Goal: Task Accomplishment & Management: Manage account settings

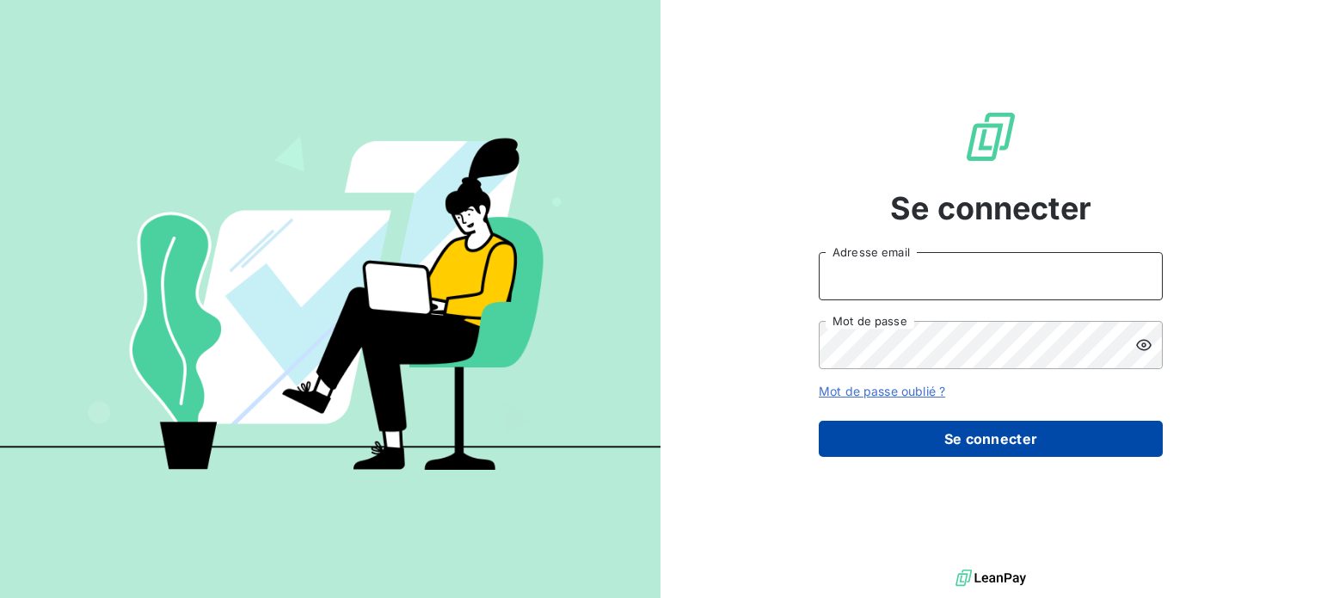
type input "[PERSON_NAME][EMAIL_ADDRESS][PERSON_NAME][DOMAIN_NAME]"
click at [905, 423] on button "Se connecter" at bounding box center [991, 438] width 344 height 36
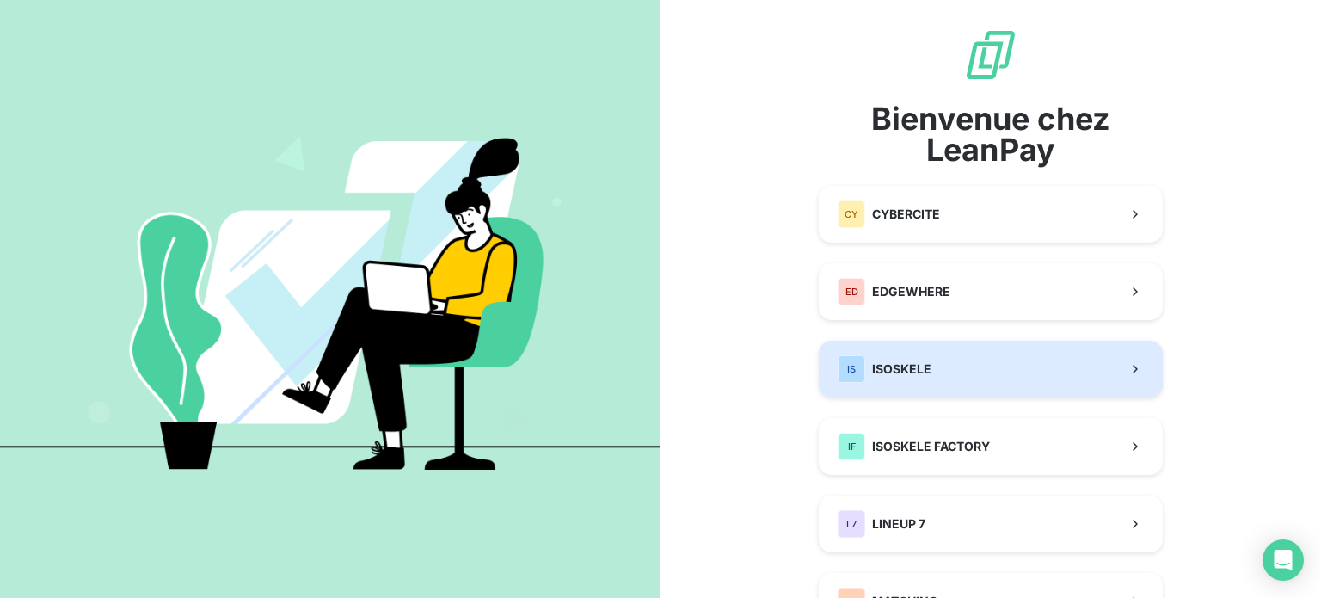
click at [936, 367] on button "IS ISOSKELE" at bounding box center [991, 368] width 344 height 57
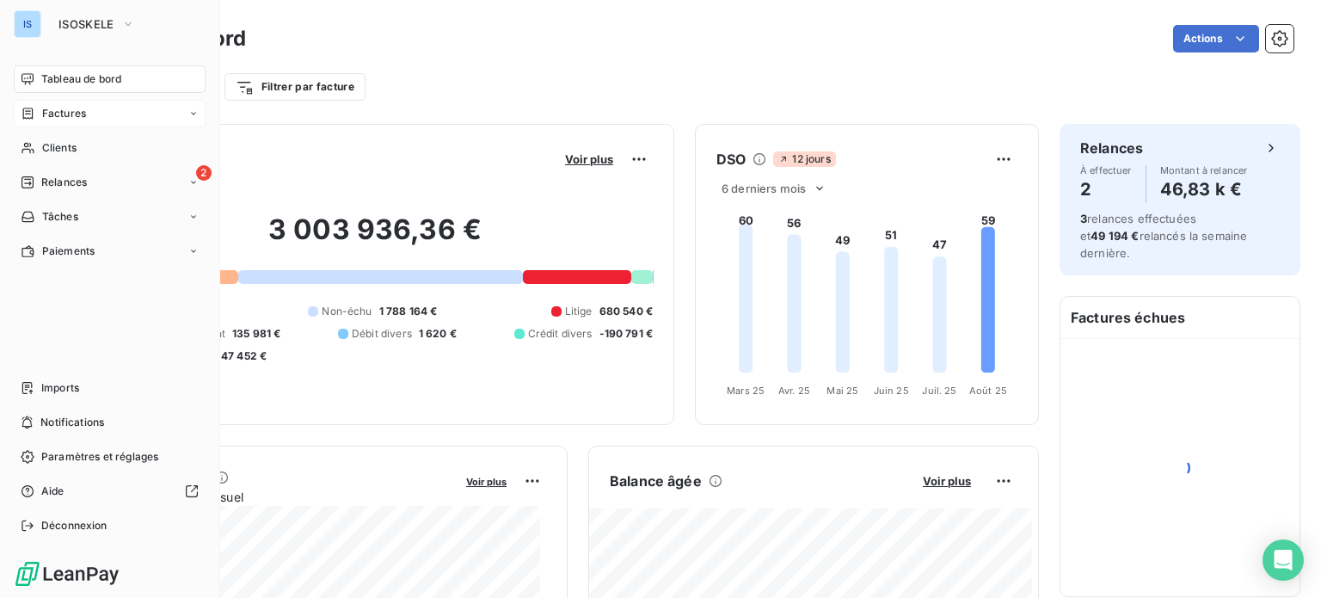
click at [69, 113] on span "Factures" at bounding box center [64, 113] width 44 height 15
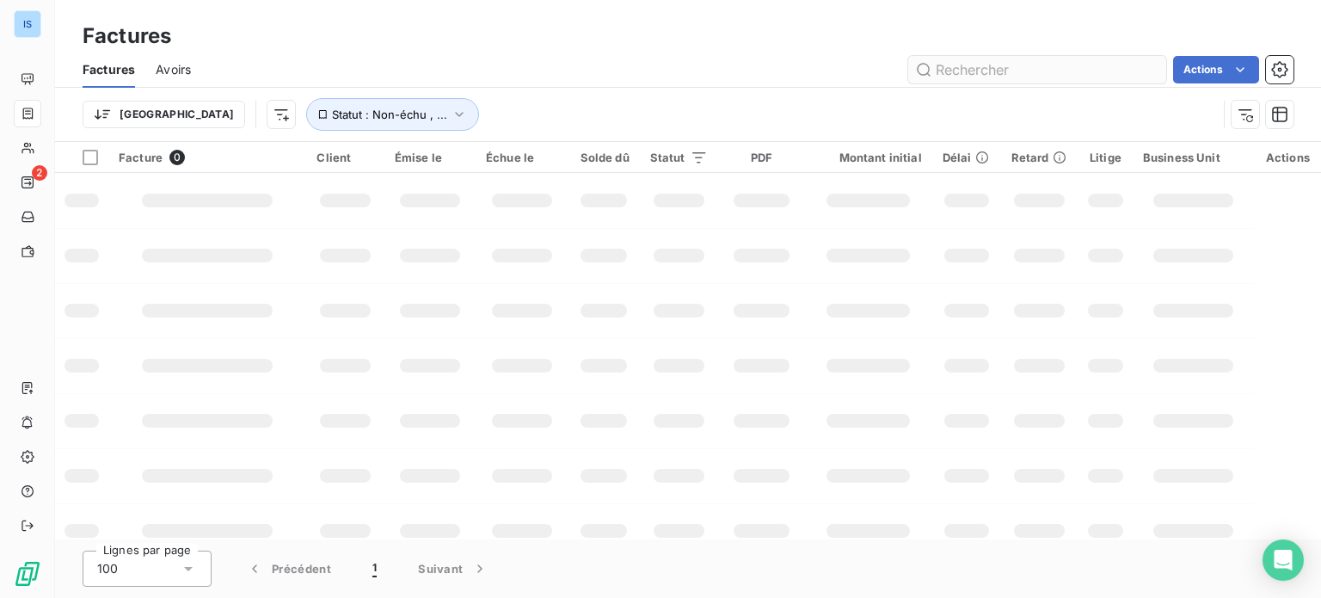
click at [948, 70] on input "text" at bounding box center [1037, 70] width 258 height 28
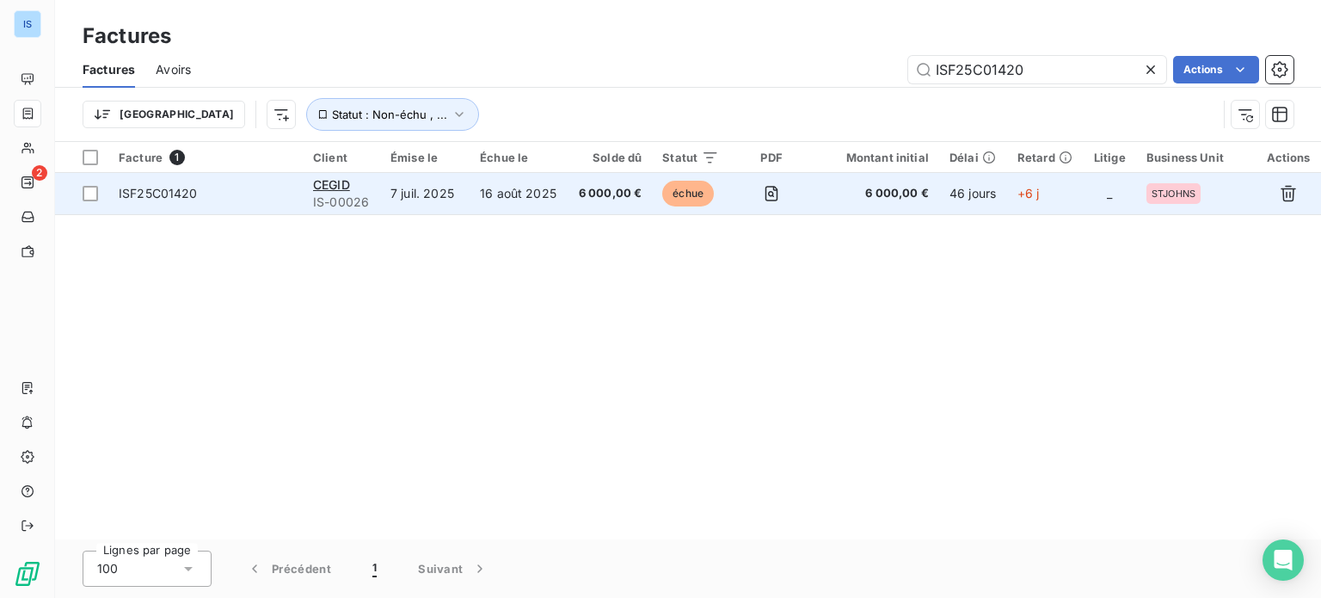
type input "ISF25C01420"
click at [244, 181] on td "ISF25C01420" at bounding box center [205, 193] width 194 height 41
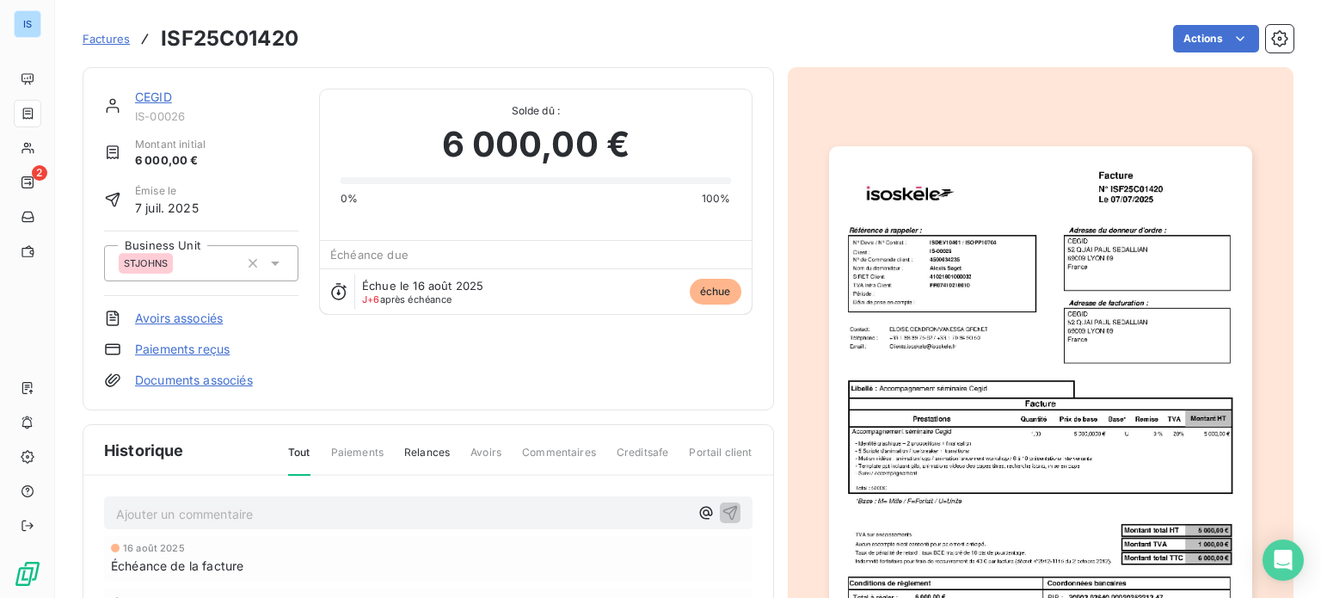
click at [164, 98] on link "CEGID" at bounding box center [153, 96] width 37 height 15
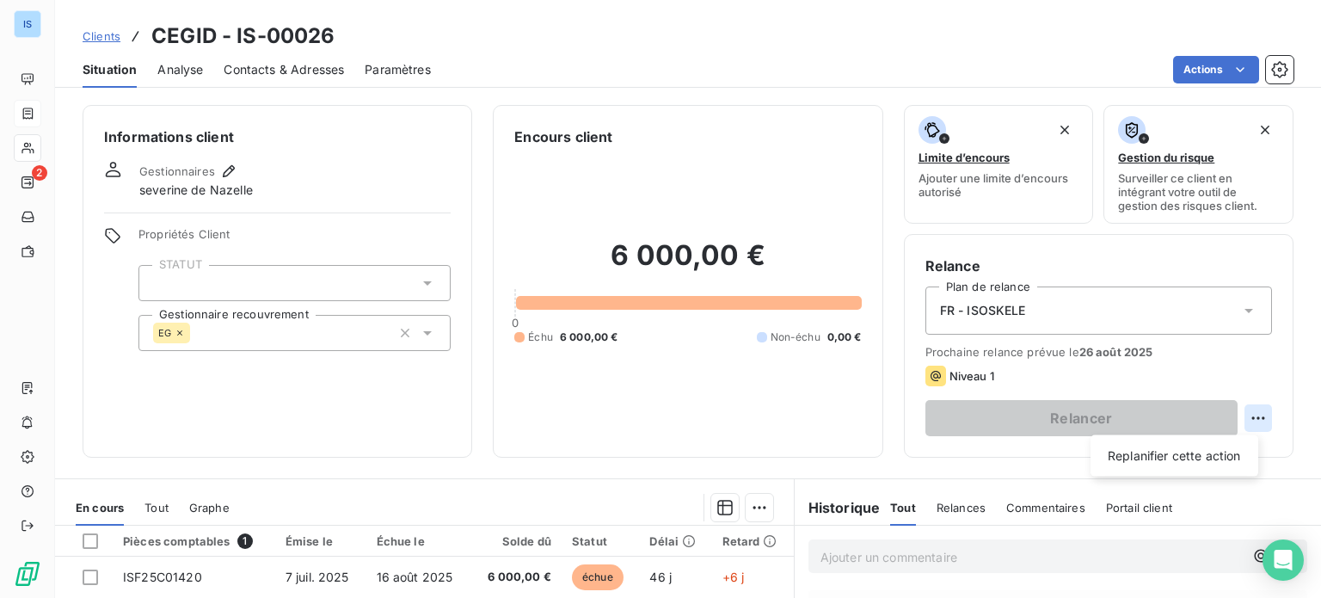
click at [1249, 416] on html "IS 2 Clients CEGID - IS-00026 Situation Analyse Contacts & Adresses Paramètres …" at bounding box center [660, 299] width 1321 height 598
click at [1212, 455] on div "Replanifier cette action" at bounding box center [1174, 456] width 154 height 28
select select "7"
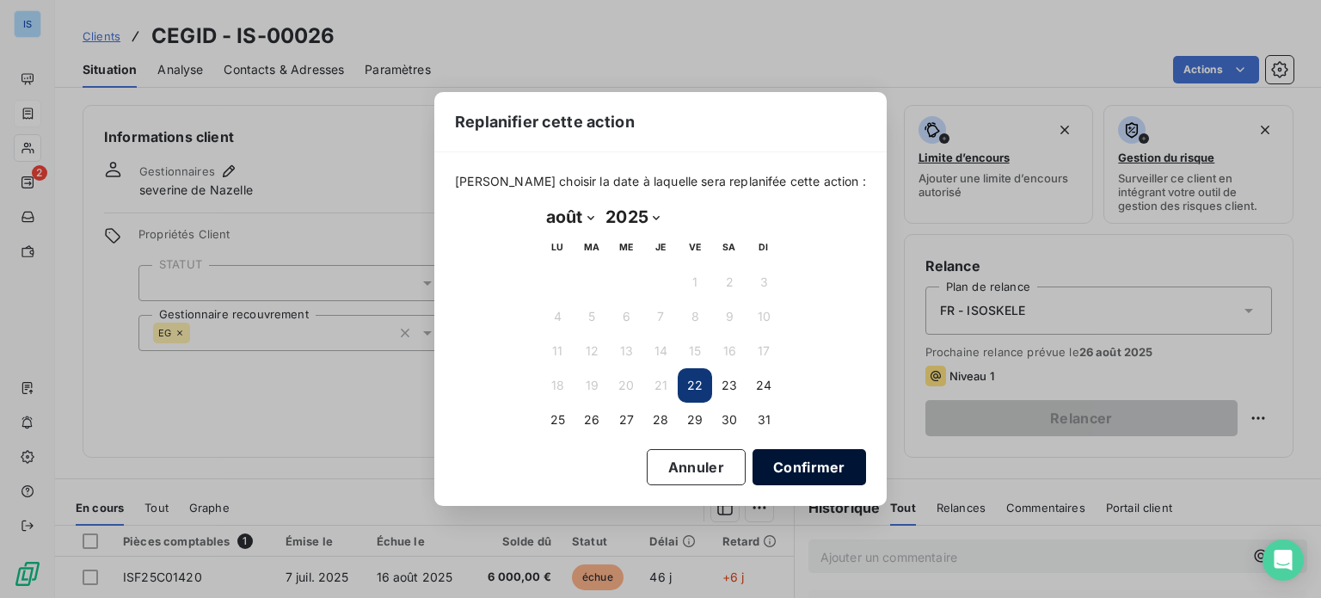
click at [773, 453] on button "Confirmer" at bounding box center [808, 467] width 113 height 36
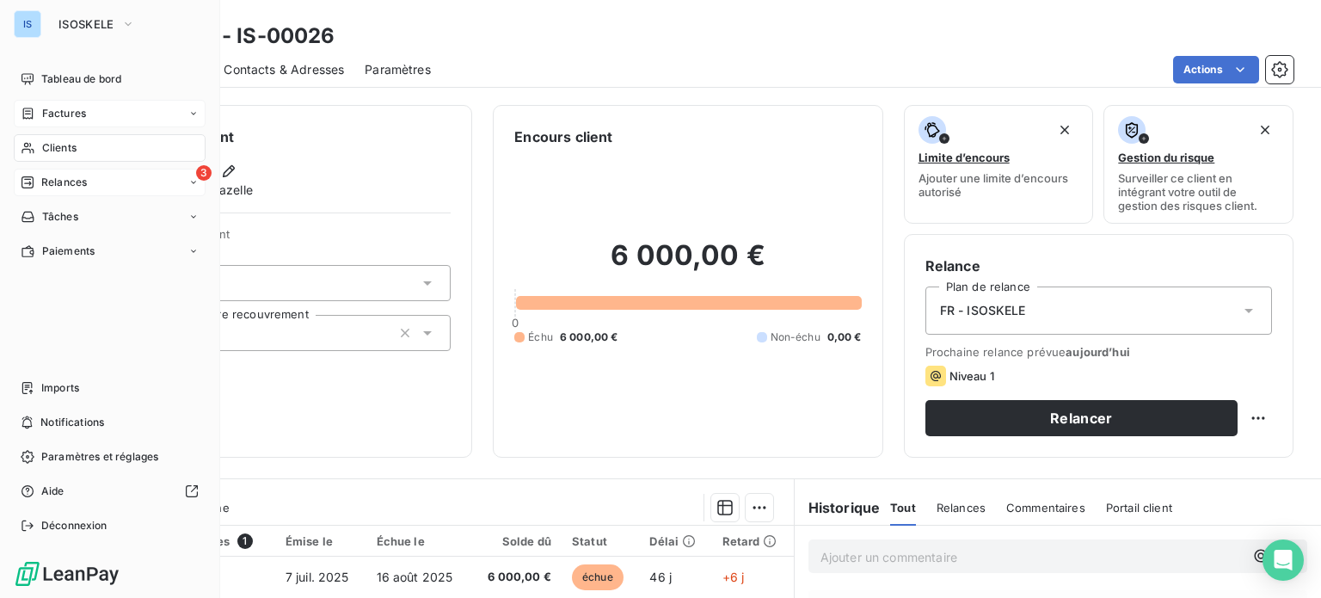
click at [59, 181] on span "Relances" at bounding box center [64, 182] width 46 height 15
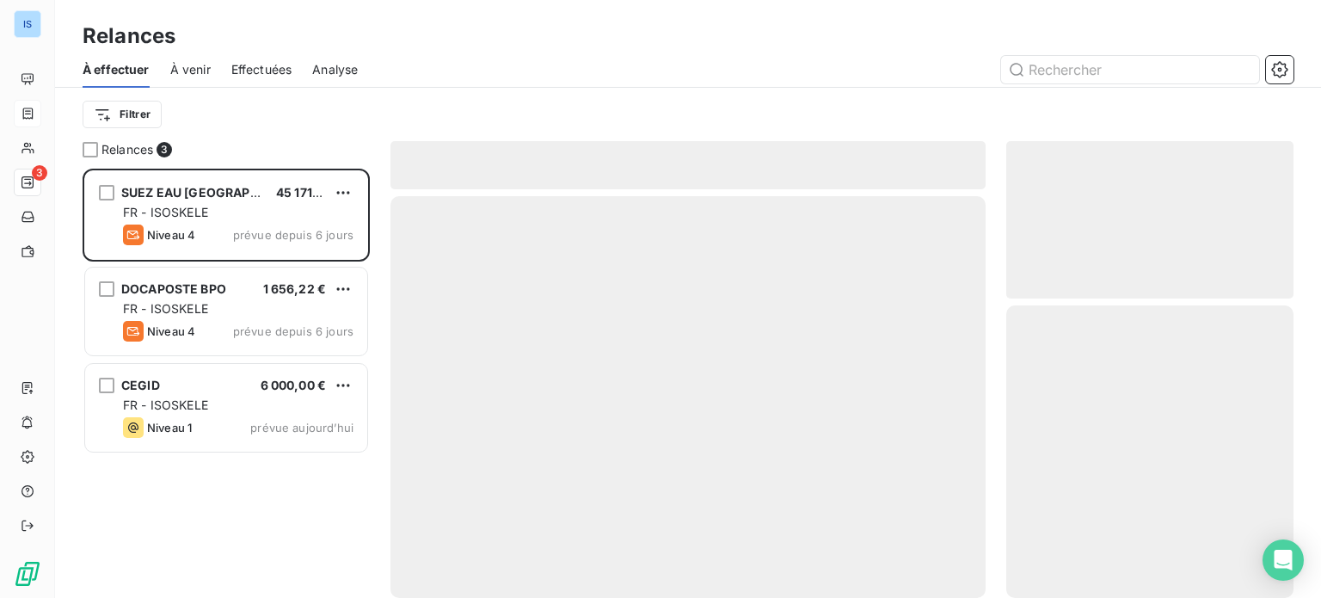
scroll to position [416, 273]
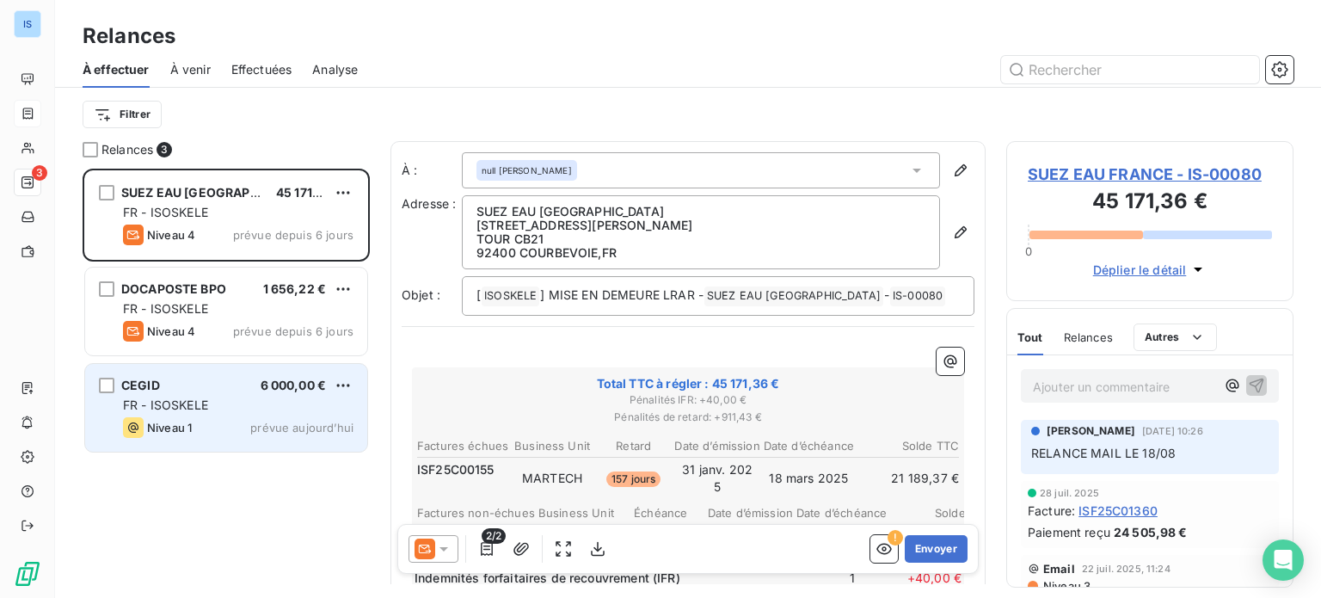
click at [222, 399] on div "FR - ISOSKELE" at bounding box center [238, 404] width 230 height 17
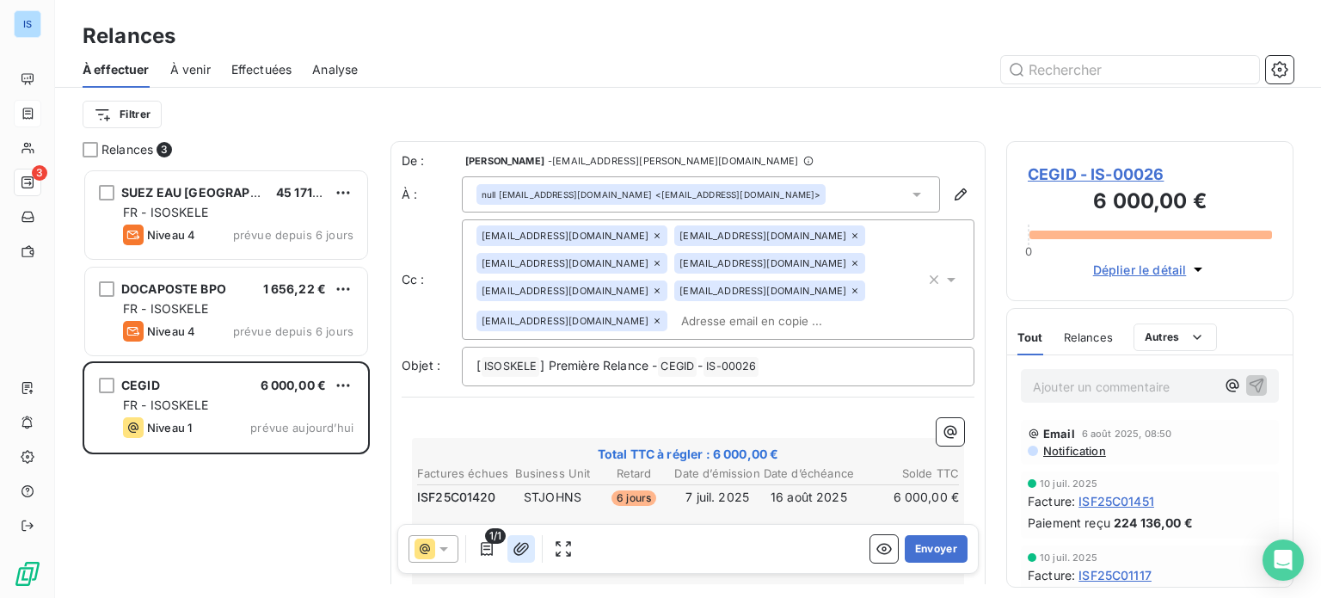
click at [512, 546] on icon "button" at bounding box center [520, 548] width 17 height 17
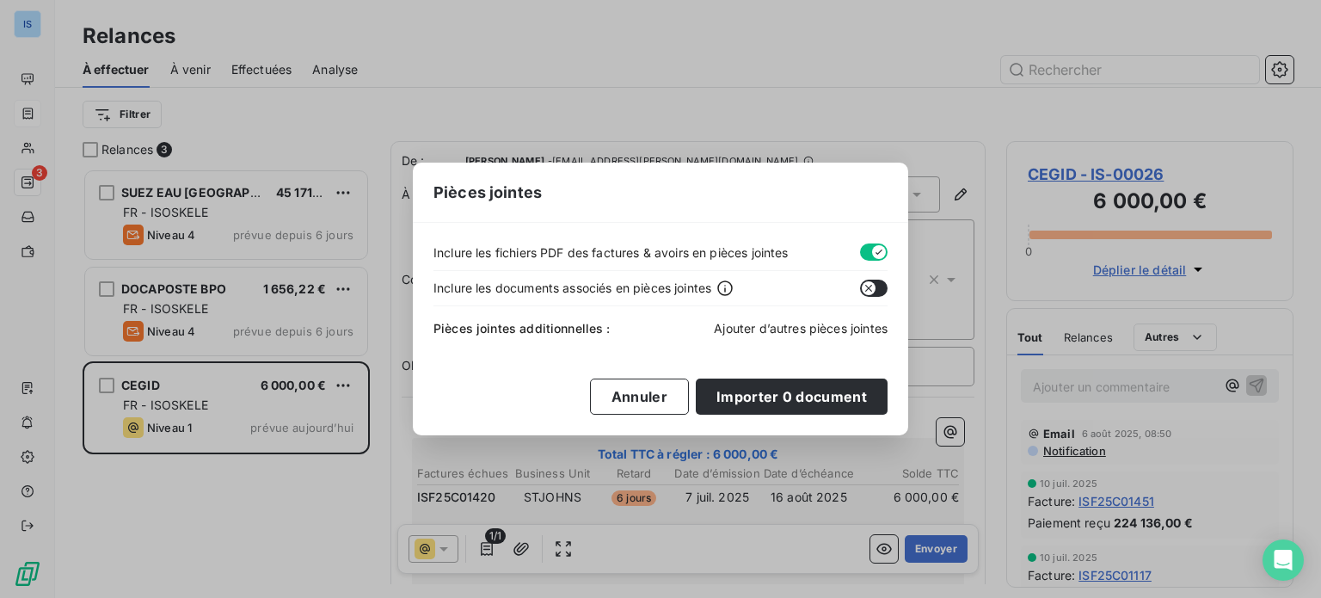
click at [769, 322] on span "Ajouter d’autres pièces jointes" at bounding box center [801, 328] width 174 height 15
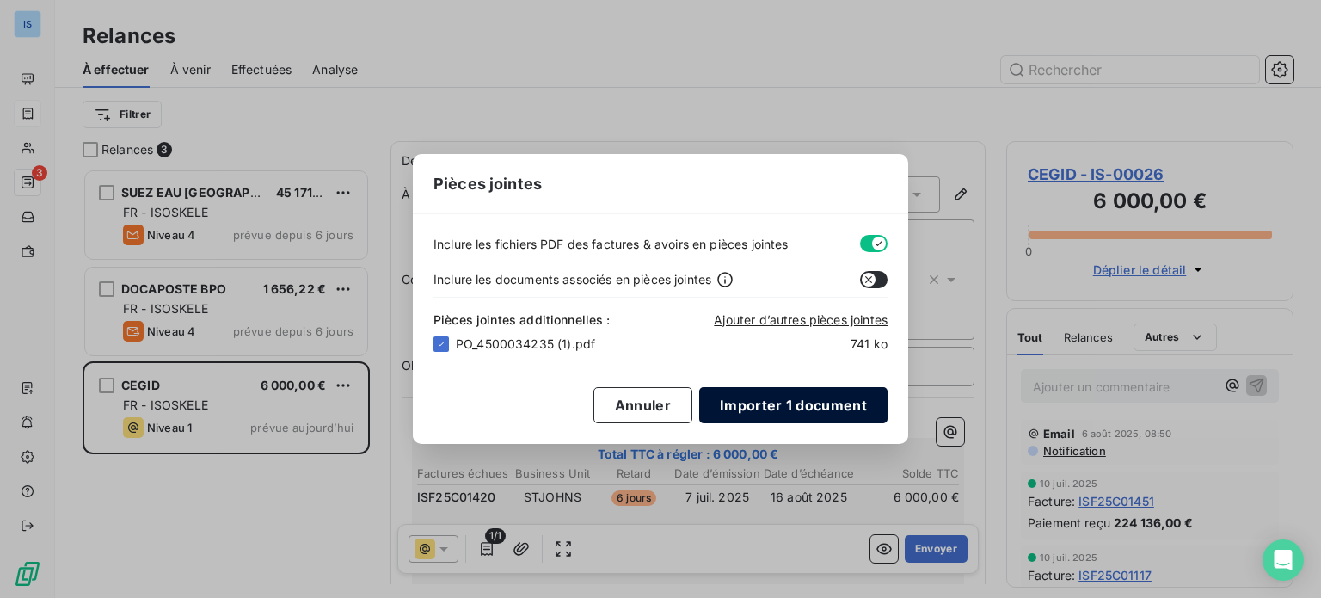
click at [759, 400] on button "Importer 1 document" at bounding box center [793, 405] width 188 height 36
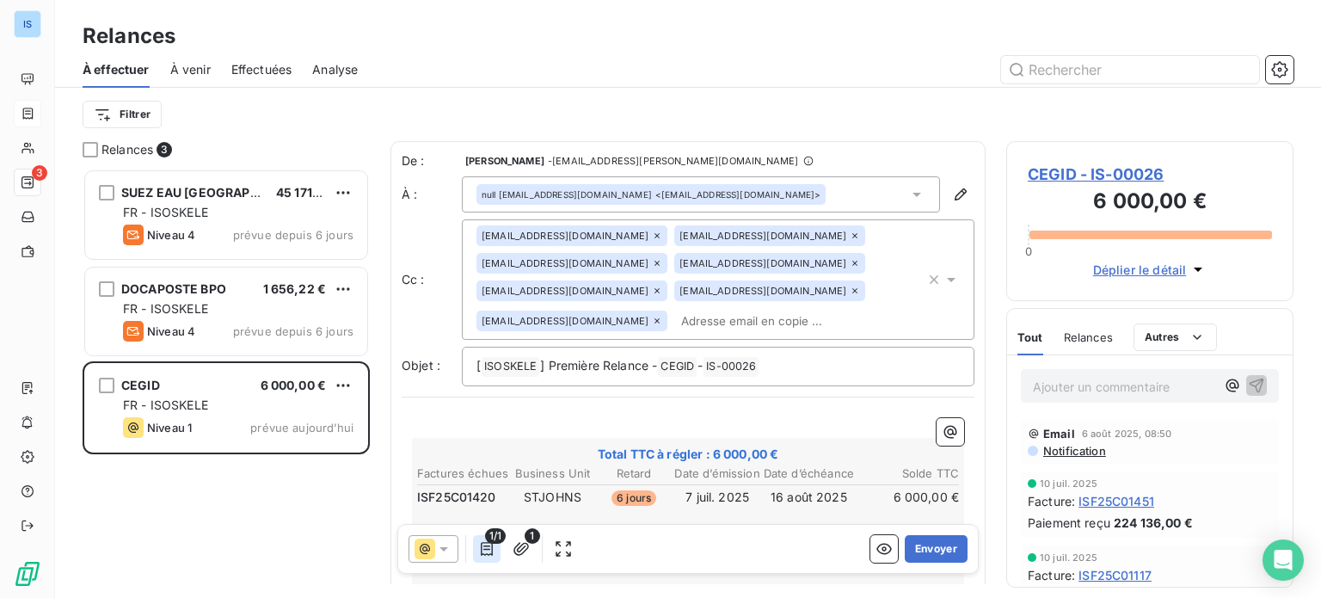
click at [492, 546] on icon "button" at bounding box center [487, 549] width 12 height 14
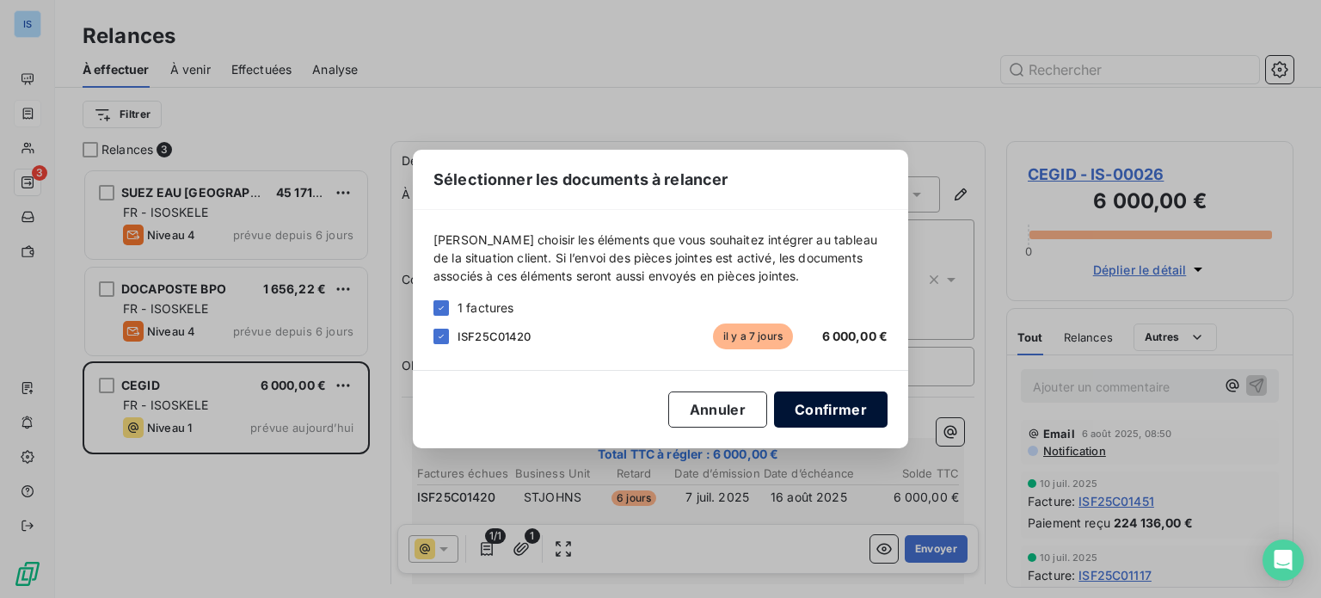
click at [819, 414] on button "Confirmer" at bounding box center [830, 409] width 113 height 36
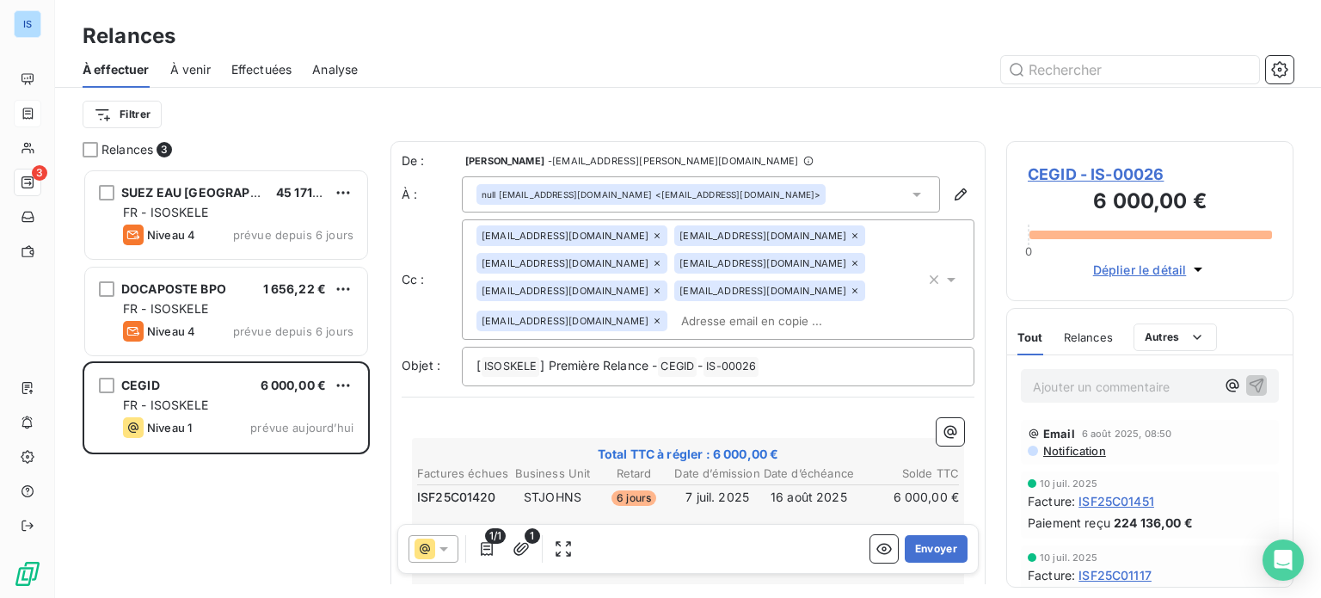
drag, startPoint x: 718, startPoint y: 290, endPoint x: 667, endPoint y: 481, distance: 197.5
click at [850, 236] on icon at bounding box center [855, 235] width 10 height 10
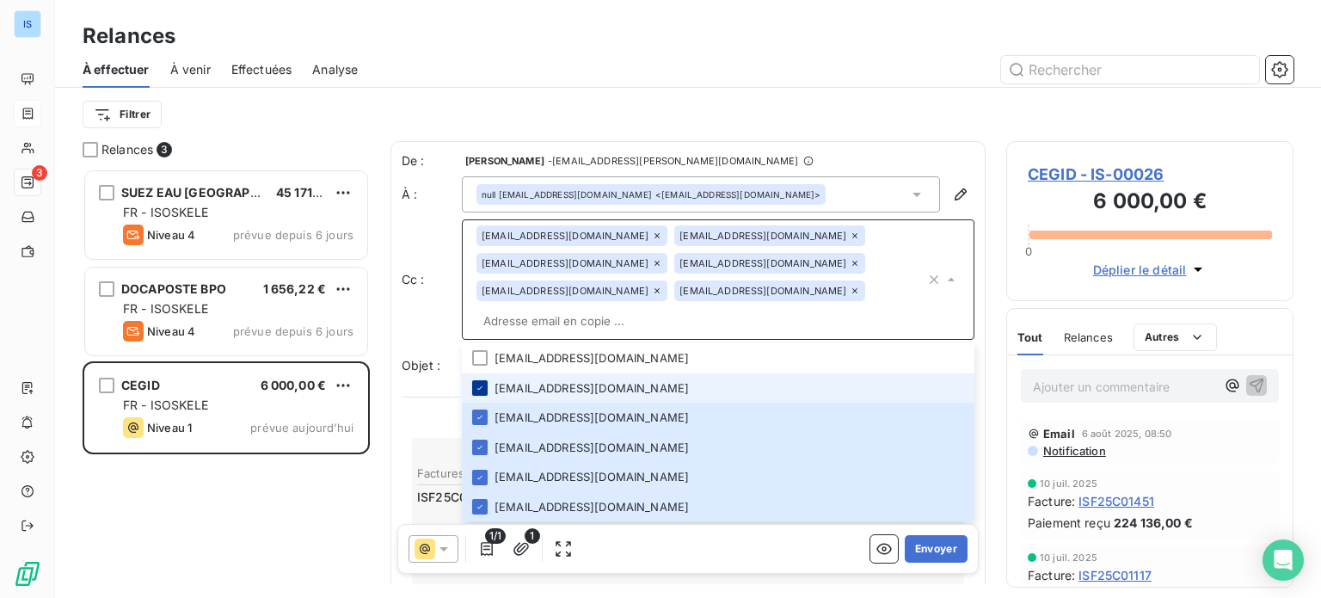
click at [479, 380] on div at bounding box center [479, 387] width 15 height 15
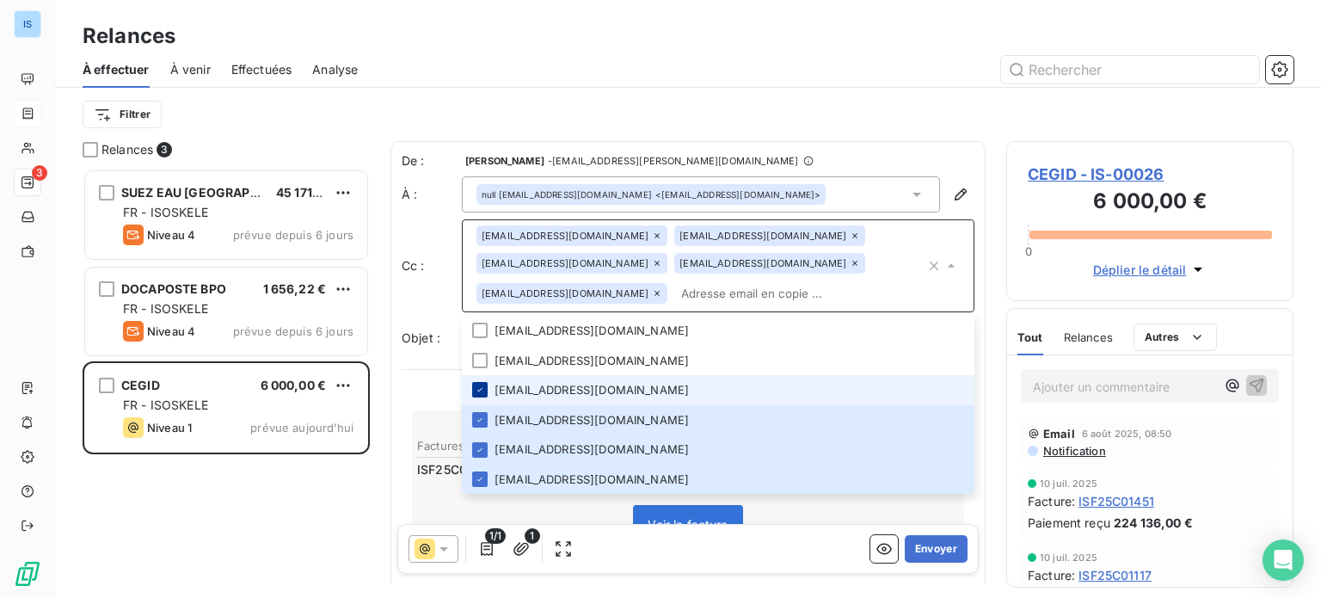
click at [479, 385] on icon at bounding box center [480, 389] width 10 height 10
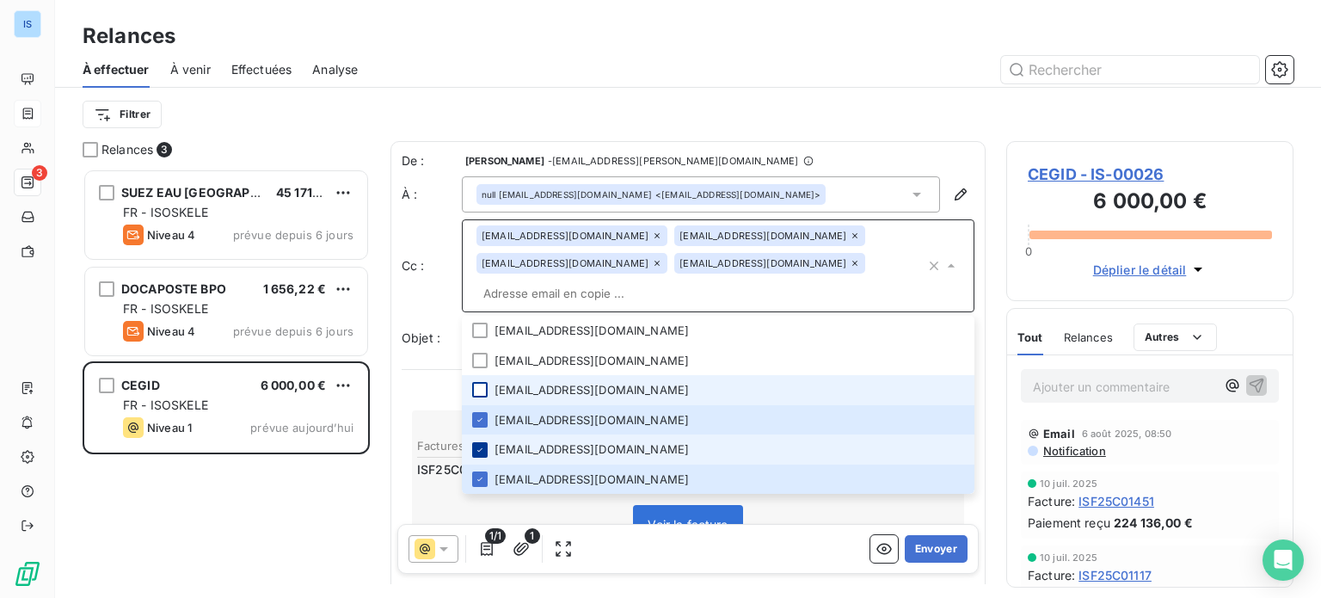
click at [480, 445] on icon at bounding box center [480, 450] width 10 height 10
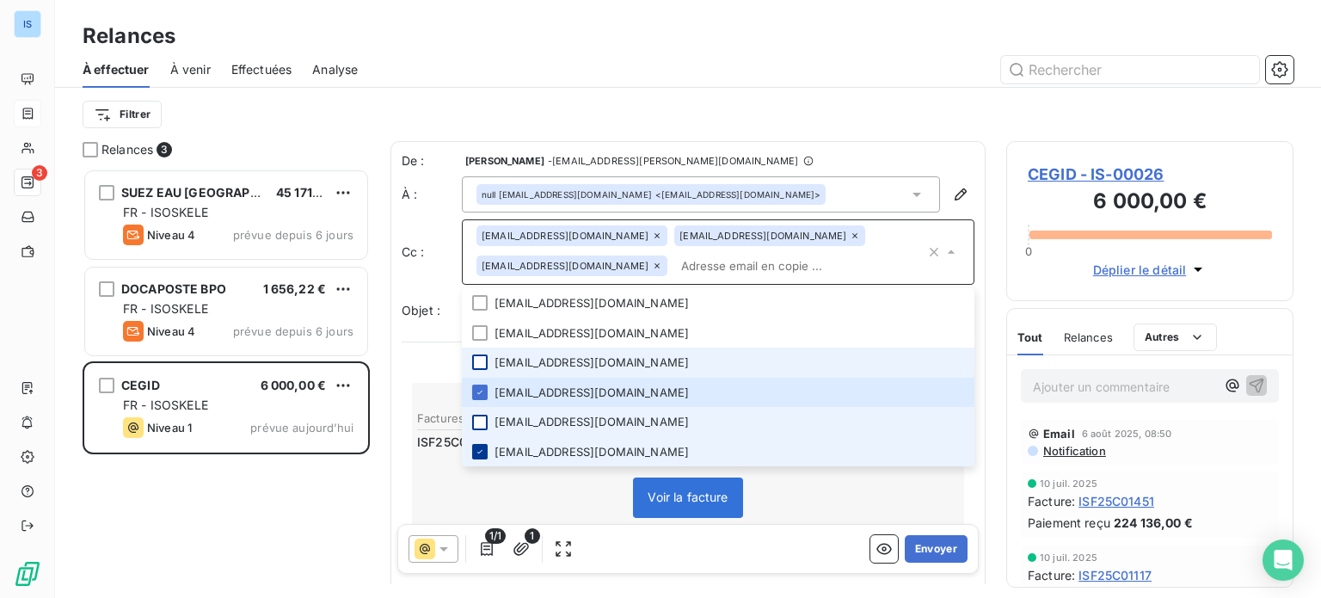
click at [485, 450] on div at bounding box center [479, 451] width 15 height 15
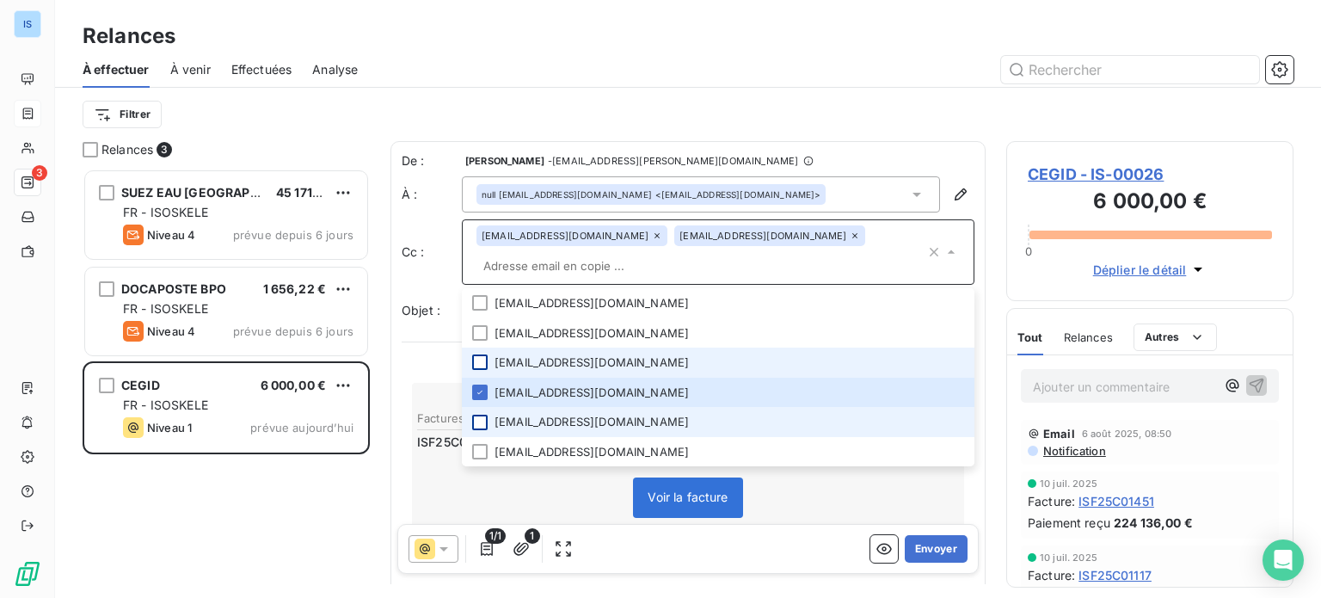
click at [640, 267] on input "text" at bounding box center [700, 266] width 449 height 26
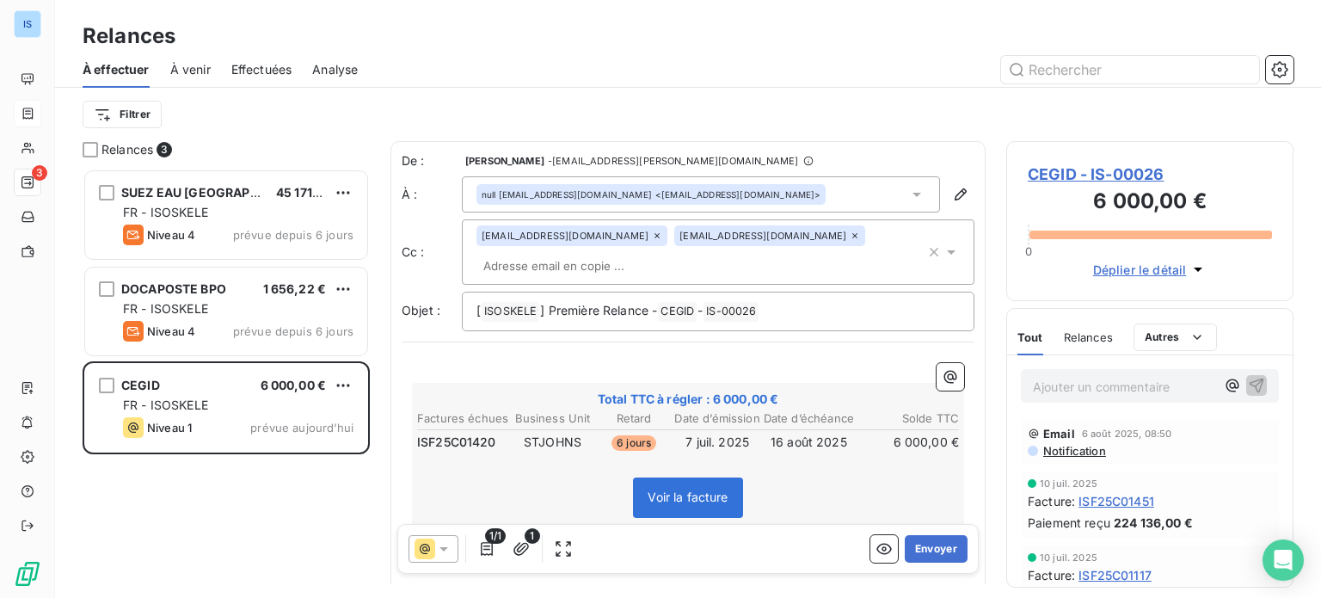
click at [575, 263] on input "text" at bounding box center [575, 266] width 199 height 26
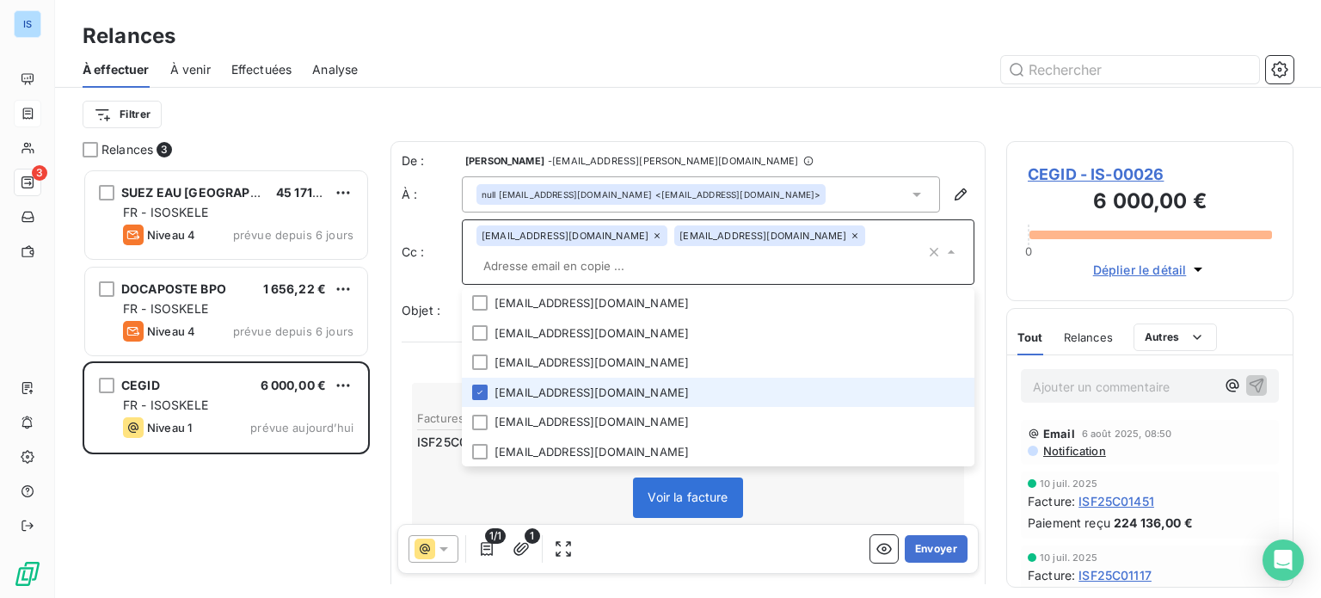
paste input "[EMAIL_ADDRESS][DOMAIN_NAME]"
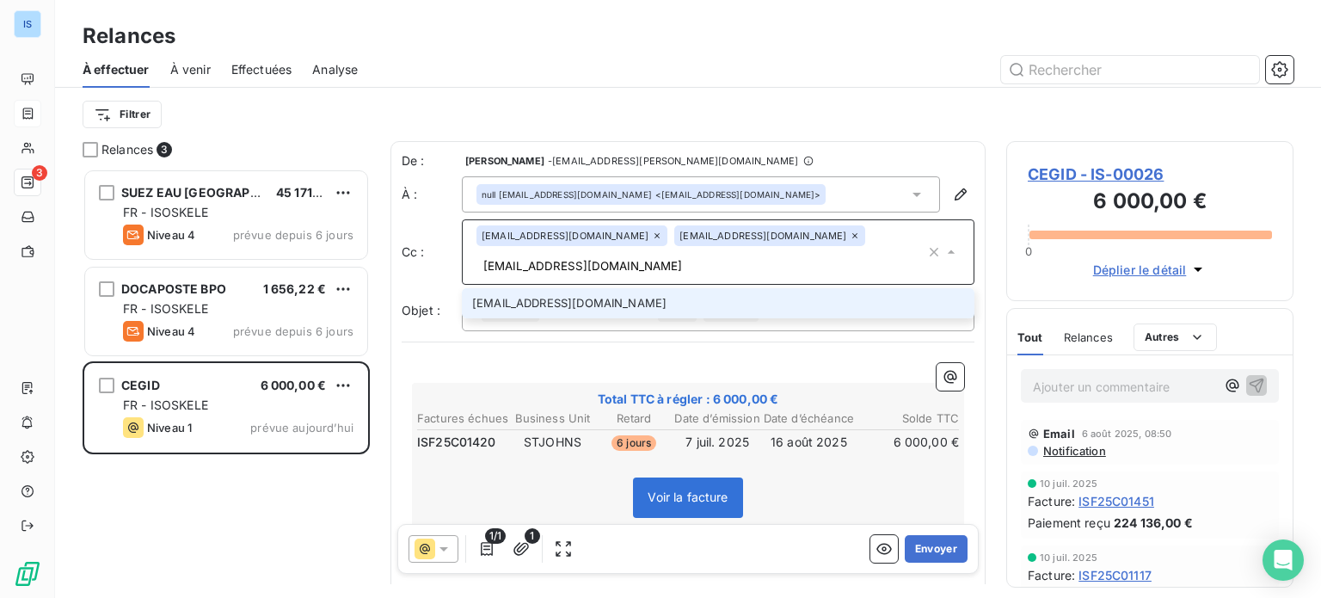
type input "[EMAIL_ADDRESS][DOMAIN_NAME]"
click at [551, 305] on li "[EMAIL_ADDRESS][DOMAIN_NAME]" at bounding box center [718, 303] width 512 height 30
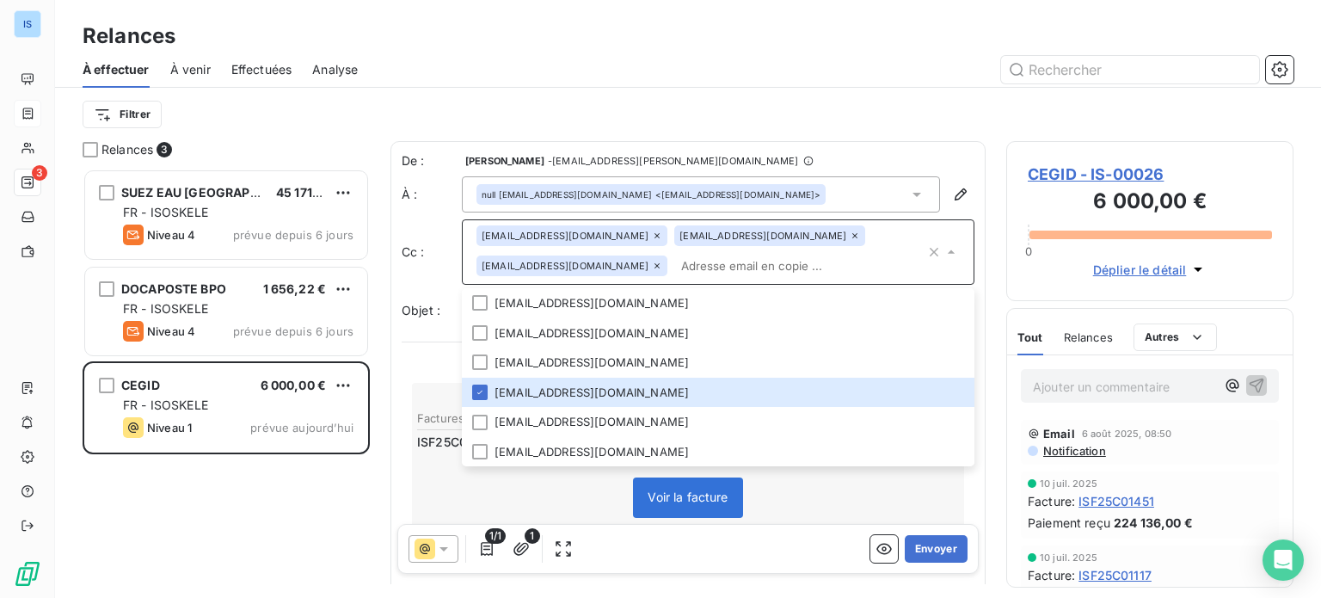
click at [883, 107] on div "Filtrer" at bounding box center [688, 114] width 1211 height 33
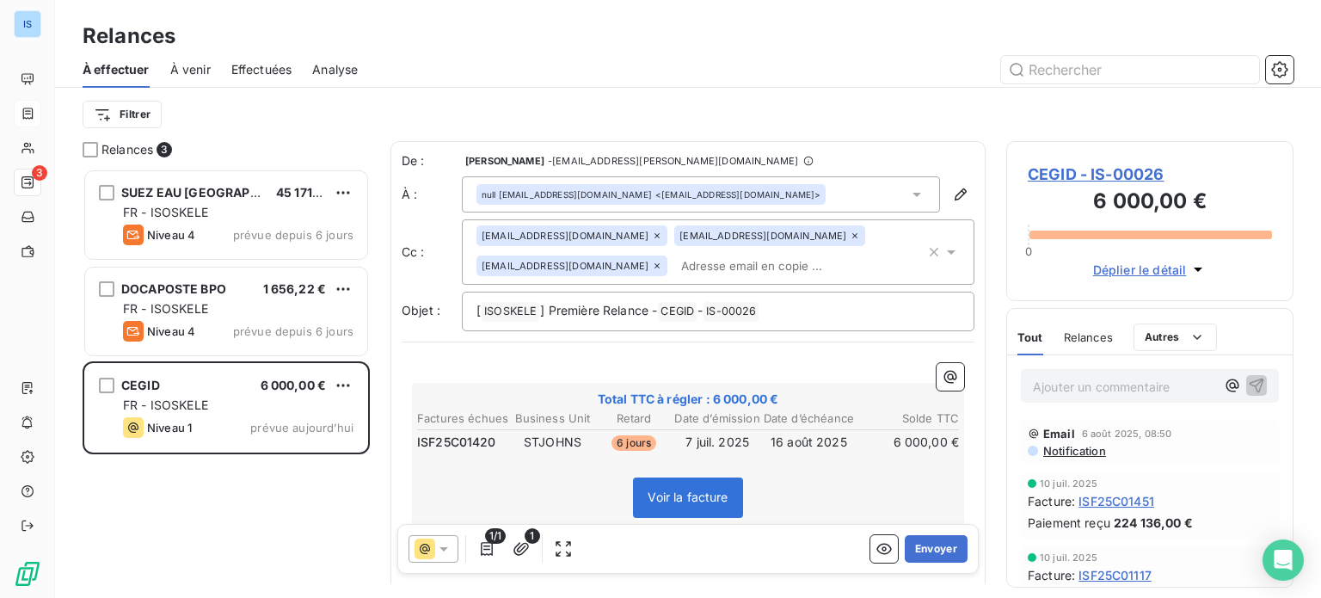
click at [850, 239] on icon at bounding box center [855, 235] width 10 height 10
click at [893, 123] on div "Filtrer" at bounding box center [688, 114] width 1211 height 33
click at [918, 543] on button "Envoyer" at bounding box center [936, 549] width 63 height 28
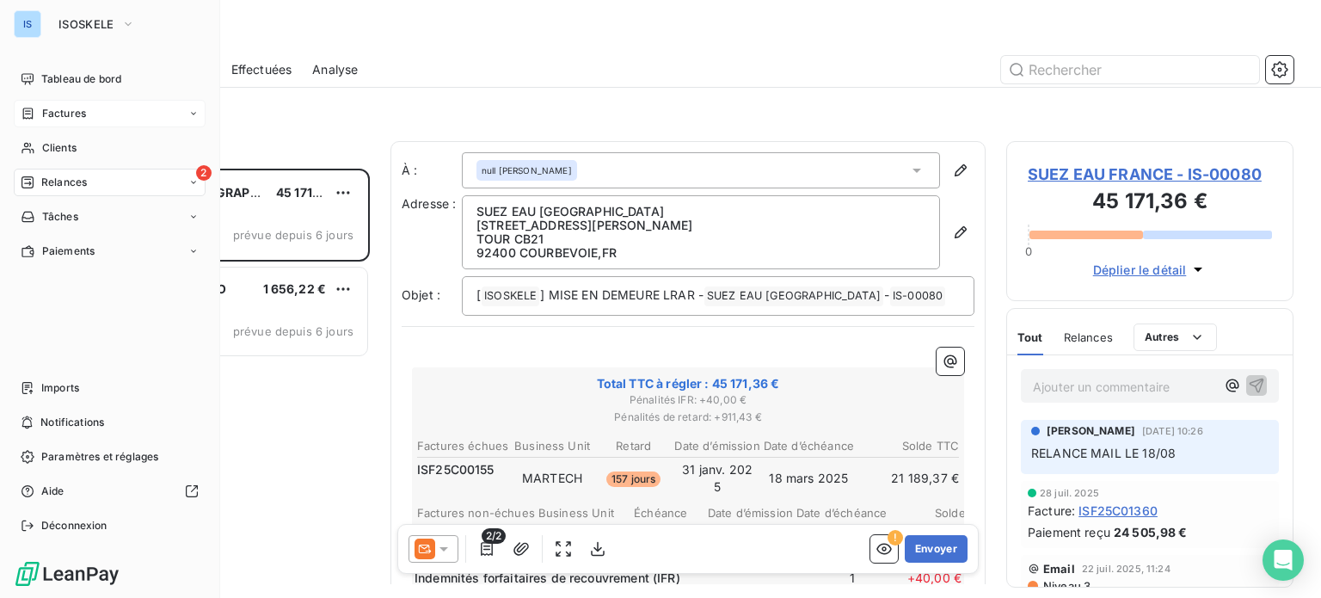
click at [40, 108] on div "Factures" at bounding box center [53, 113] width 65 height 15
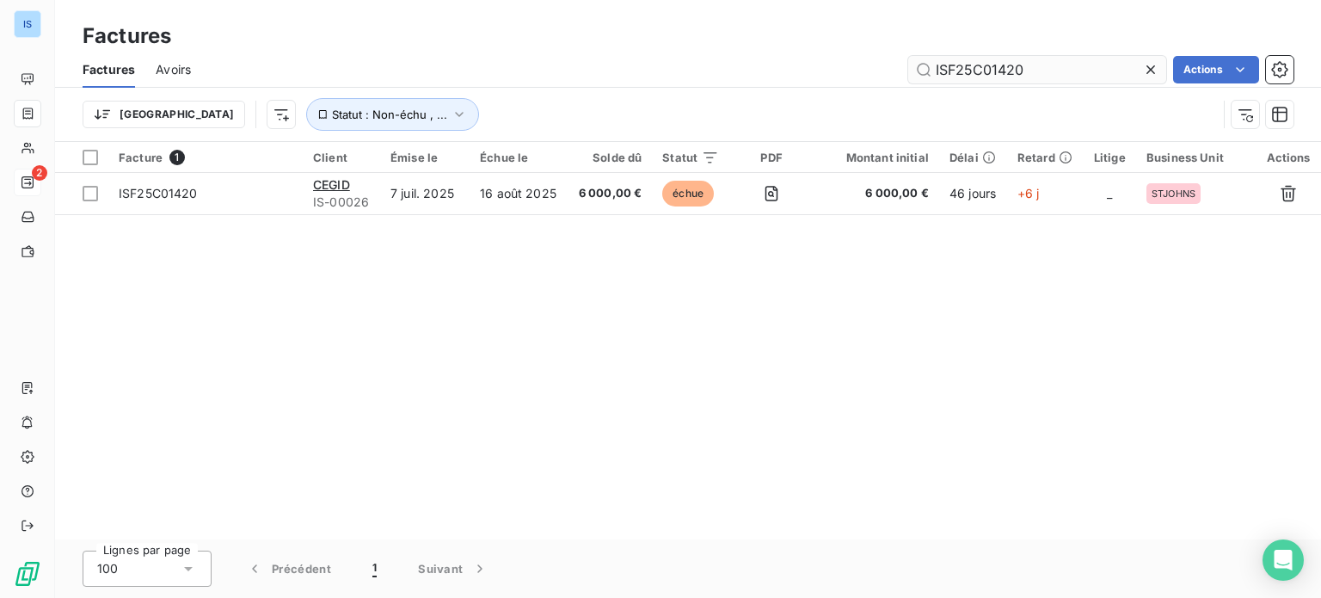
drag, startPoint x: 1028, startPoint y: 70, endPoint x: 929, endPoint y: 72, distance: 99.8
click at [929, 72] on input "ISF25C01420" at bounding box center [1037, 70] width 258 height 28
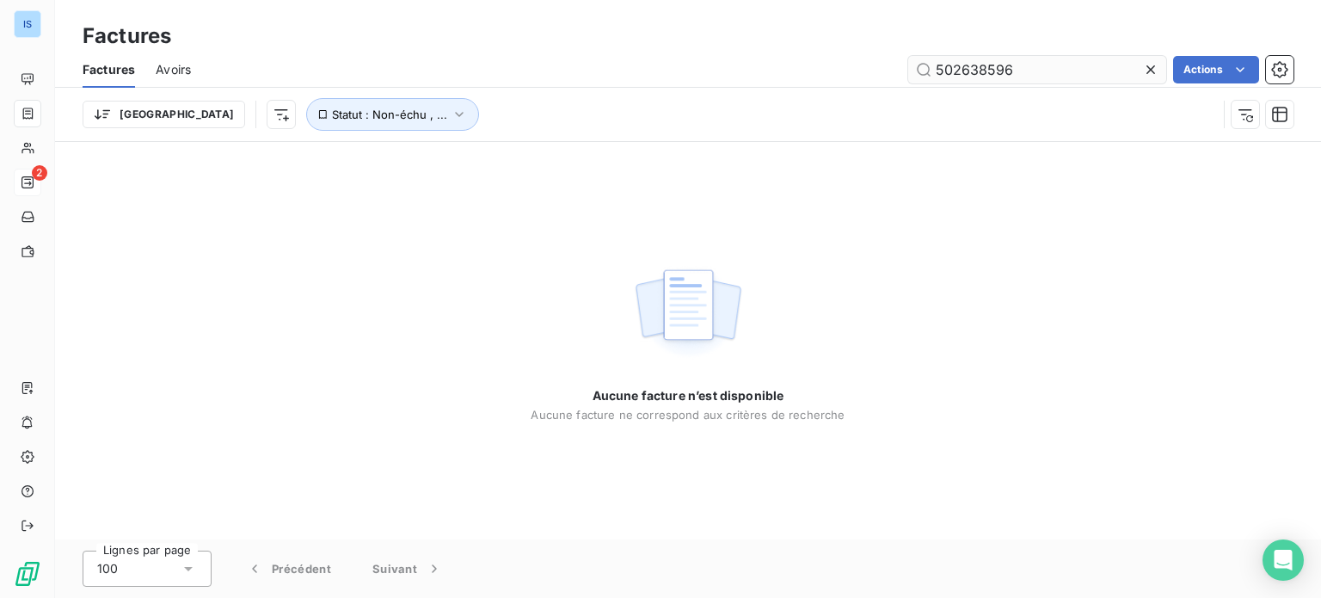
drag, startPoint x: 1037, startPoint y: 71, endPoint x: 917, endPoint y: 71, distance: 120.4
click at [917, 71] on input "502638596" at bounding box center [1037, 70] width 258 height 28
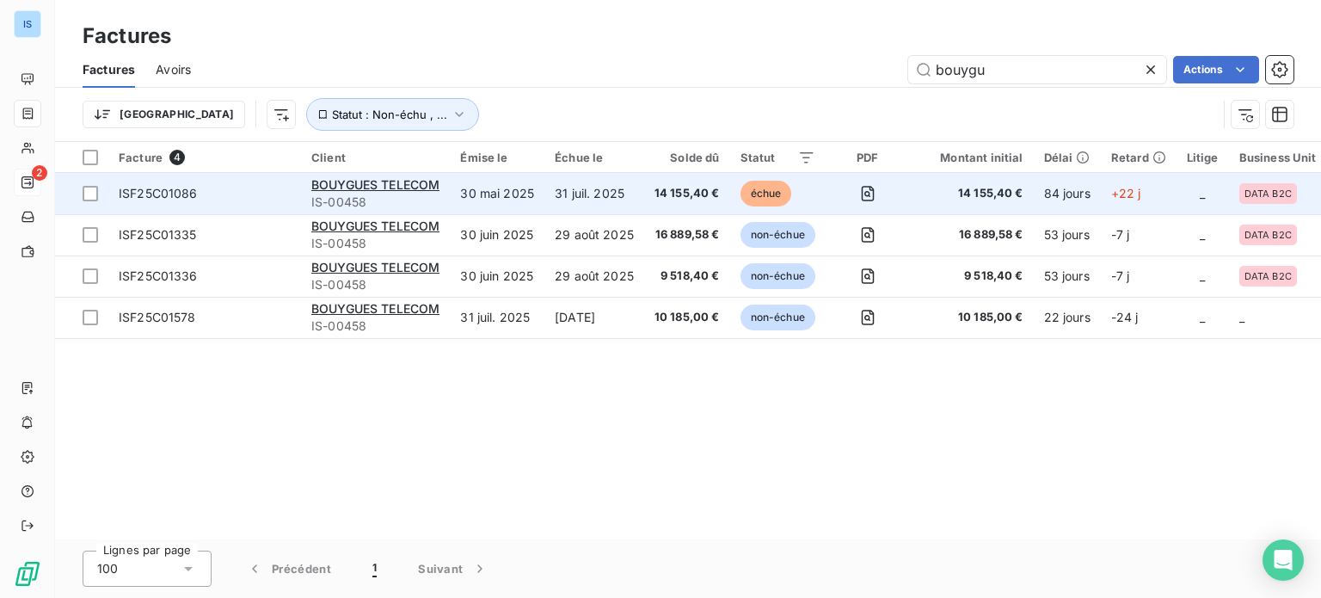
type input "bouygu"
click at [248, 185] on span "ISF25C01086" at bounding box center [205, 193] width 172 height 17
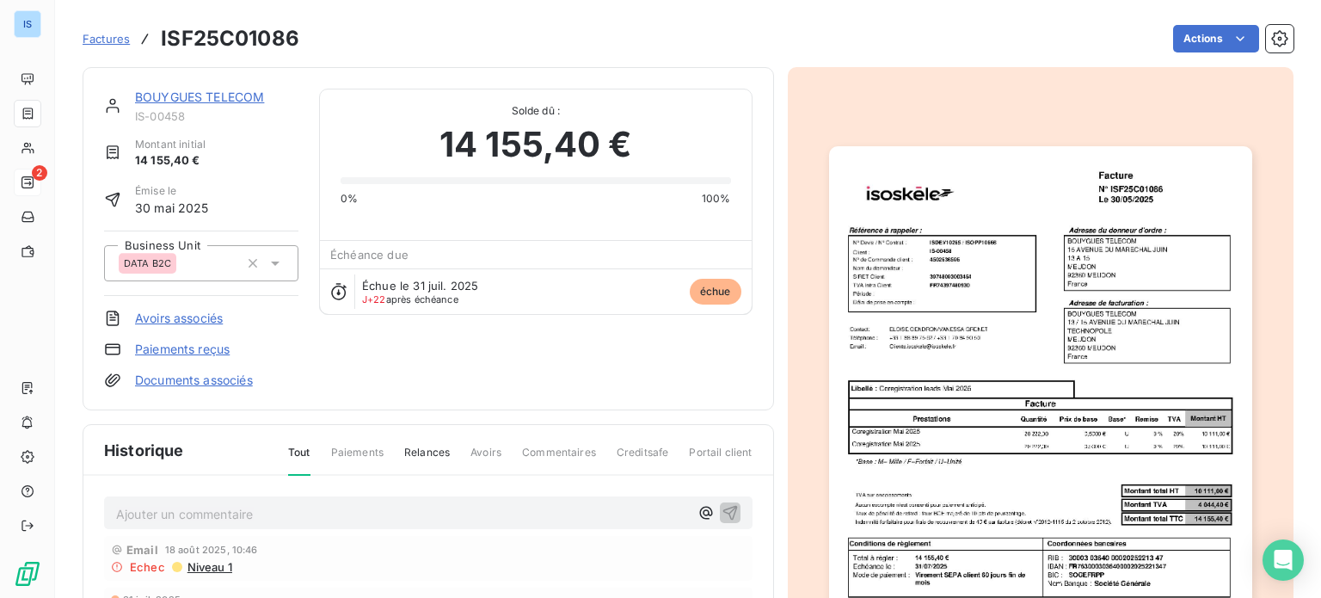
click at [512, 501] on div "Ajouter un commentaire ﻿" at bounding box center [402, 512] width 573 height 23
click at [487, 503] on p "Ajouter un commentaire ﻿" at bounding box center [402, 513] width 573 height 21
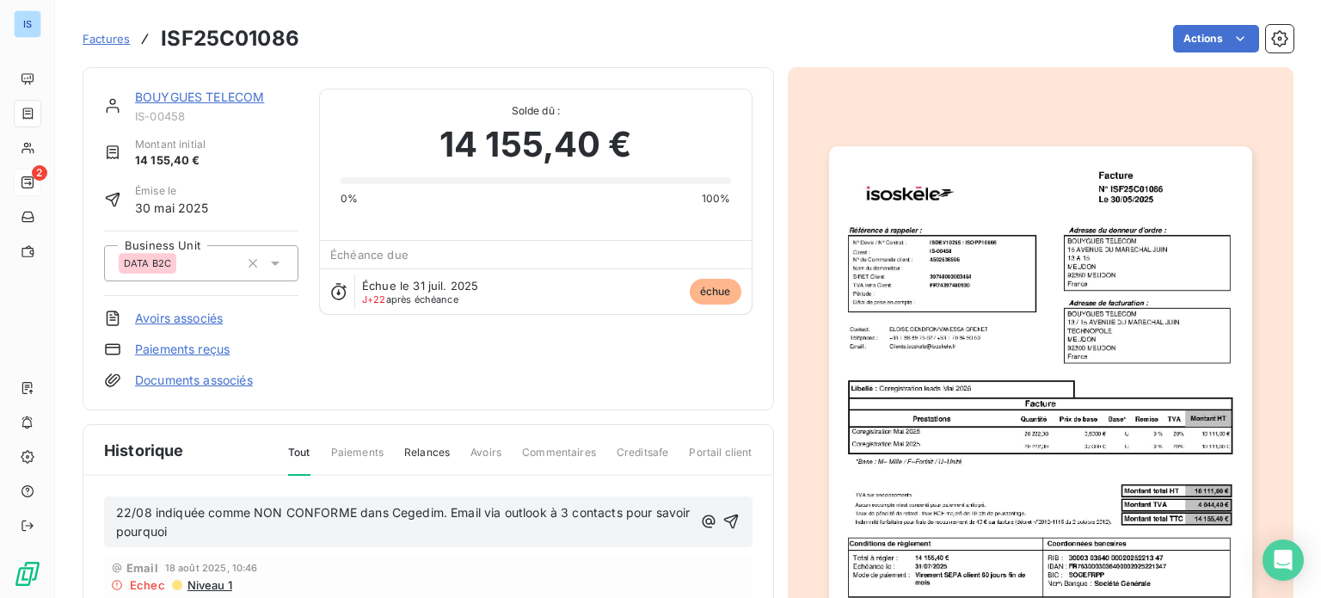
click at [502, 533] on p "22/08 indiquée comme NON CONFORME dans Cegedim. Email via outlook à 3 contacts …" at bounding box center [404, 523] width 576 height 40
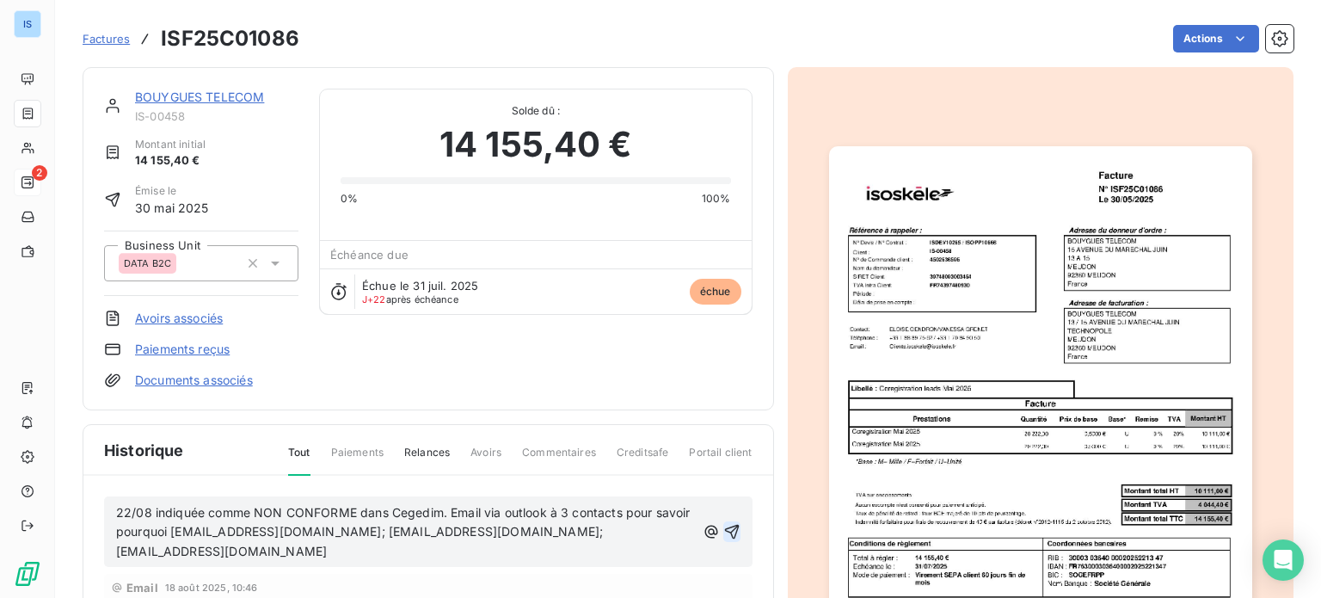
click at [729, 534] on icon "button" at bounding box center [731, 531] width 17 height 17
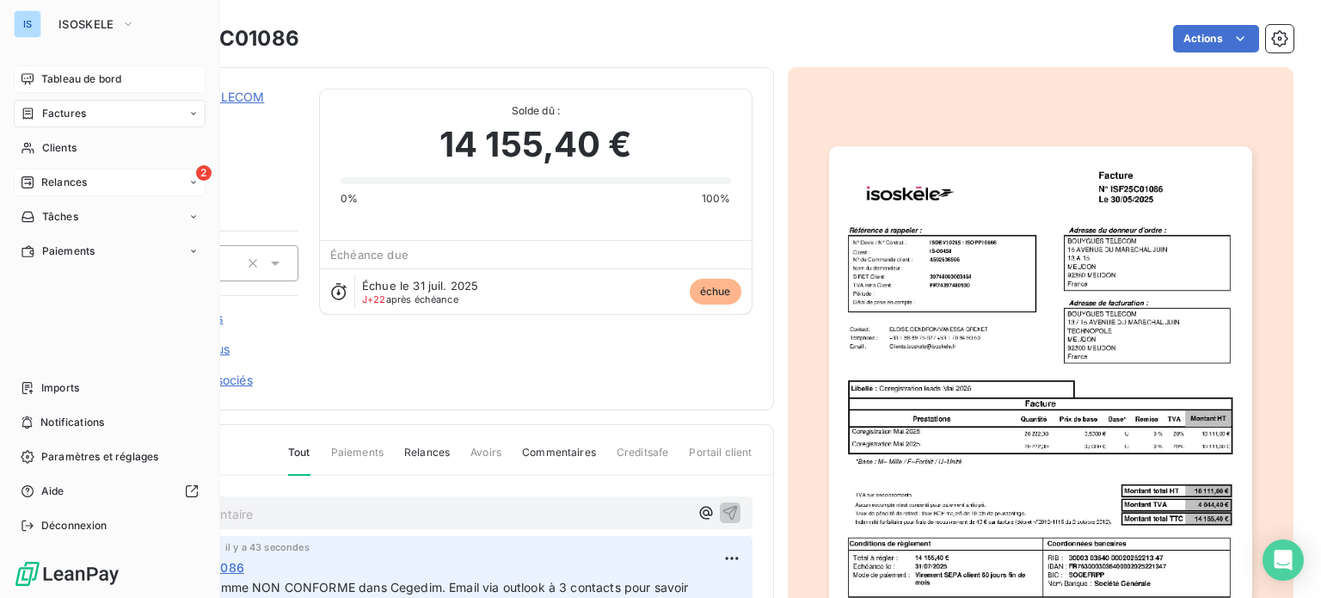
click at [43, 80] on span "Tableau de bord" at bounding box center [81, 78] width 80 height 15
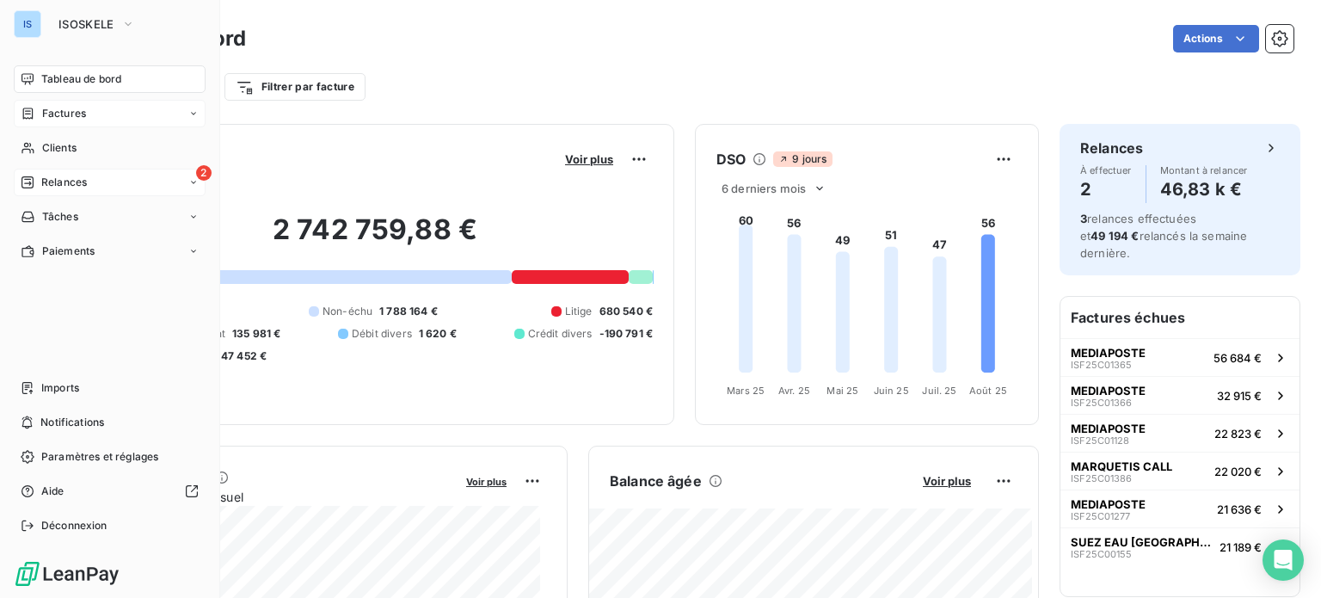
click at [71, 106] on span "Factures" at bounding box center [64, 113] width 44 height 15
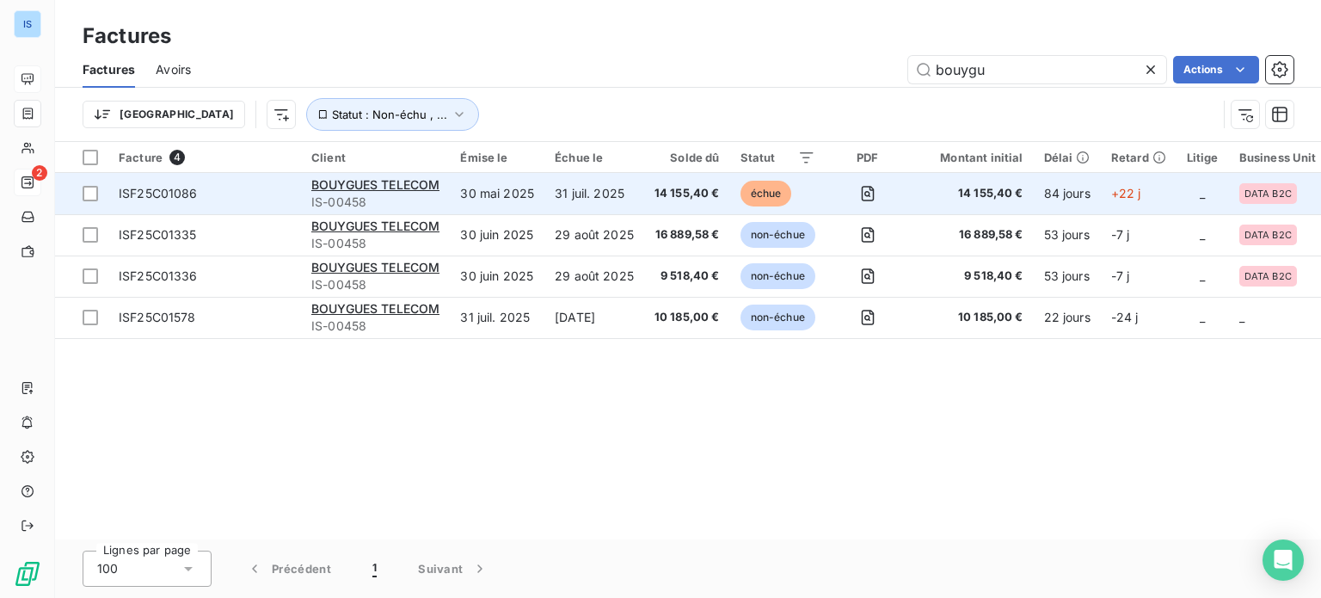
click at [182, 189] on span "ISF25C01086" at bounding box center [158, 193] width 79 height 15
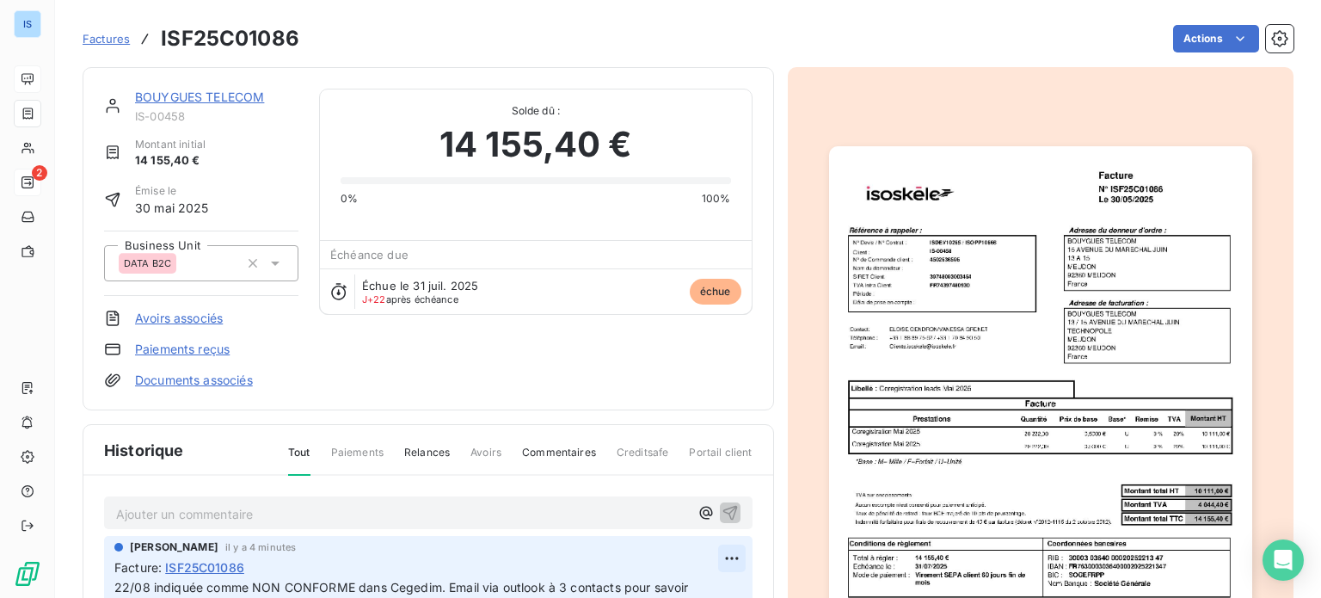
click at [722, 558] on html "IS 2 Factures ISF25C01086 Actions BOUYGUES TELECOM IS-00458 Montant initial 14 …" at bounding box center [660, 299] width 1321 height 598
click at [698, 488] on div "Editer" at bounding box center [683, 489] width 96 height 28
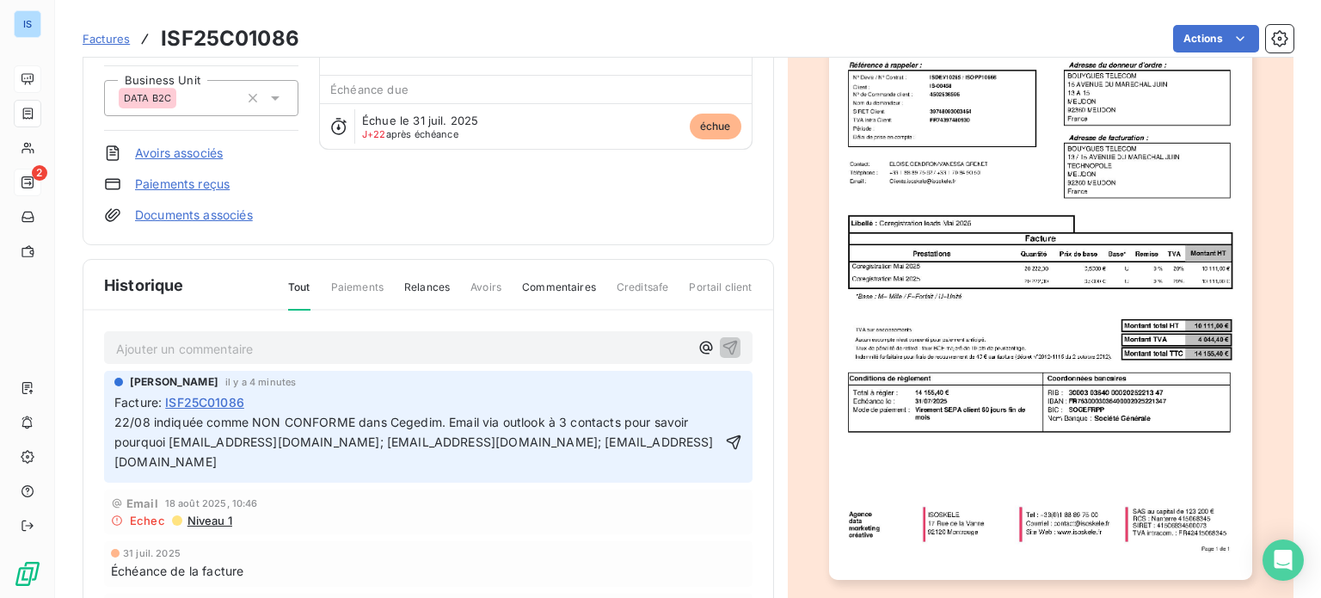
scroll to position [170, 0]
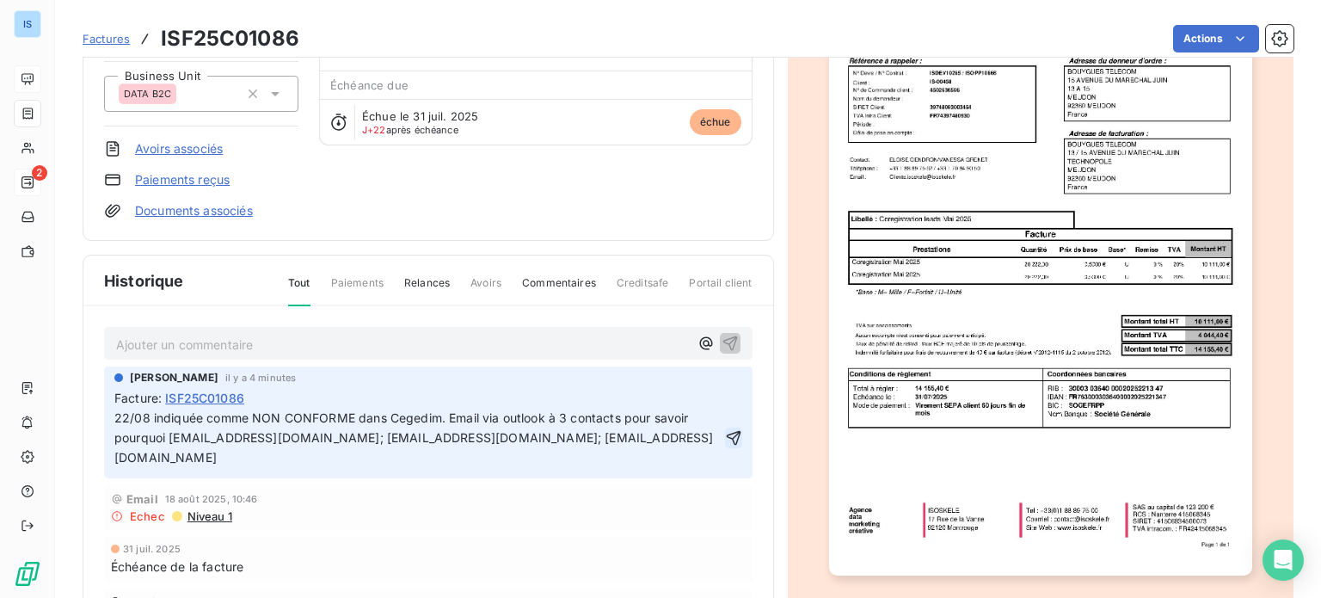
click at [727, 429] on icon "button" at bounding box center [733, 437] width 17 height 17
click at [700, 436] on p "22/08 indiquée comme NON CONFORME dans Cegedim. Email via outlook à 3 contacts …" at bounding box center [428, 437] width 628 height 59
click at [722, 378] on html "IS 2 Factures ISF25C01086 Actions BOUYGUES TELECOM IS-00458 Montant initial 14 …" at bounding box center [660, 299] width 1321 height 598
click at [695, 419] on div "Editer" at bounding box center [683, 425] width 96 height 28
click at [725, 437] on icon "button" at bounding box center [733, 437] width 17 height 17
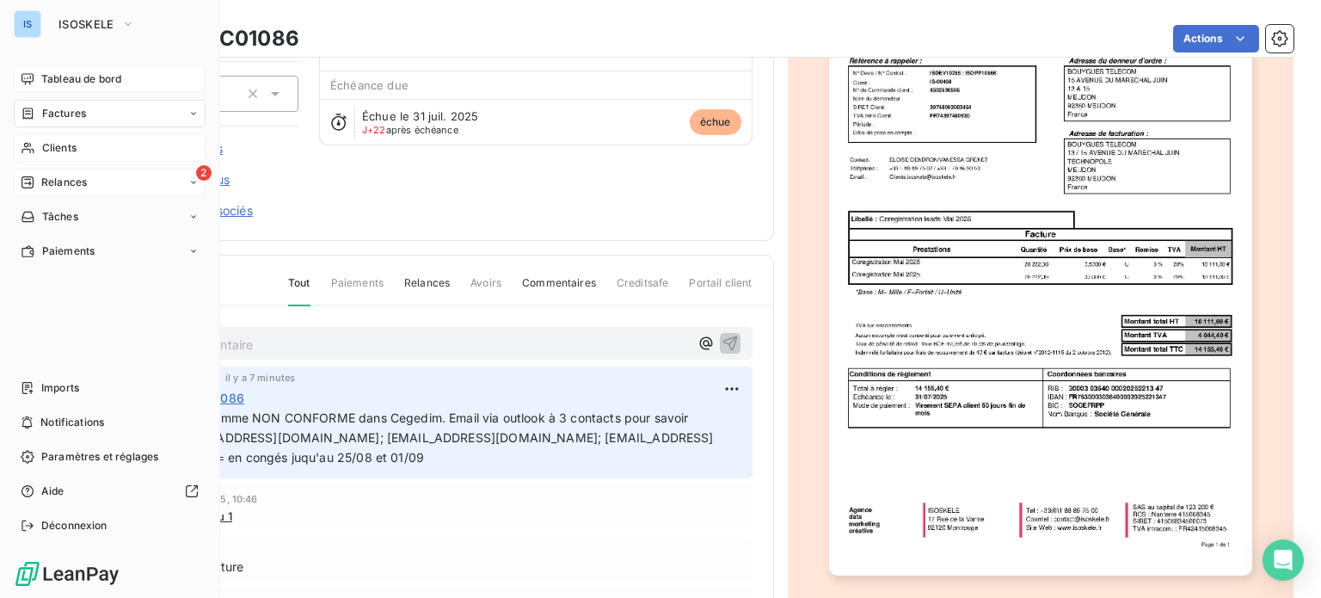
click at [64, 159] on div "Clients" at bounding box center [110, 148] width 192 height 28
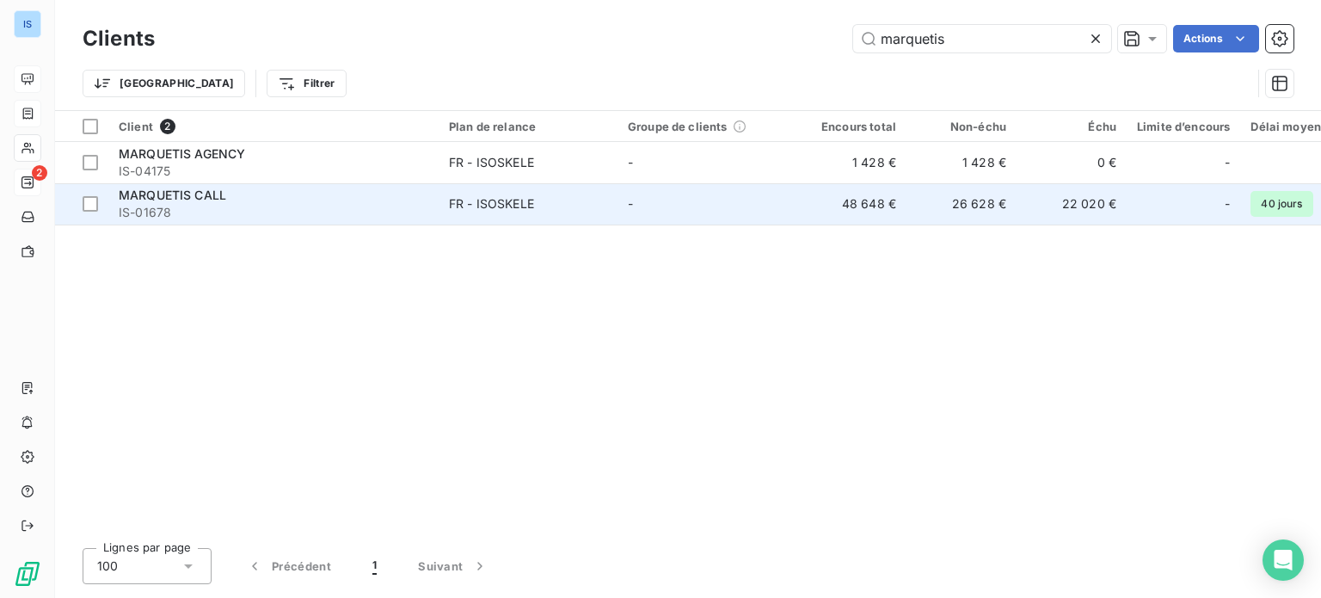
type input "marquetis"
click at [389, 204] on span "IS-01678" at bounding box center [274, 212] width 310 height 17
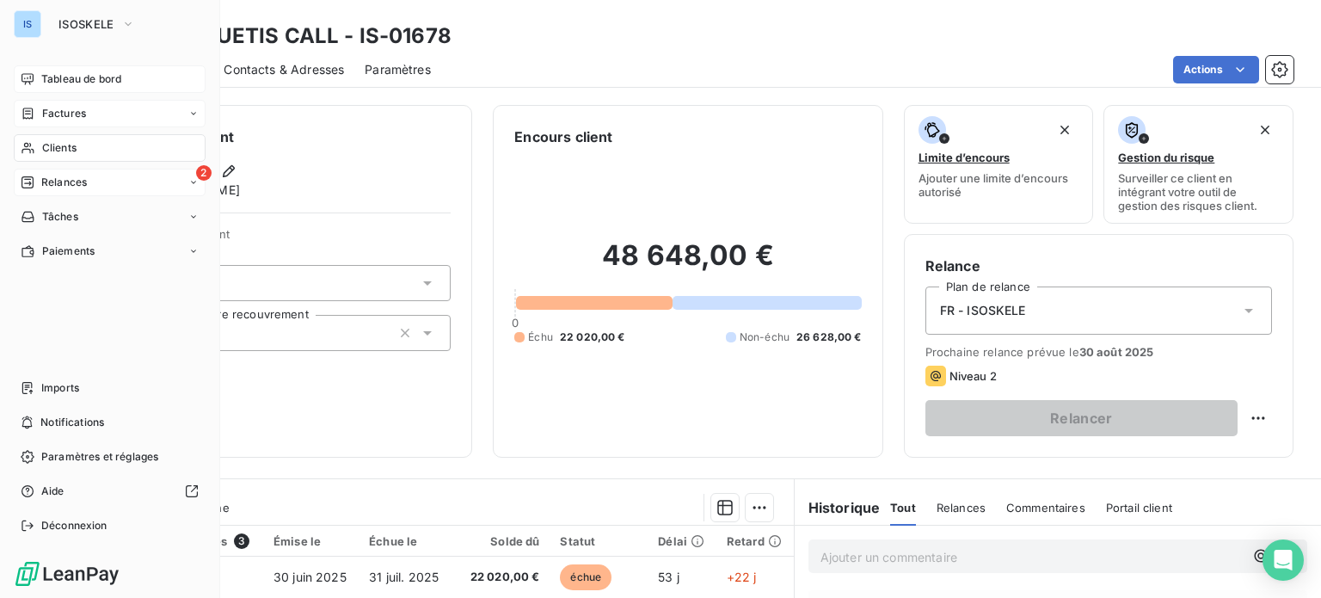
click at [64, 119] on span "Factures" at bounding box center [64, 113] width 44 height 15
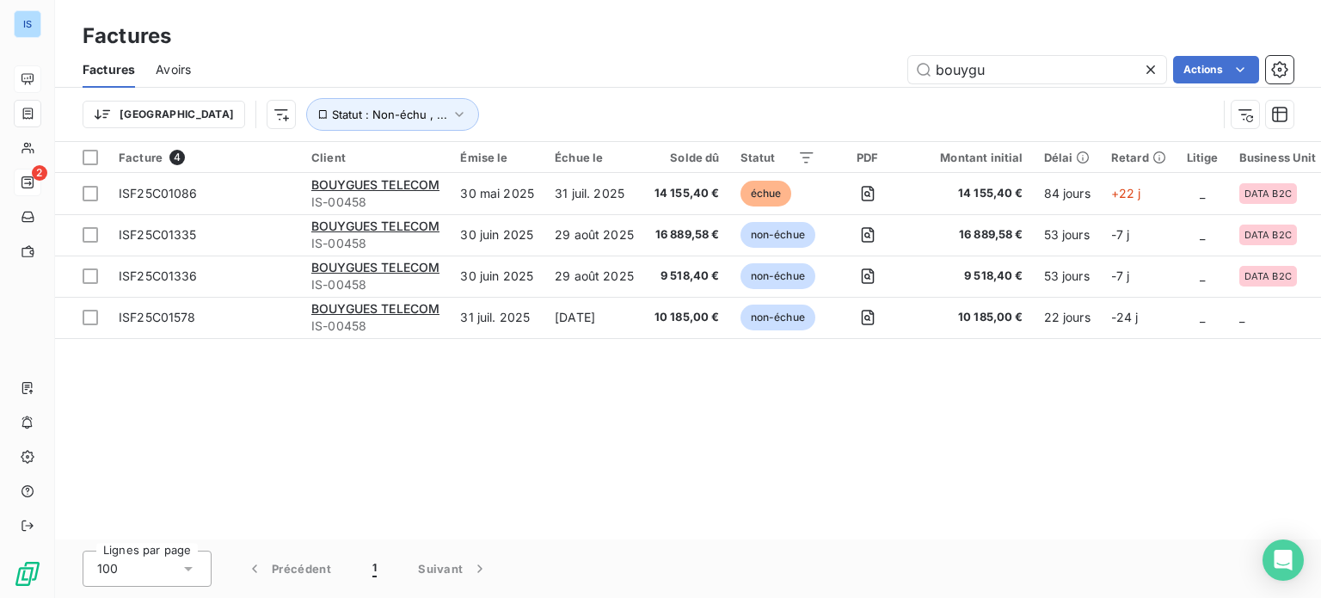
drag, startPoint x: 982, startPoint y: 73, endPoint x: 916, endPoint y: 83, distance: 66.9
click at [916, 83] on div "Factures Avoirs bouygu Actions" at bounding box center [688, 70] width 1266 height 36
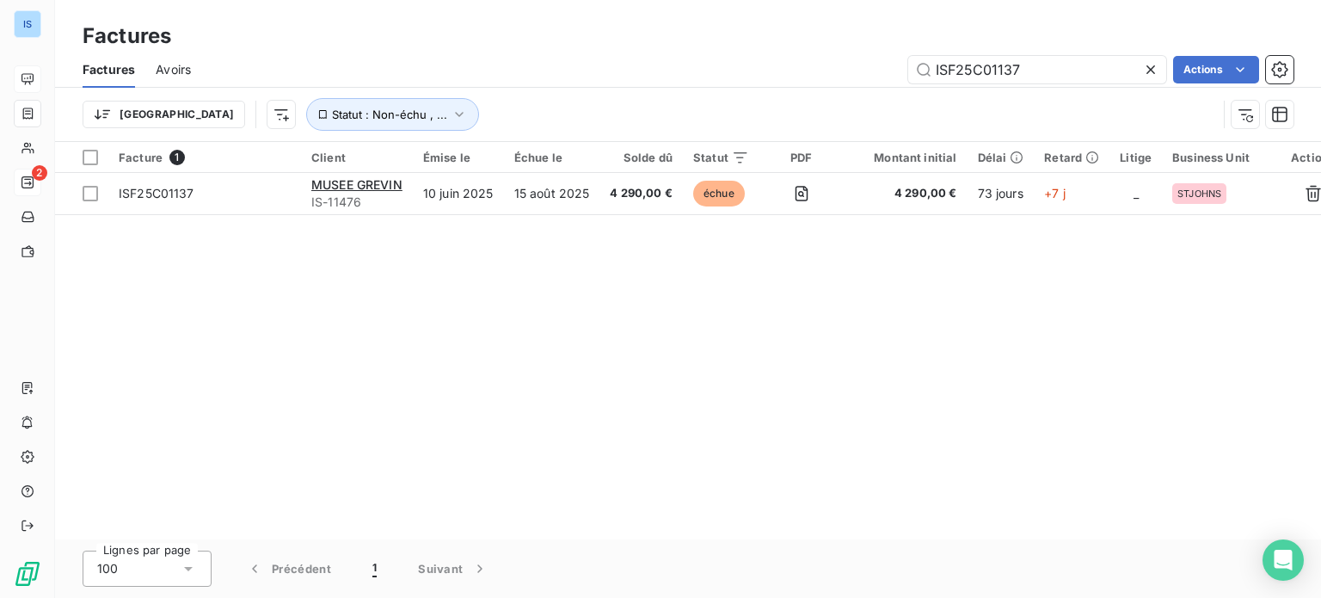
type input "ISF25C01137"
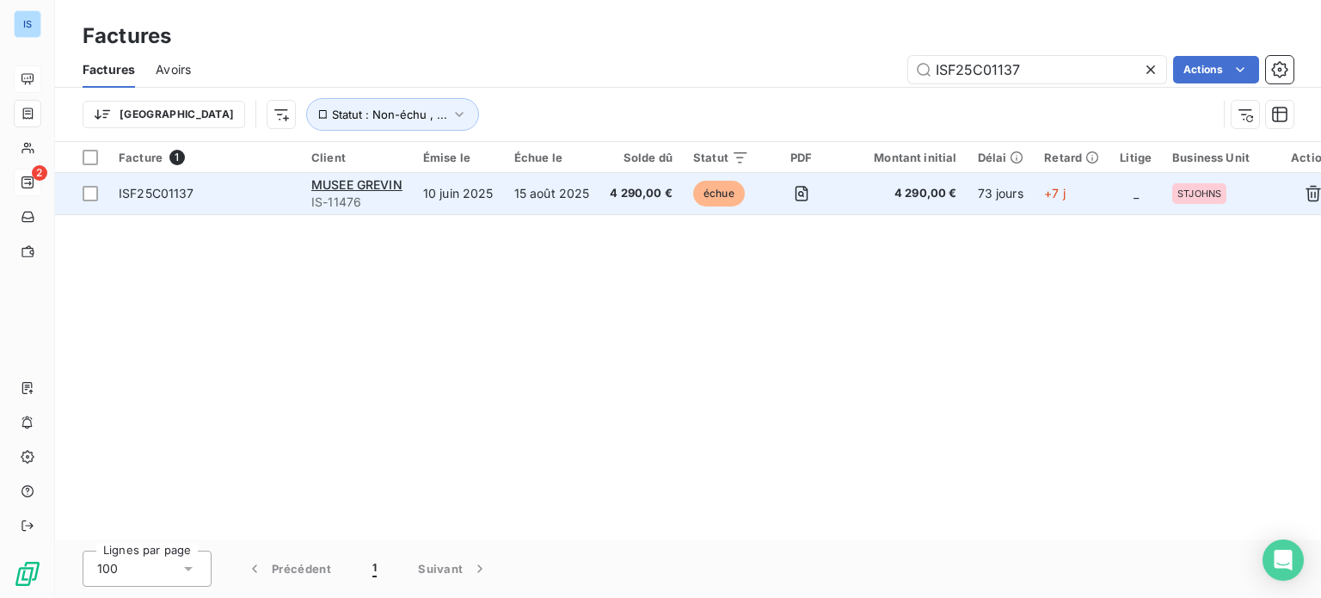
click at [174, 192] on span "ISF25C01137" at bounding box center [157, 193] width 76 height 15
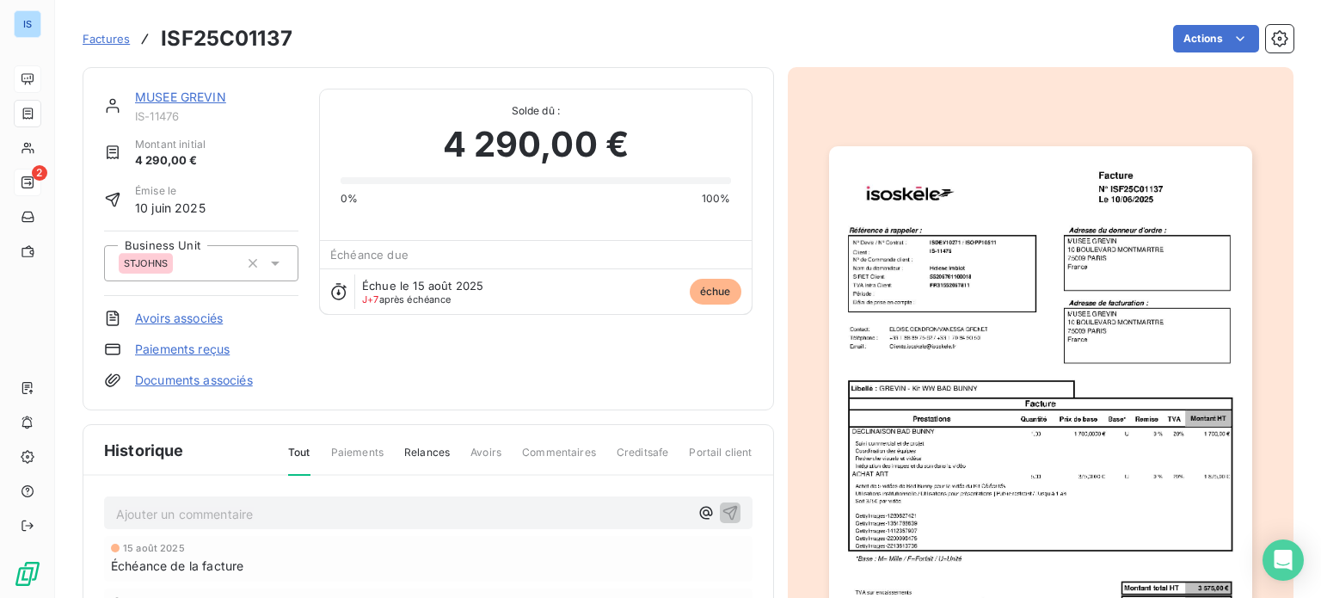
click at [210, 95] on link "MUSEE GREVIN" at bounding box center [180, 96] width 91 height 15
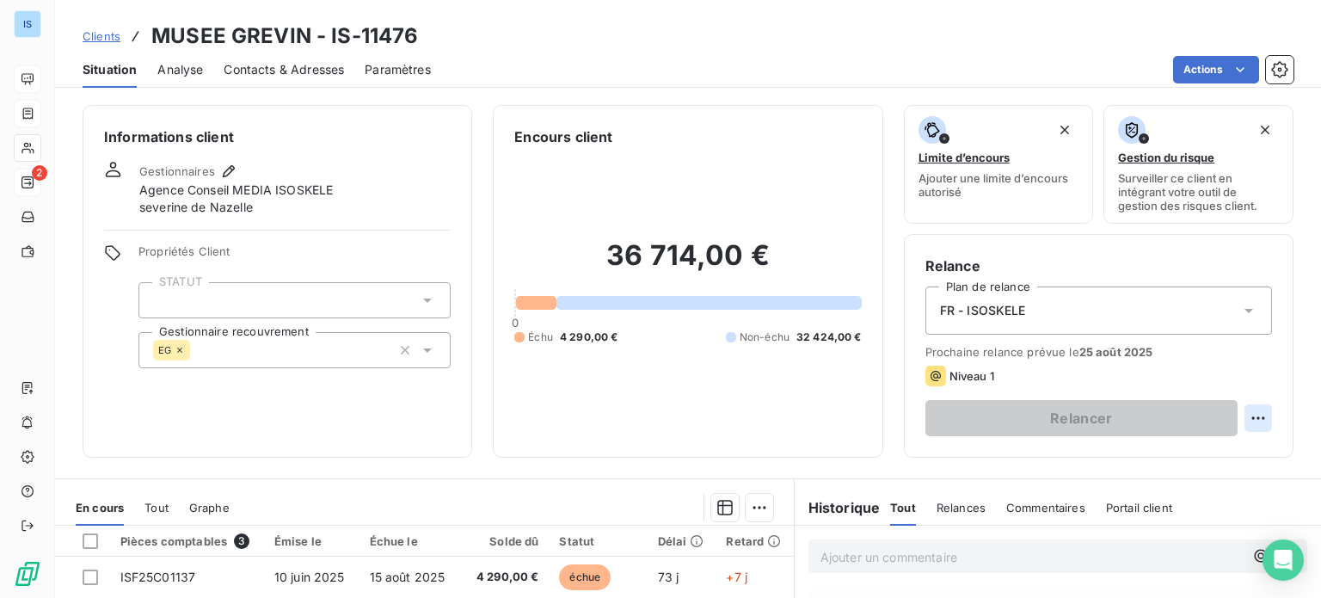
click at [1248, 414] on html "IS 2 Clients MUSEE GREVIN - IS-11476 Situation Analyse Contacts & Adresses Para…" at bounding box center [660, 299] width 1321 height 598
click at [1177, 455] on div "Replanifier cette action" at bounding box center [1174, 456] width 154 height 28
select select "7"
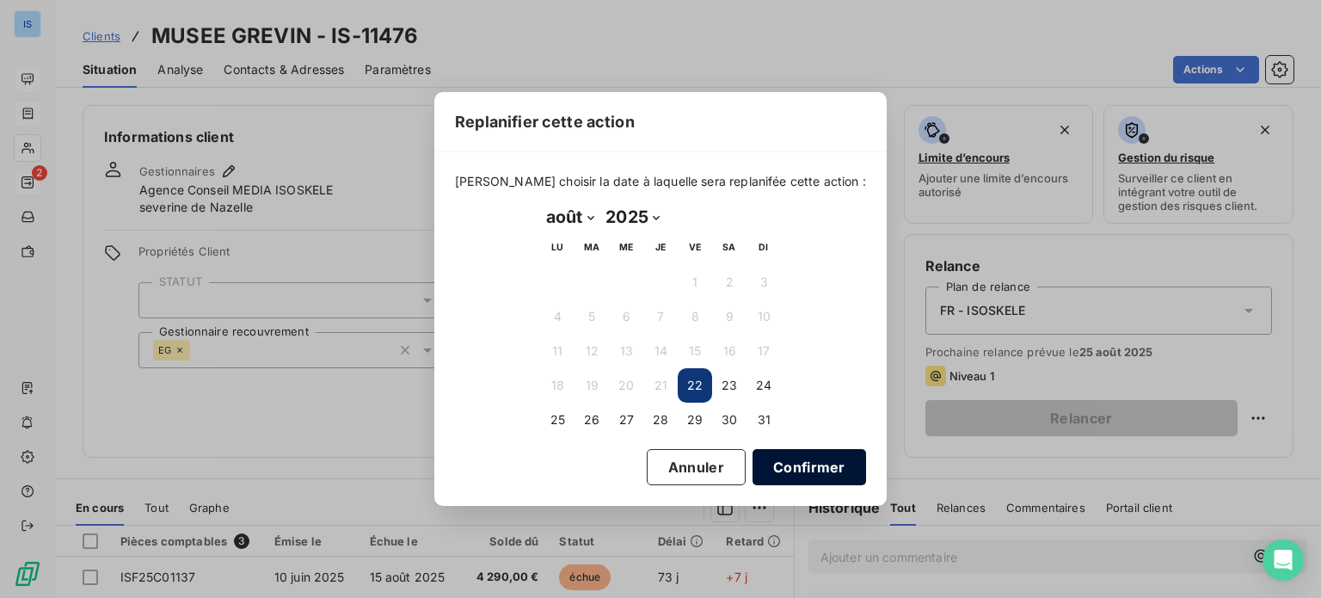
click at [786, 460] on button "Confirmer" at bounding box center [808, 467] width 113 height 36
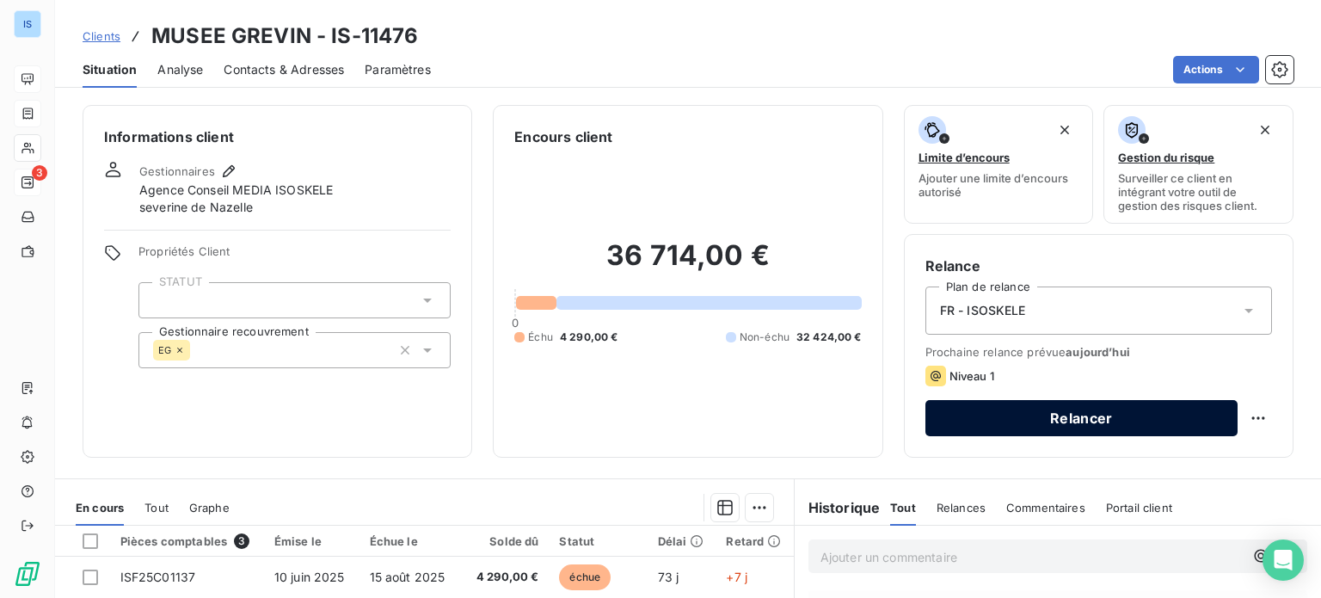
click at [1036, 425] on button "Relancer" at bounding box center [1081, 418] width 312 height 36
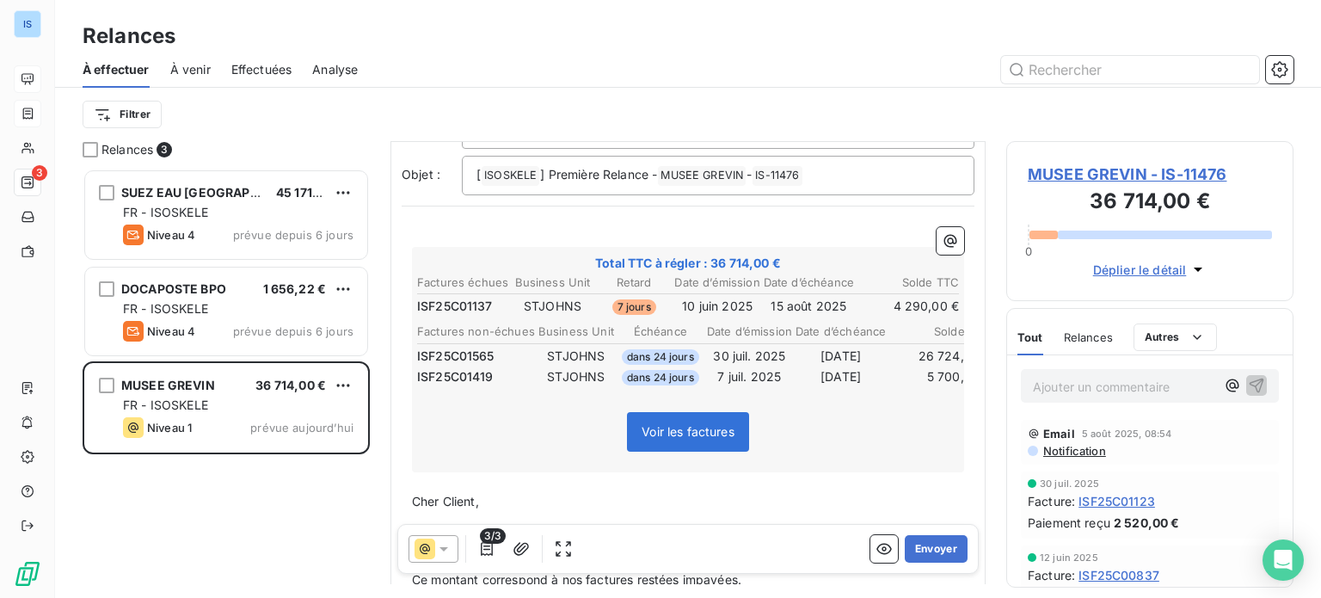
scroll to position [169, 0]
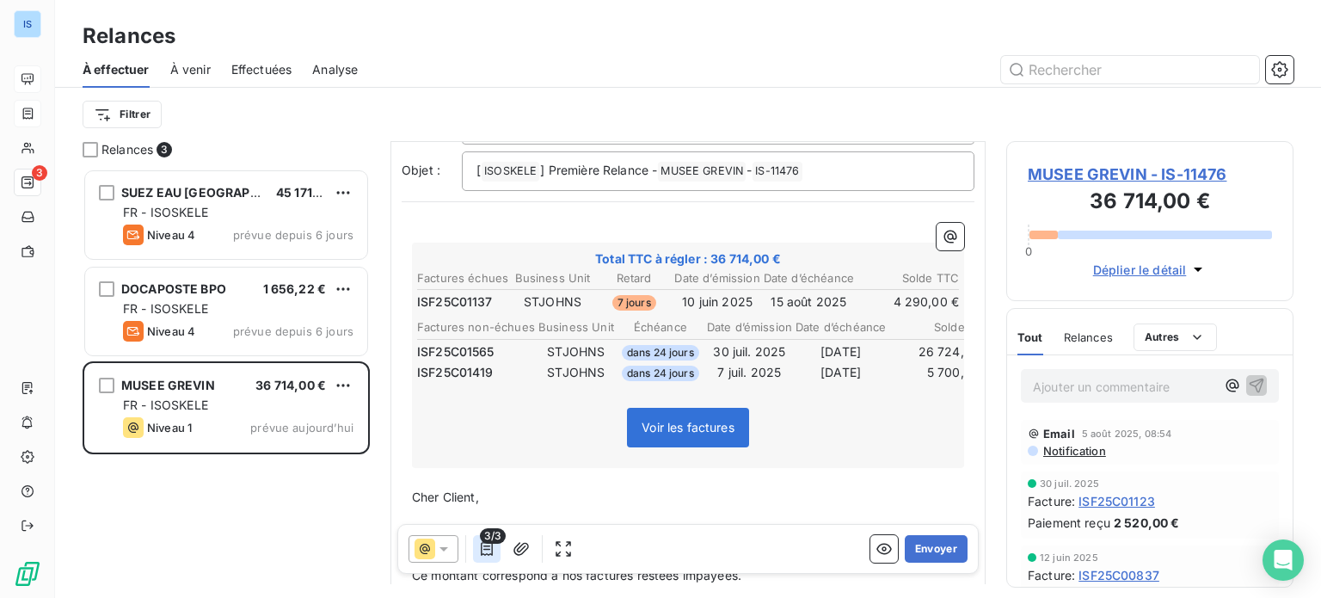
click at [490, 545] on icon "button" at bounding box center [486, 548] width 17 height 17
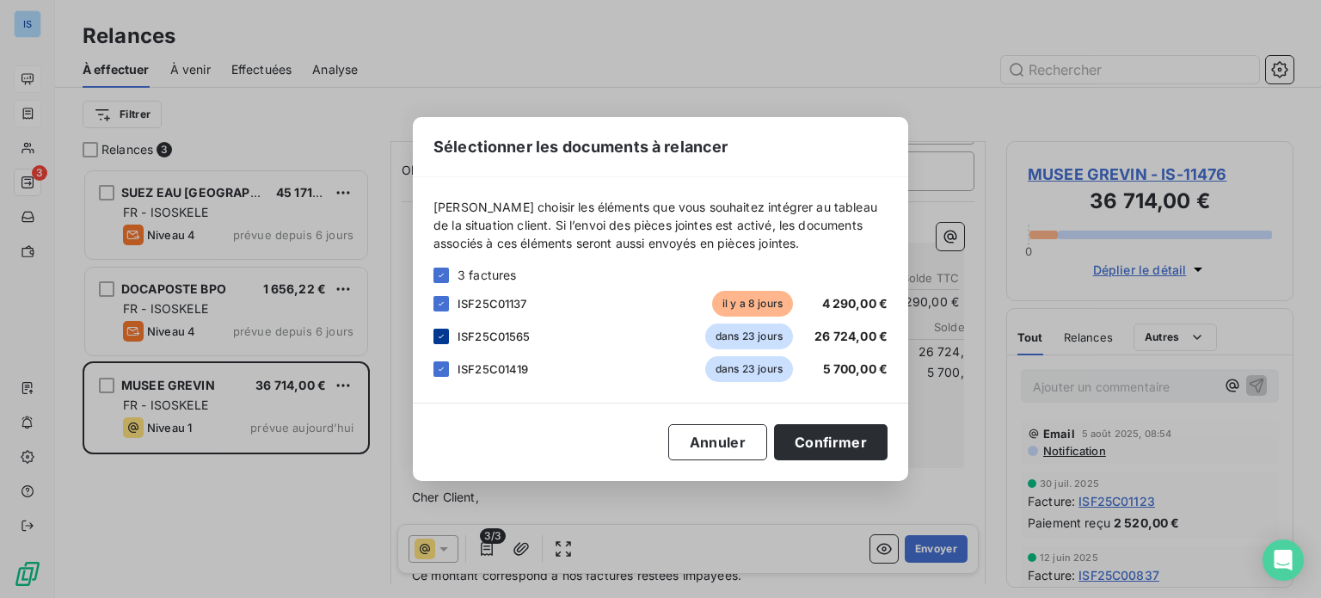
click at [441, 339] on icon at bounding box center [441, 336] width 10 height 10
click at [441, 365] on icon at bounding box center [441, 369] width 10 height 10
click at [822, 439] on button "Confirmer" at bounding box center [830, 442] width 113 height 36
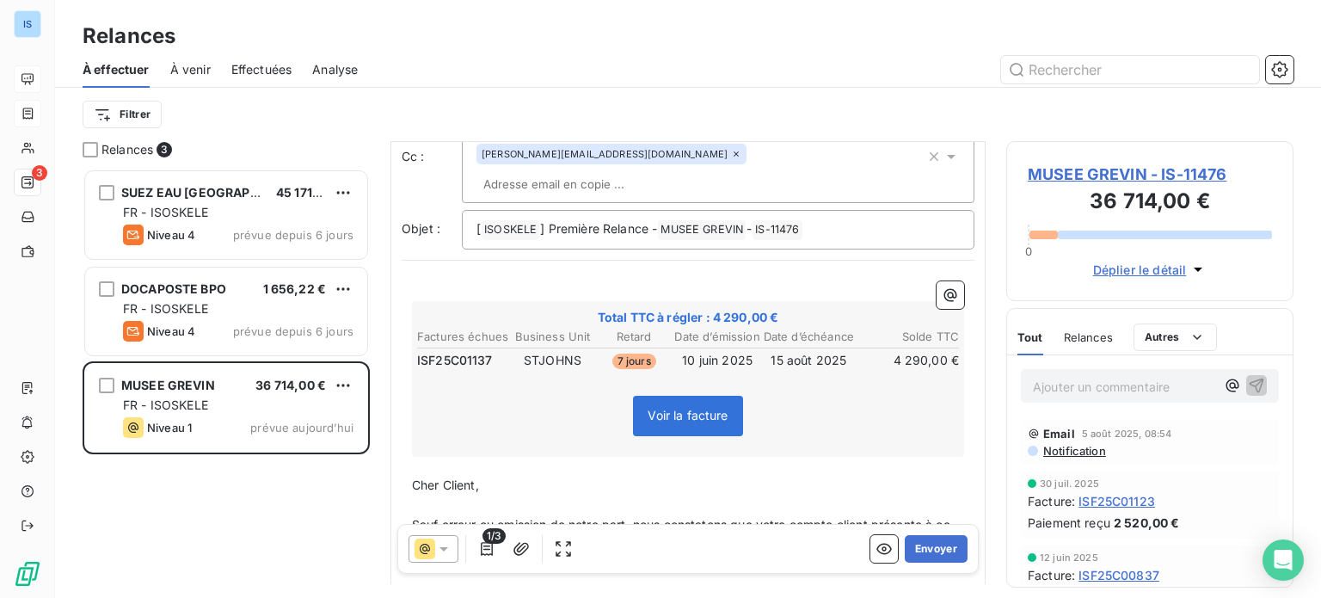
scroll to position [114, 0]
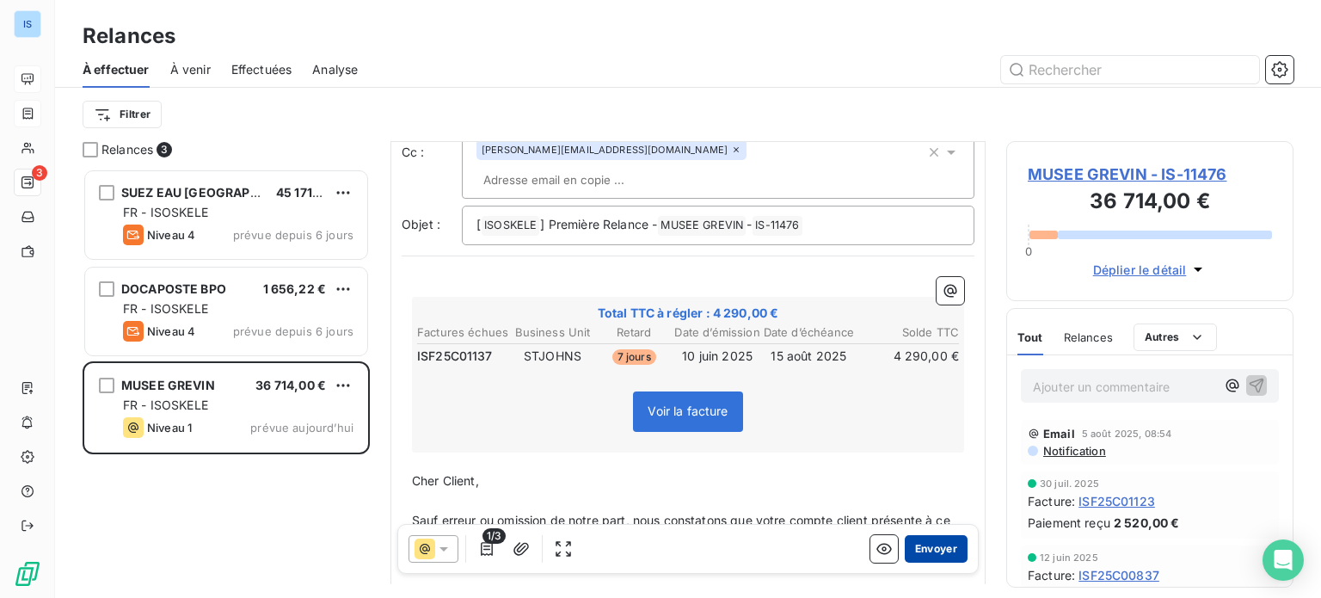
click at [939, 544] on button "Envoyer" at bounding box center [936, 549] width 63 height 28
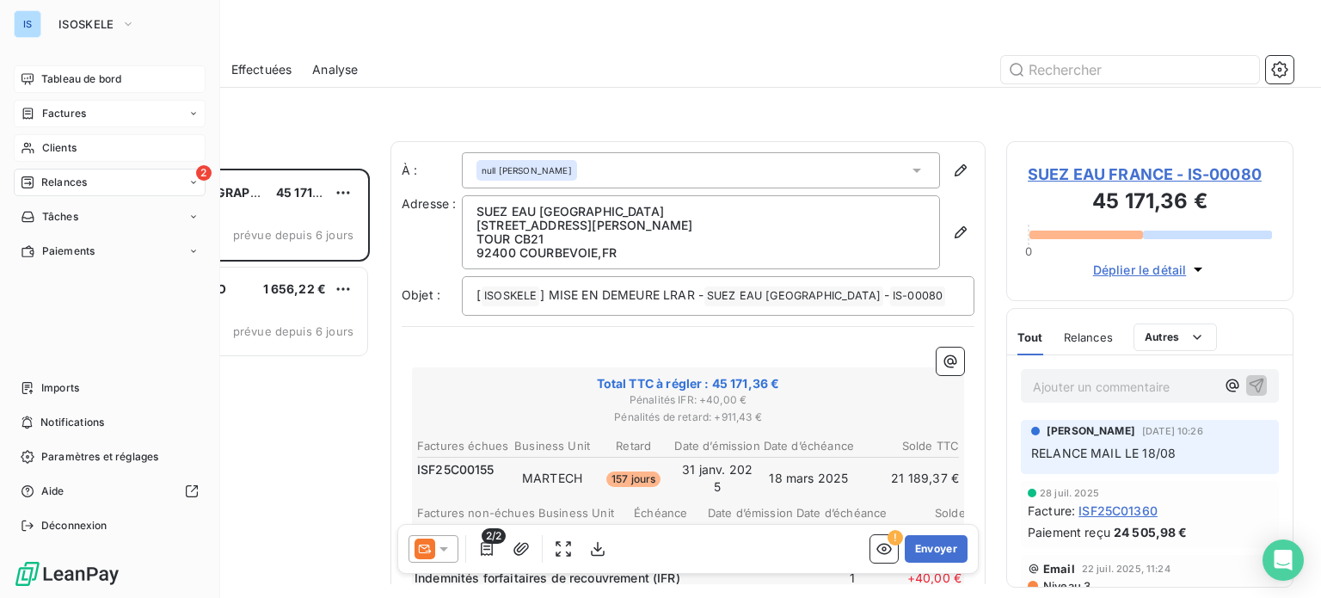
click at [75, 143] on span "Clients" at bounding box center [59, 147] width 34 height 15
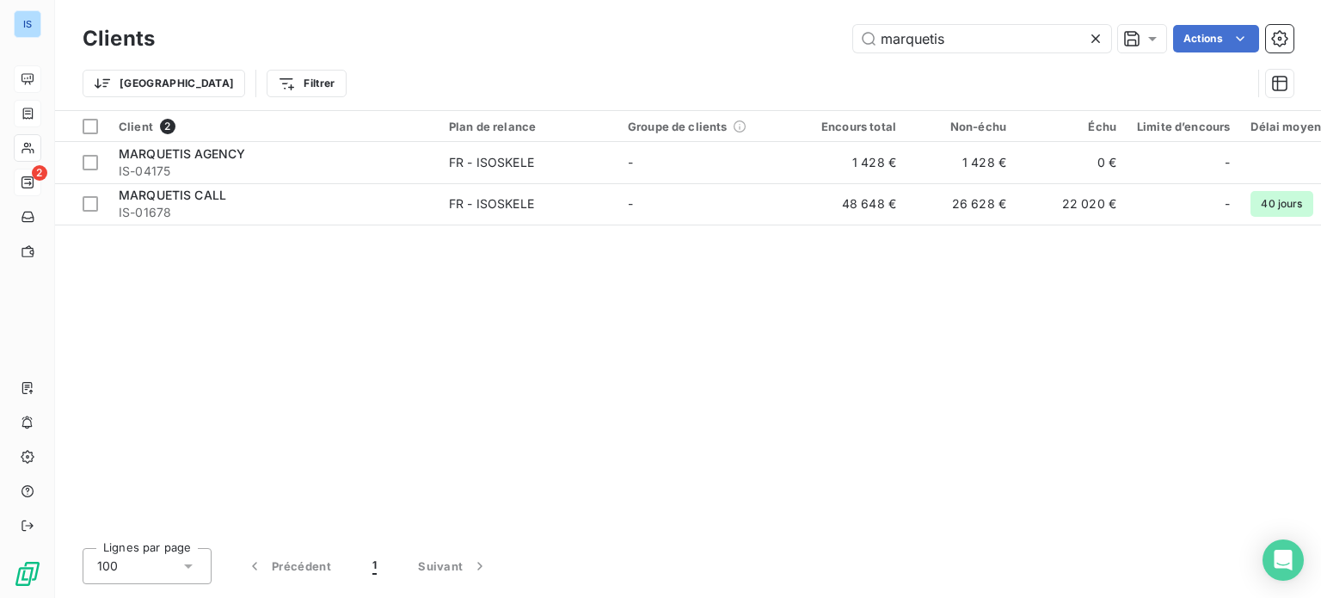
click at [1092, 41] on icon at bounding box center [1095, 38] width 17 height 17
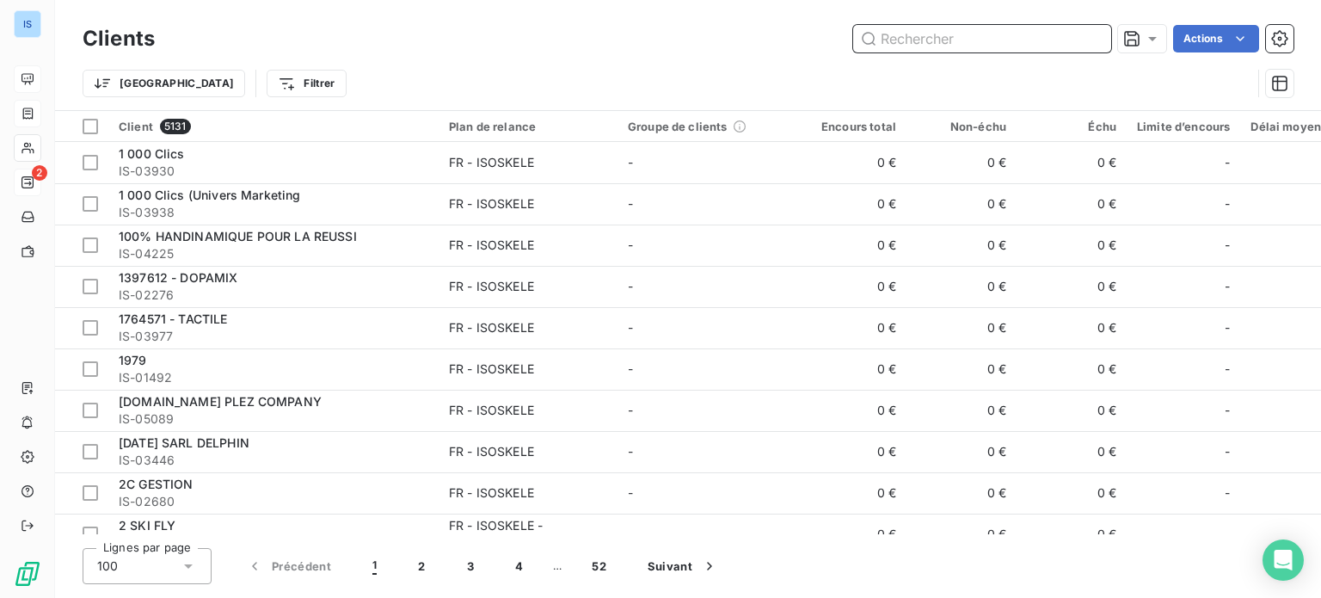
click at [1008, 37] on input "text" at bounding box center [982, 39] width 258 height 28
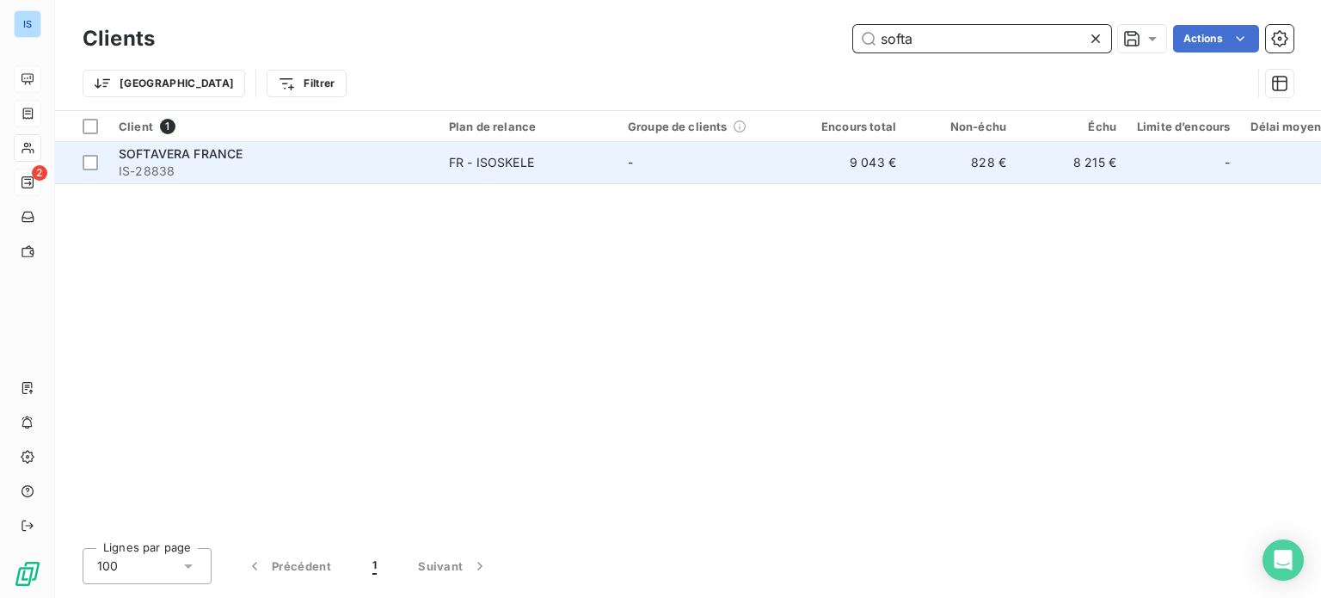
type input "softa"
click at [233, 156] on span "SOFTAVERA FRANCE" at bounding box center [181, 153] width 124 height 15
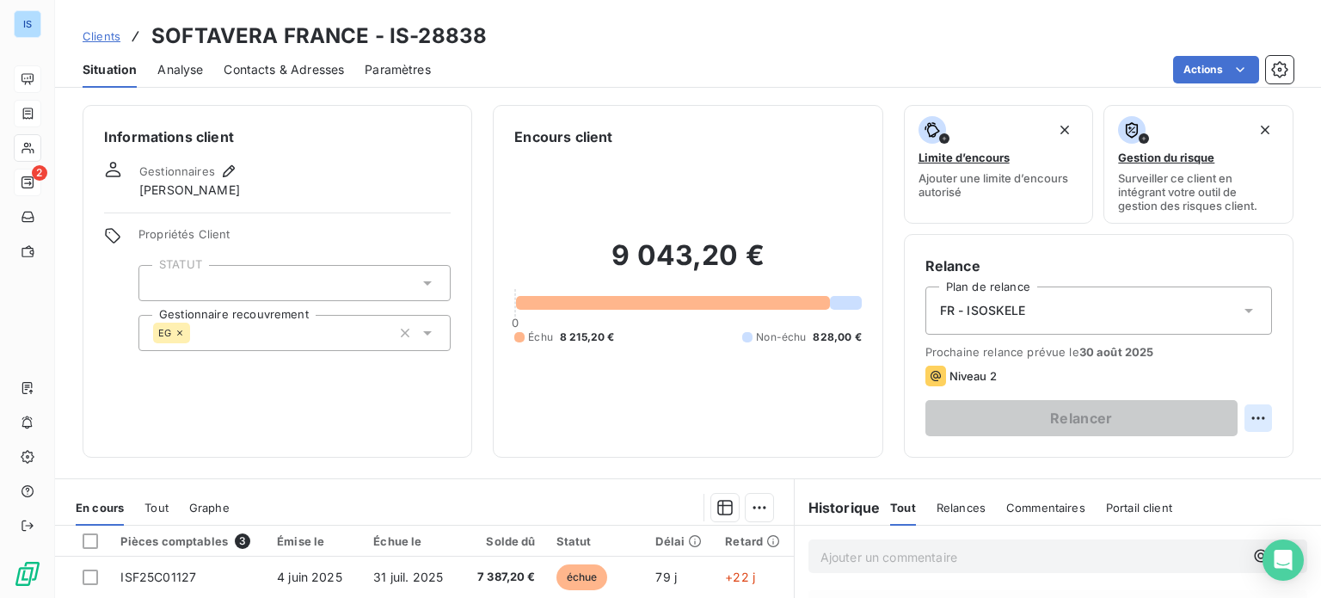
click at [1242, 412] on html "IS 2 Clients SOFTAVERA FRANCE - IS-28838 Situation Analyse Contacts & Adresses …" at bounding box center [660, 299] width 1321 height 598
click at [1184, 451] on div "Replanifier cette action" at bounding box center [1174, 456] width 154 height 28
select select "7"
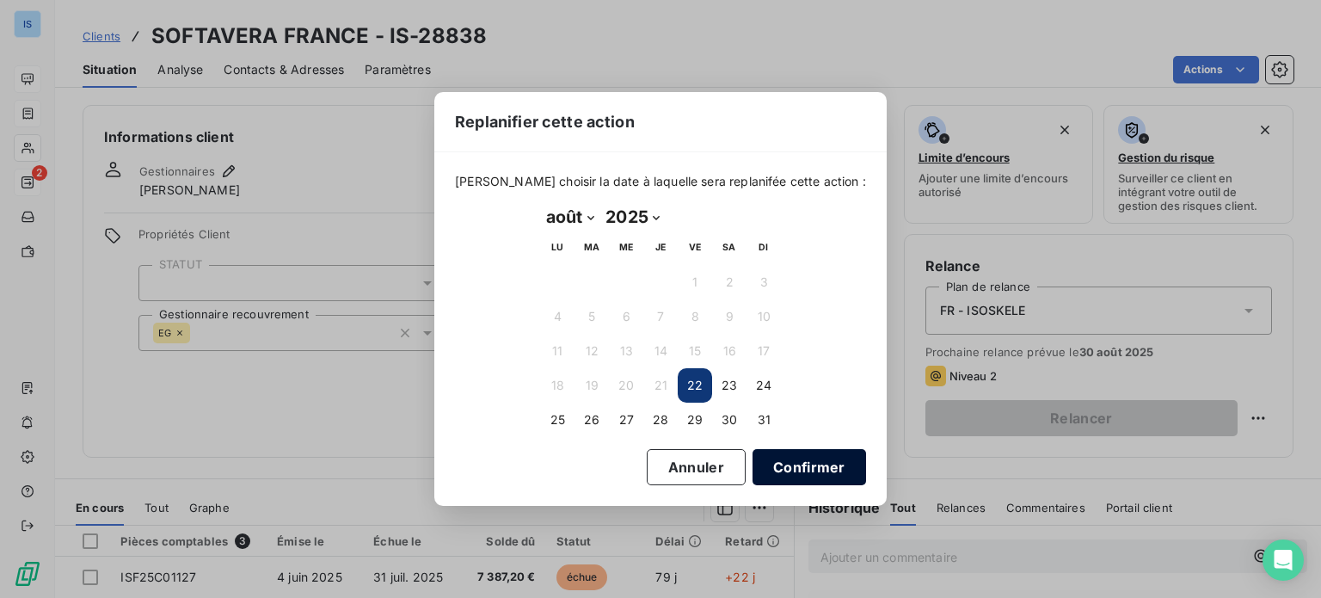
click at [767, 459] on button "Confirmer" at bounding box center [808, 467] width 113 height 36
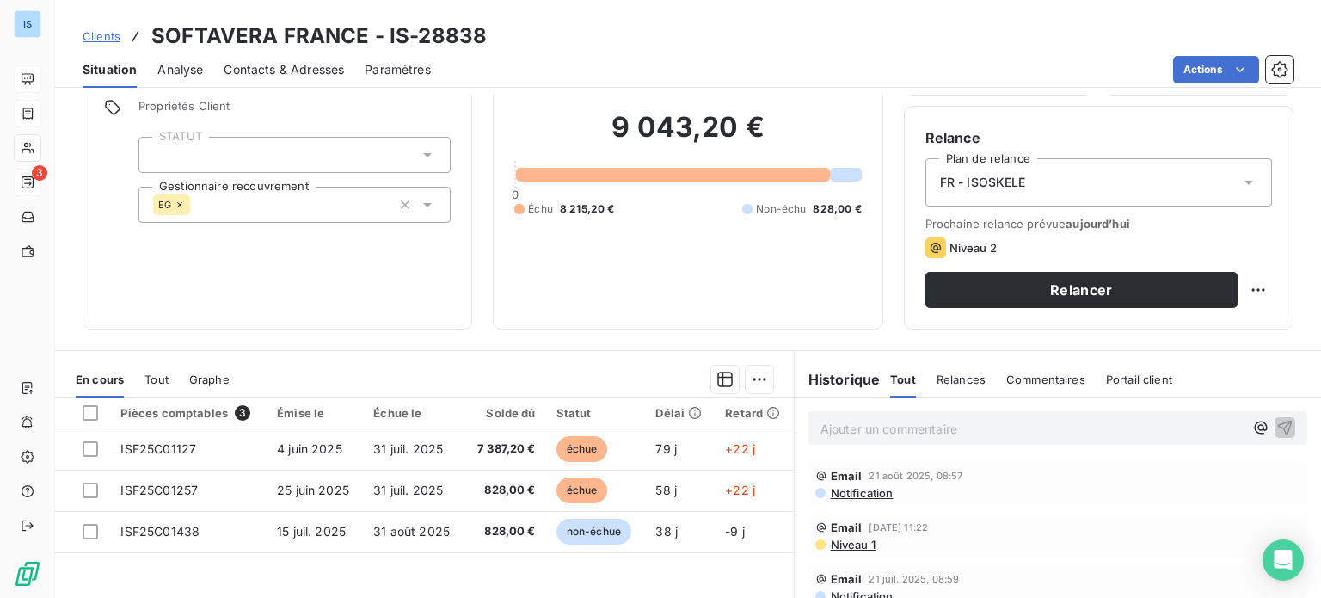
scroll to position [131, 0]
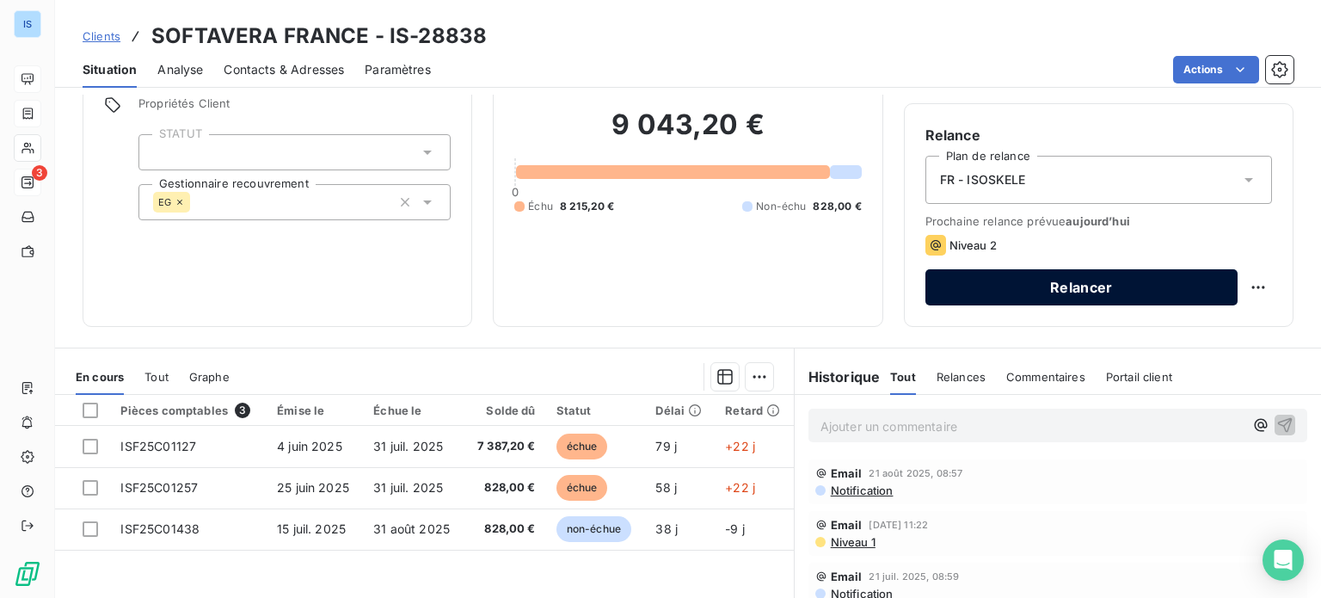
click at [1087, 285] on button "Relancer" at bounding box center [1081, 287] width 312 height 36
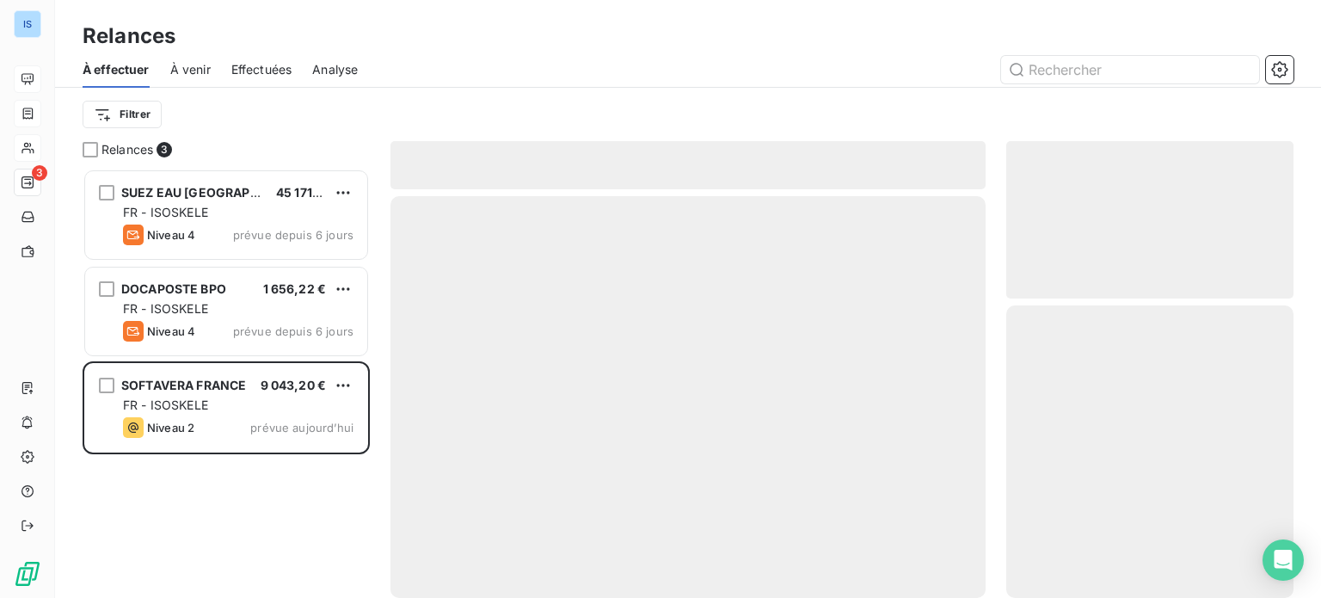
scroll to position [416, 273]
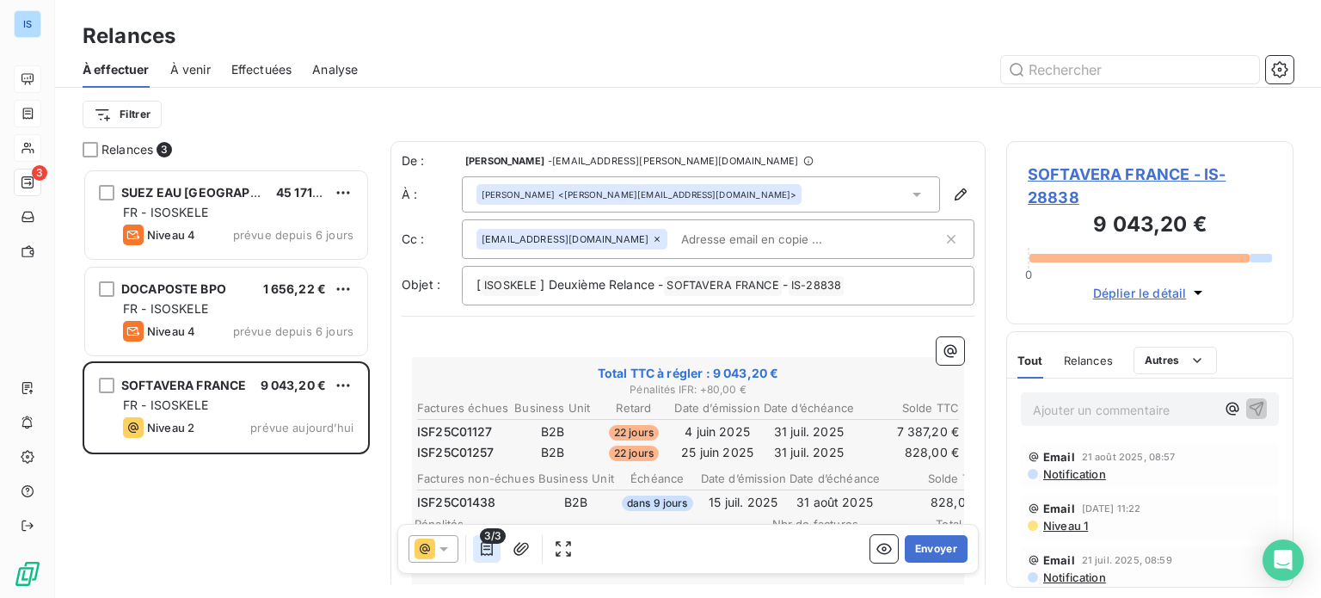
click at [474, 552] on button "button" at bounding box center [487, 549] width 28 height 28
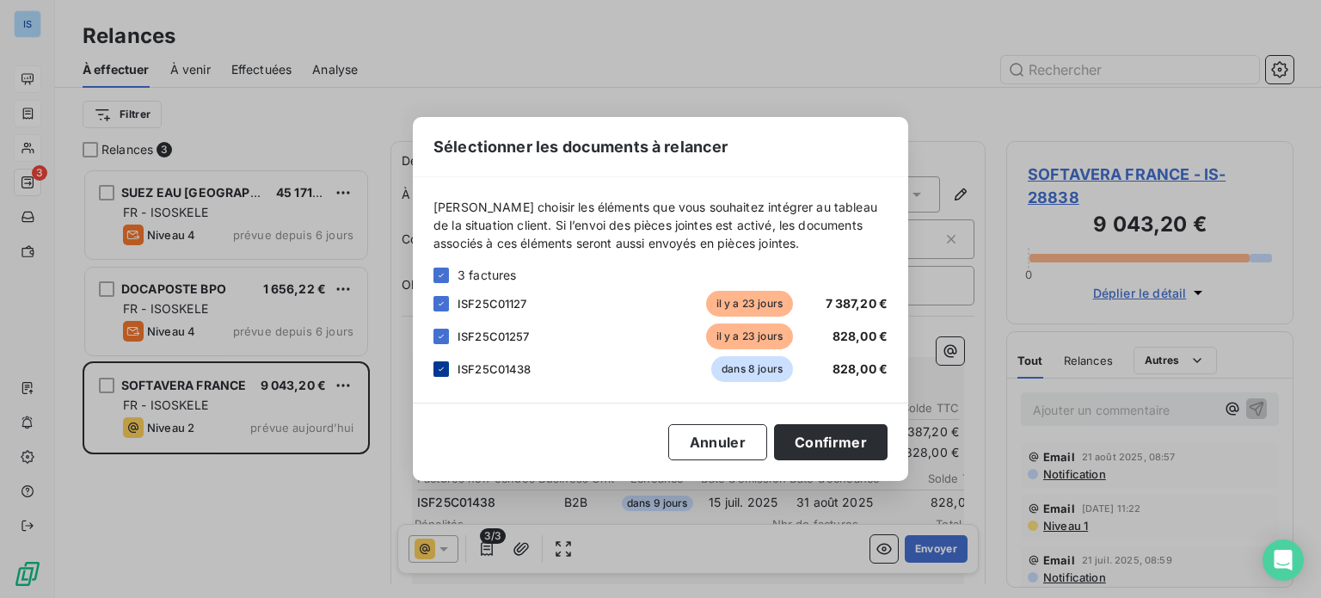
click at [444, 372] on icon at bounding box center [441, 369] width 10 height 10
click at [806, 439] on button "Confirmer" at bounding box center [830, 442] width 113 height 36
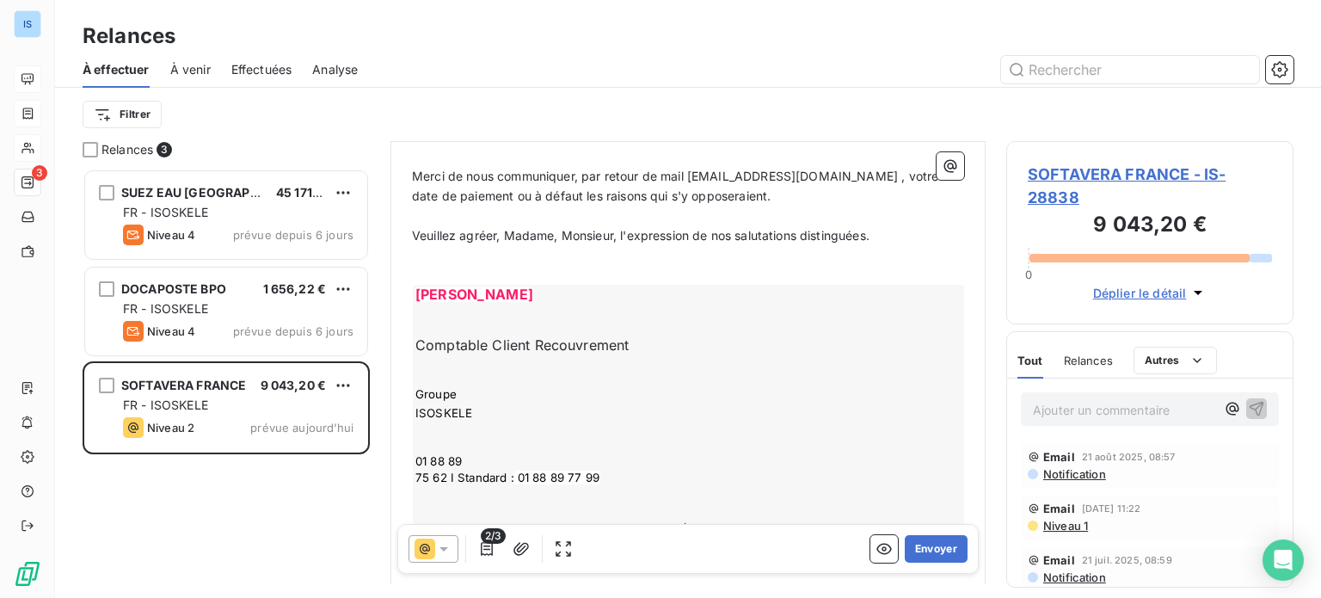
scroll to position [822, 0]
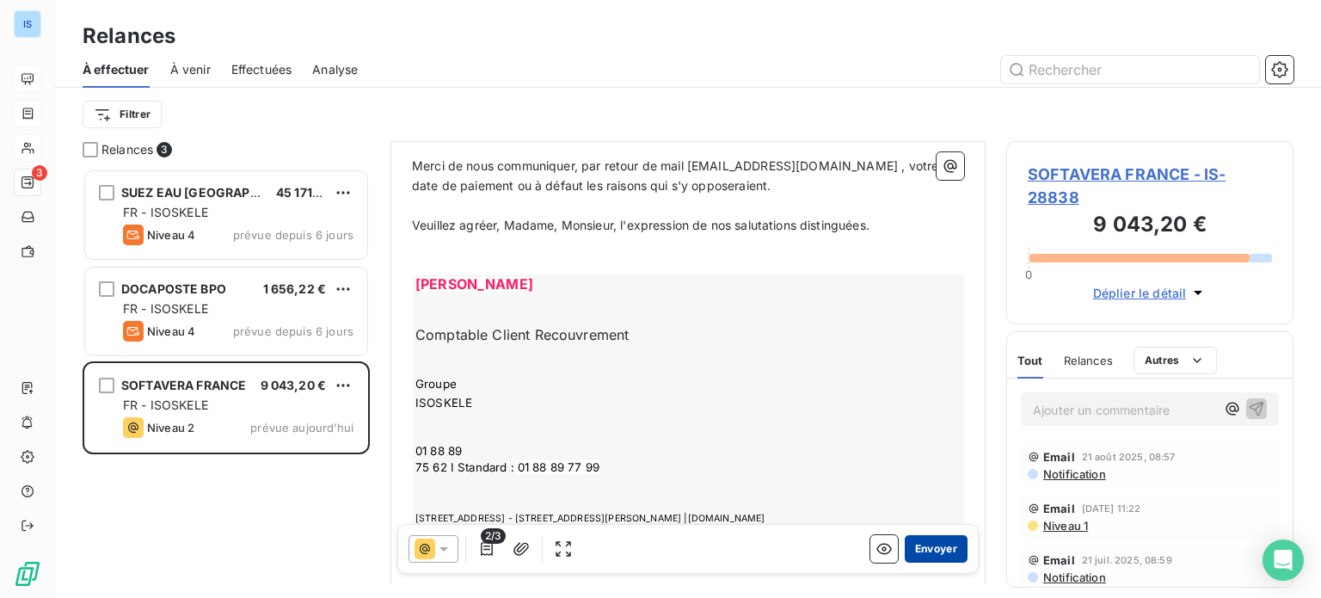
click at [929, 542] on button "Envoyer" at bounding box center [936, 549] width 63 height 28
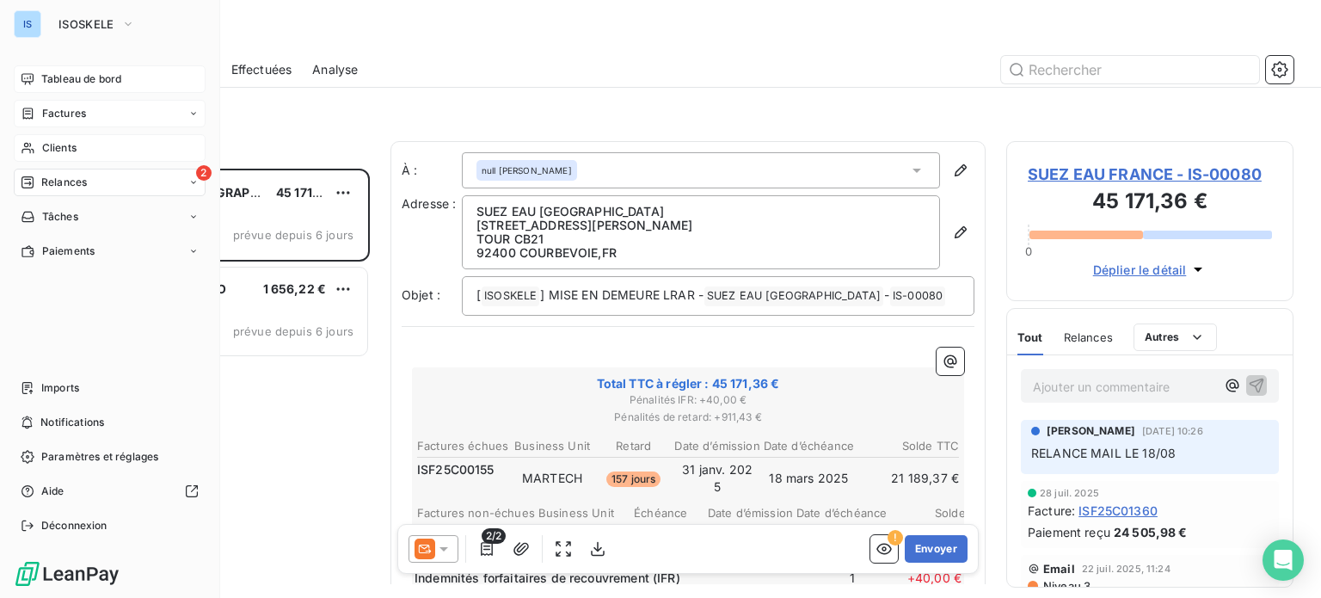
click at [78, 101] on div "Factures" at bounding box center [110, 114] width 192 height 28
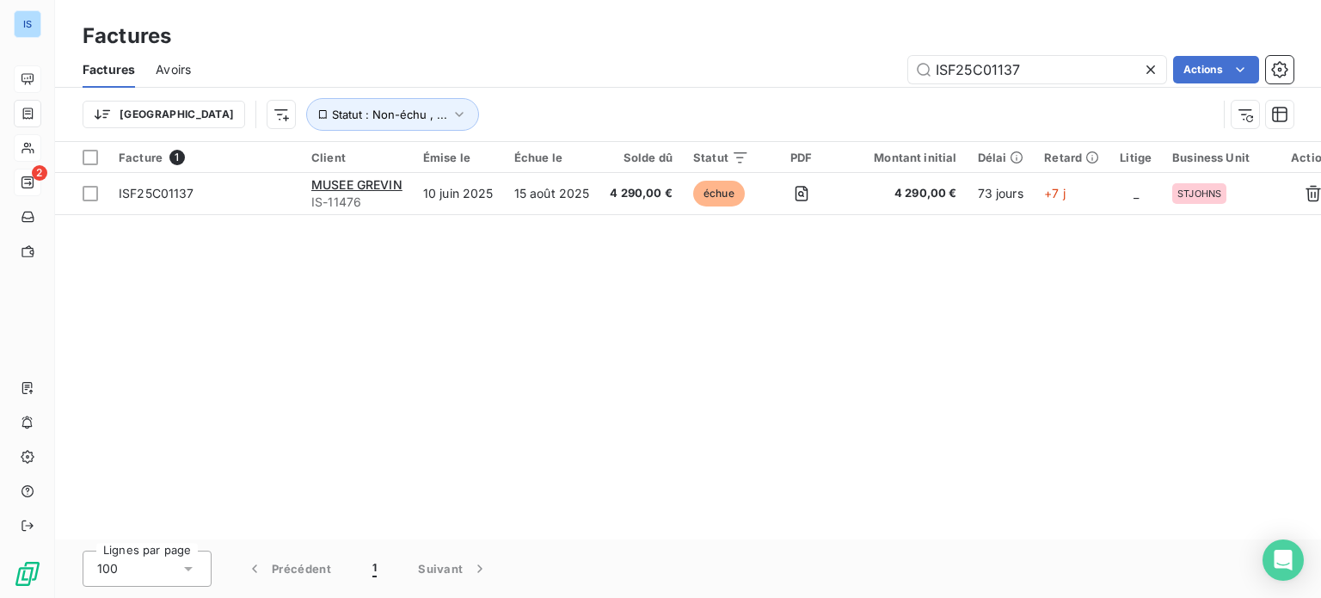
click at [1148, 67] on icon at bounding box center [1150, 69] width 9 height 9
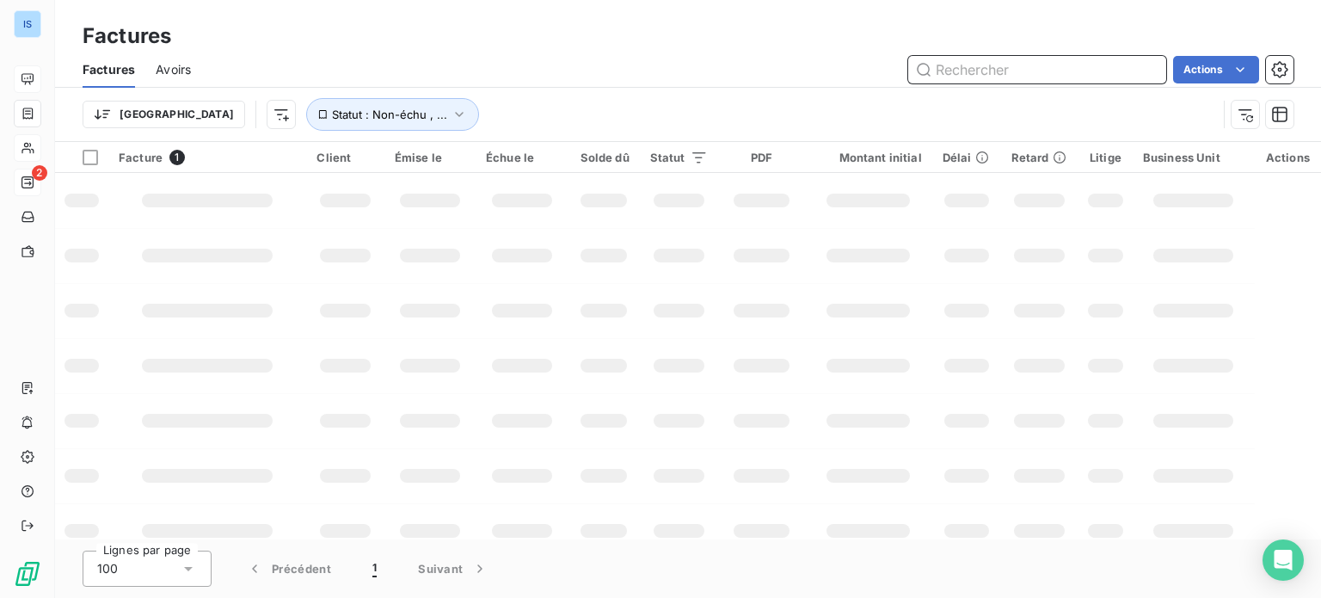
click at [1053, 60] on input "text" at bounding box center [1037, 70] width 258 height 28
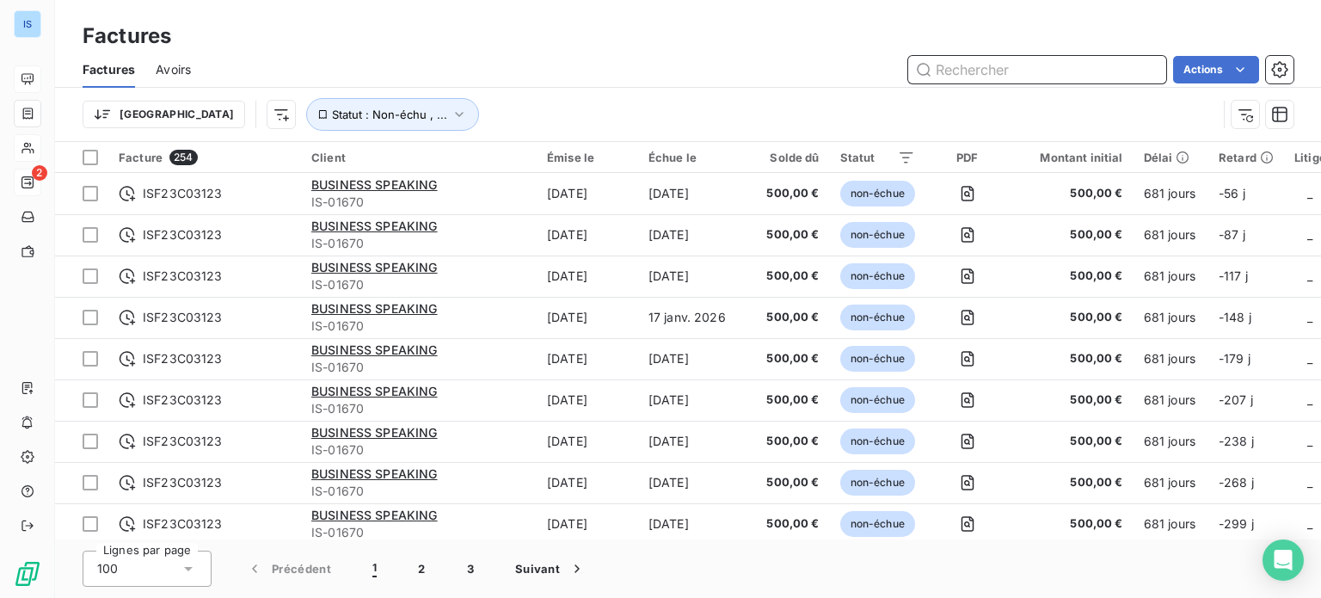
paste input "ISF25C01311"
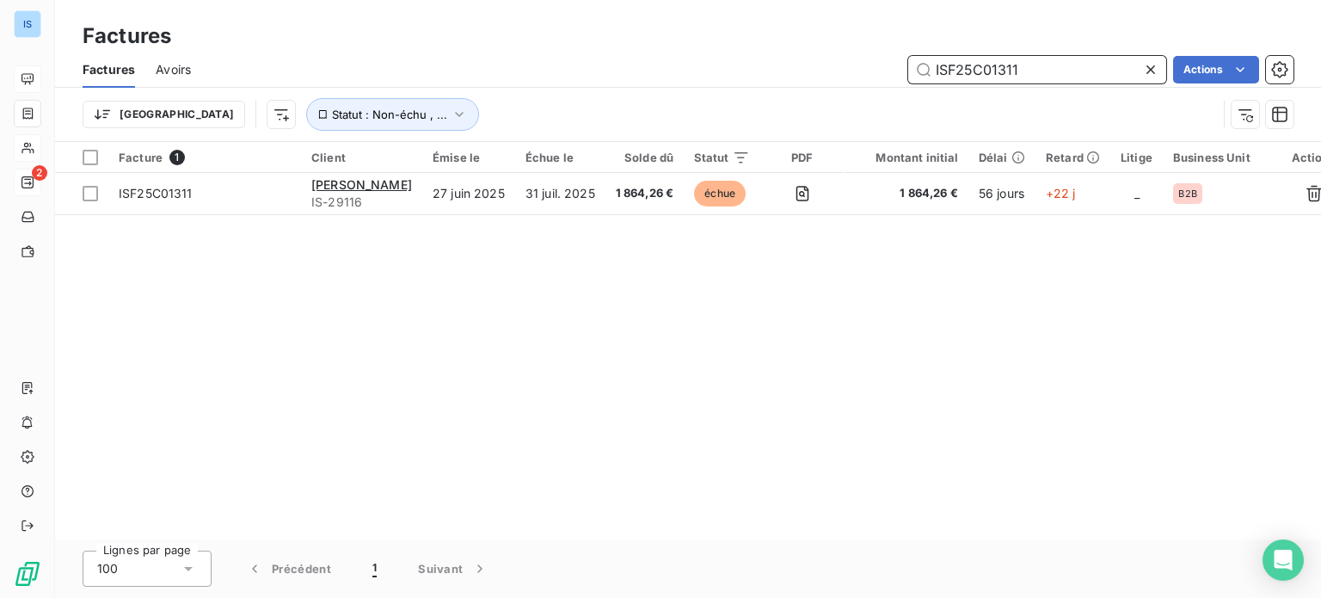
type input "ISF25C01311"
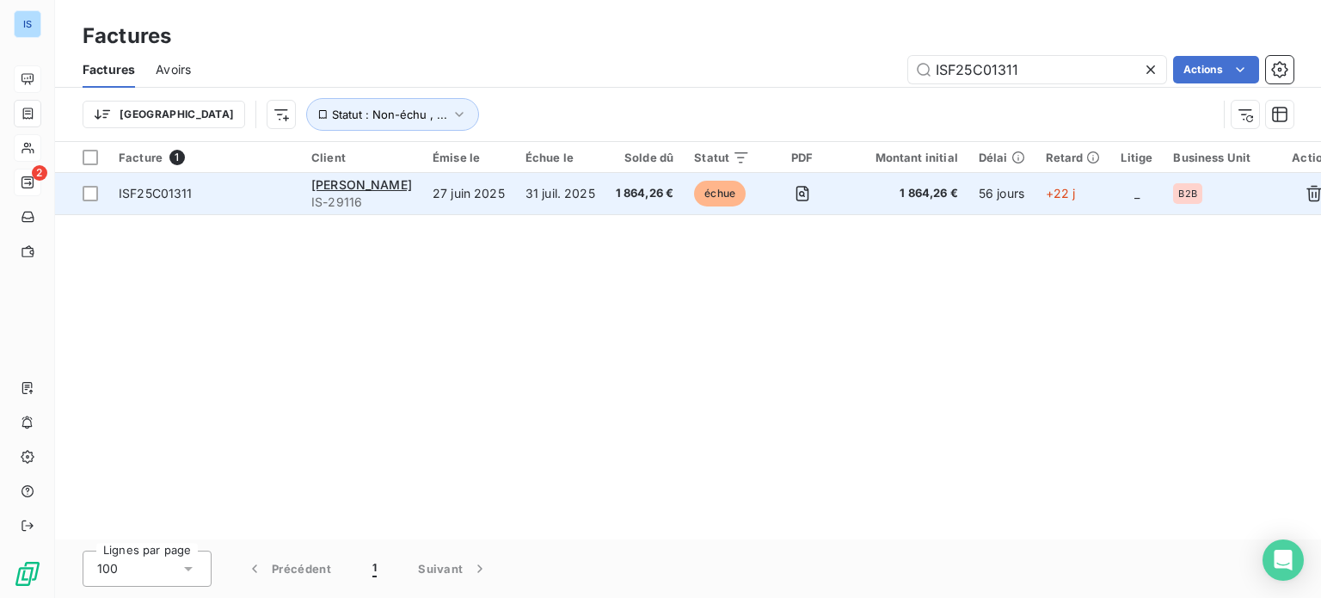
click at [145, 197] on span "ISF25C01311" at bounding box center [156, 193] width 74 height 15
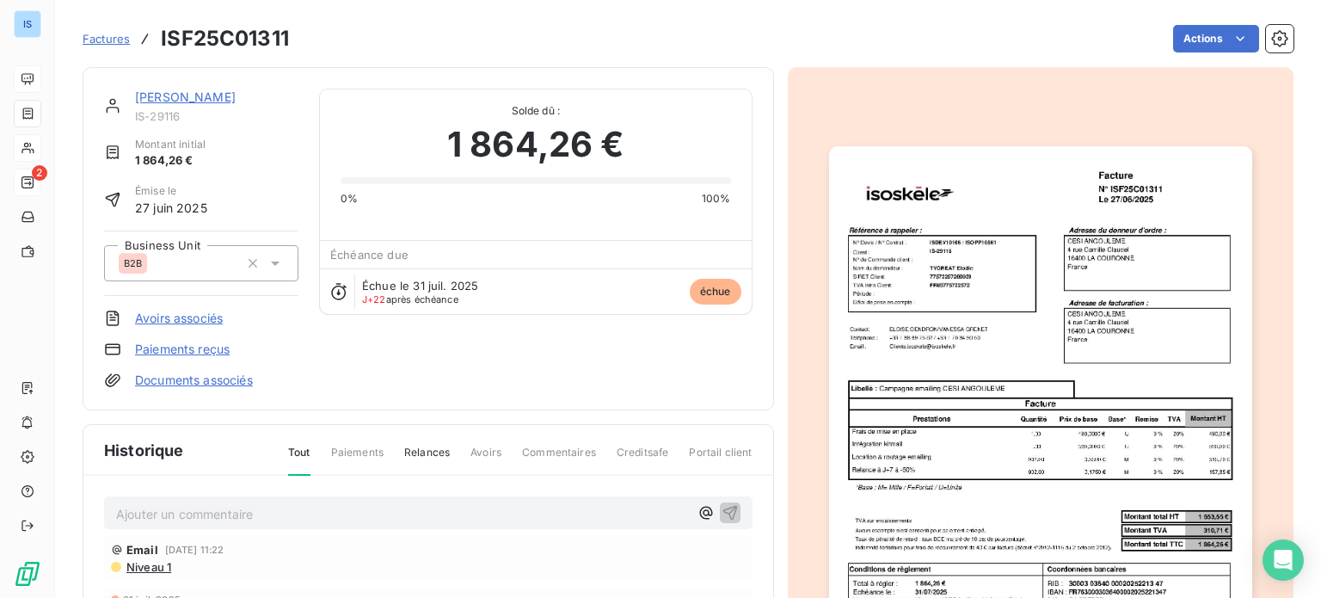
click at [217, 101] on link "[PERSON_NAME]" at bounding box center [185, 96] width 101 height 15
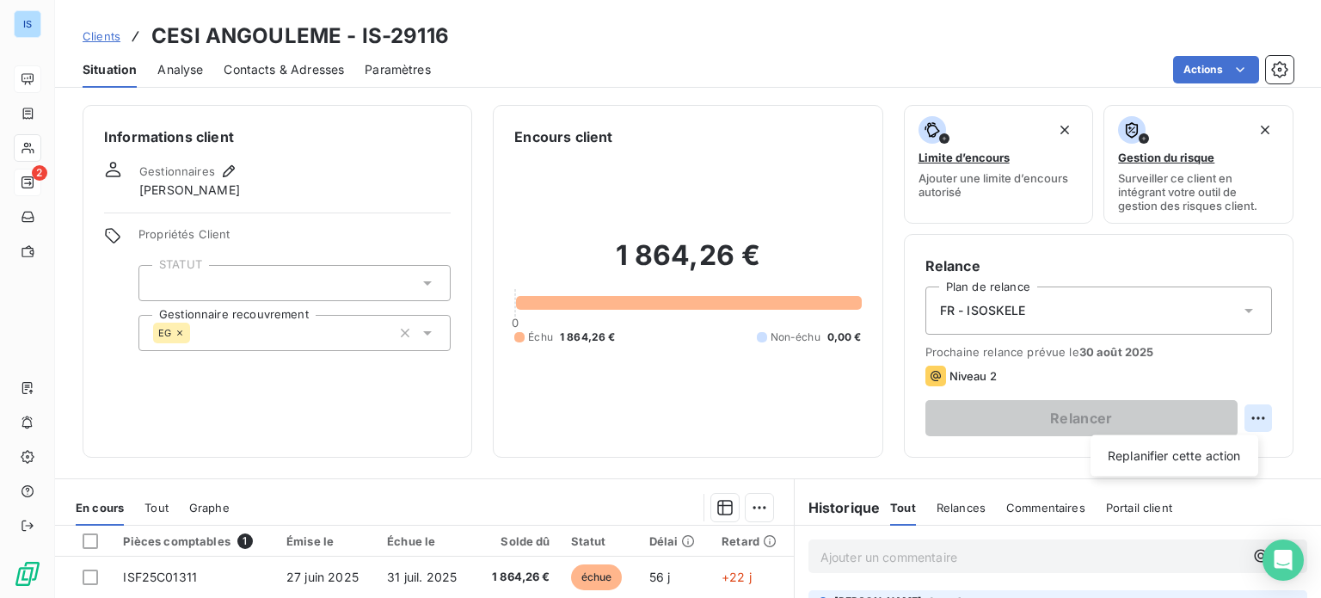
click at [1242, 411] on html "IS 2 Clients CESI ANGOULEME - IS-29116 Situation Analyse Contacts & Adresses Pa…" at bounding box center [660, 299] width 1321 height 598
drag, startPoint x: 1192, startPoint y: 475, endPoint x: 1197, endPoint y: 458, distance: 18.0
select select "7"
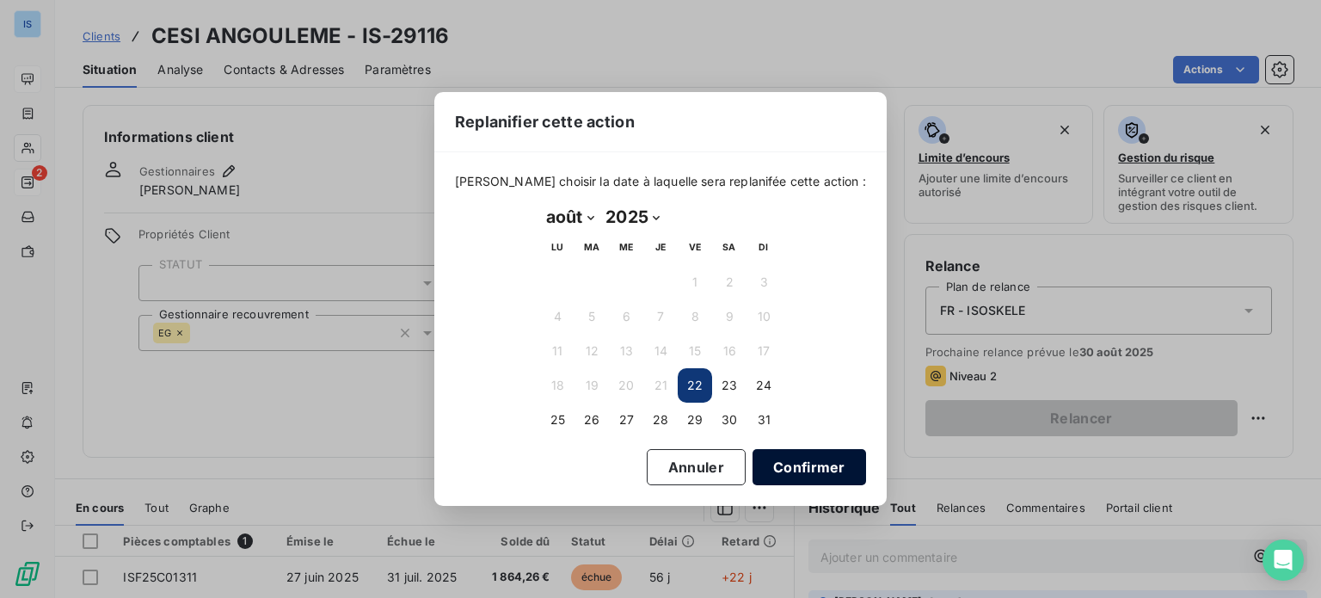
click at [816, 454] on button "Confirmer" at bounding box center [808, 467] width 113 height 36
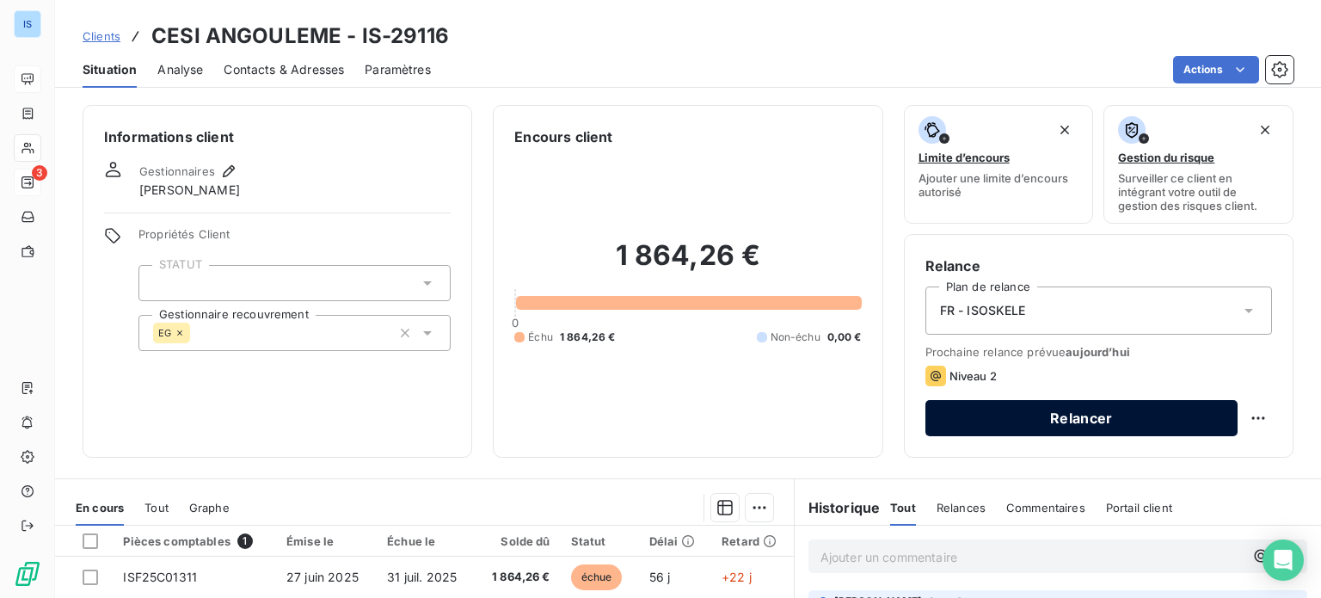
click at [1001, 425] on button "Relancer" at bounding box center [1081, 418] width 312 height 36
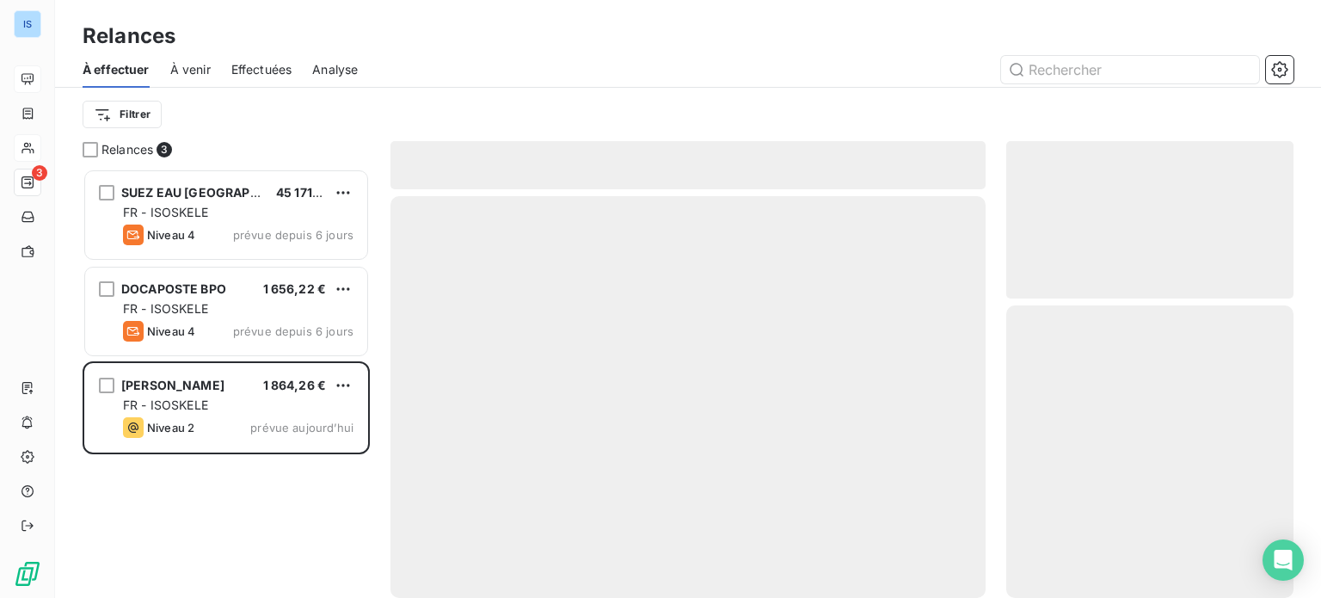
scroll to position [416, 273]
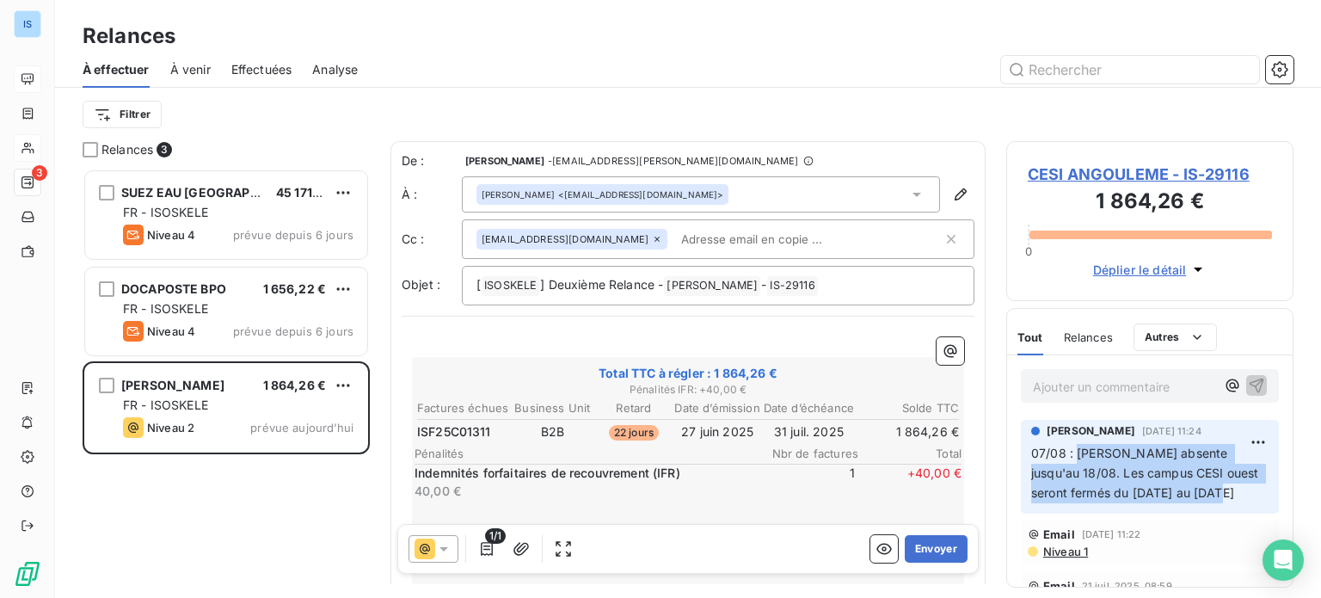
drag, startPoint x: 1245, startPoint y: 494, endPoint x: 1077, endPoint y: 453, distance: 173.5
click at [1077, 453] on p "07/08 : [PERSON_NAME] absente jusqu'au 18/08. Les campus CESI ouest seront ferm…" at bounding box center [1149, 473] width 237 height 59
copy span "[PERSON_NAME] absente jusqu'au 18/08. Les campus CESI ouest seront fermés du [D…"
click at [923, 546] on button "Envoyer" at bounding box center [936, 549] width 63 height 28
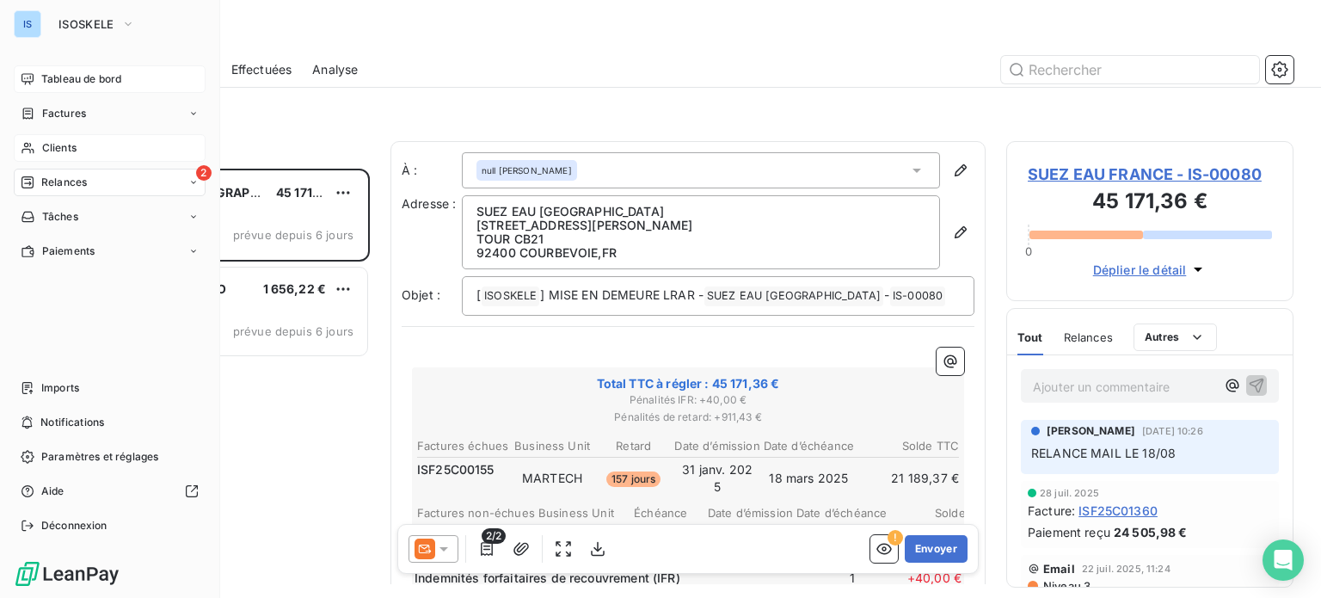
click at [80, 142] on div "Clients" at bounding box center [110, 148] width 192 height 28
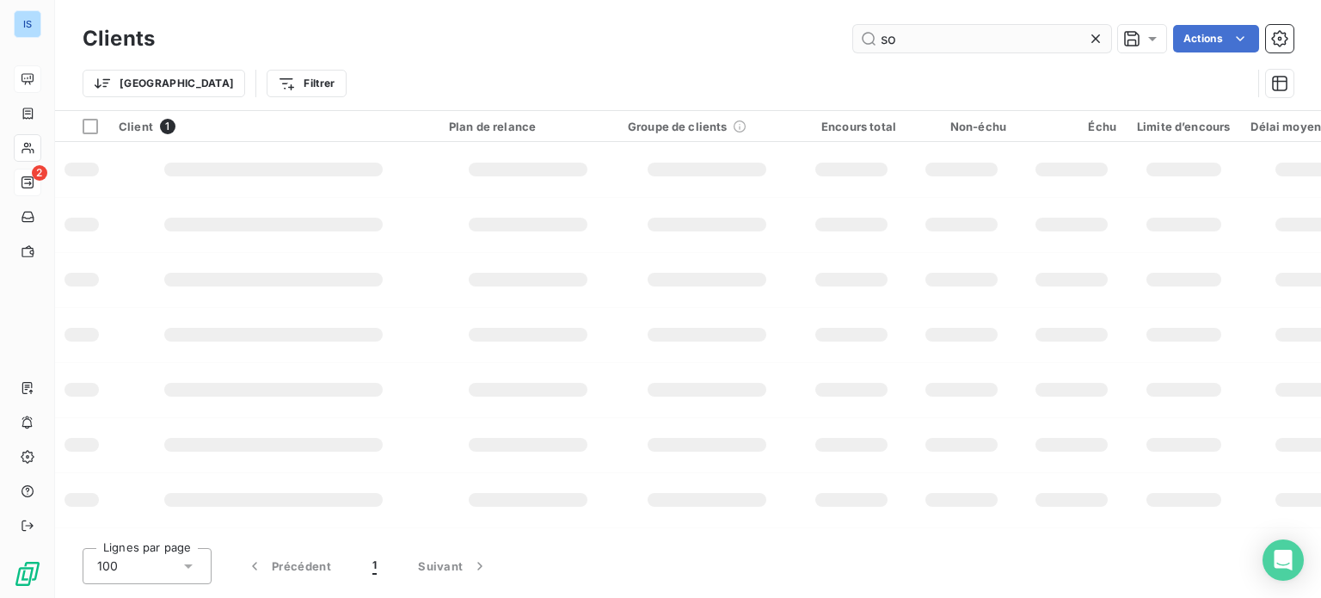
type input "s"
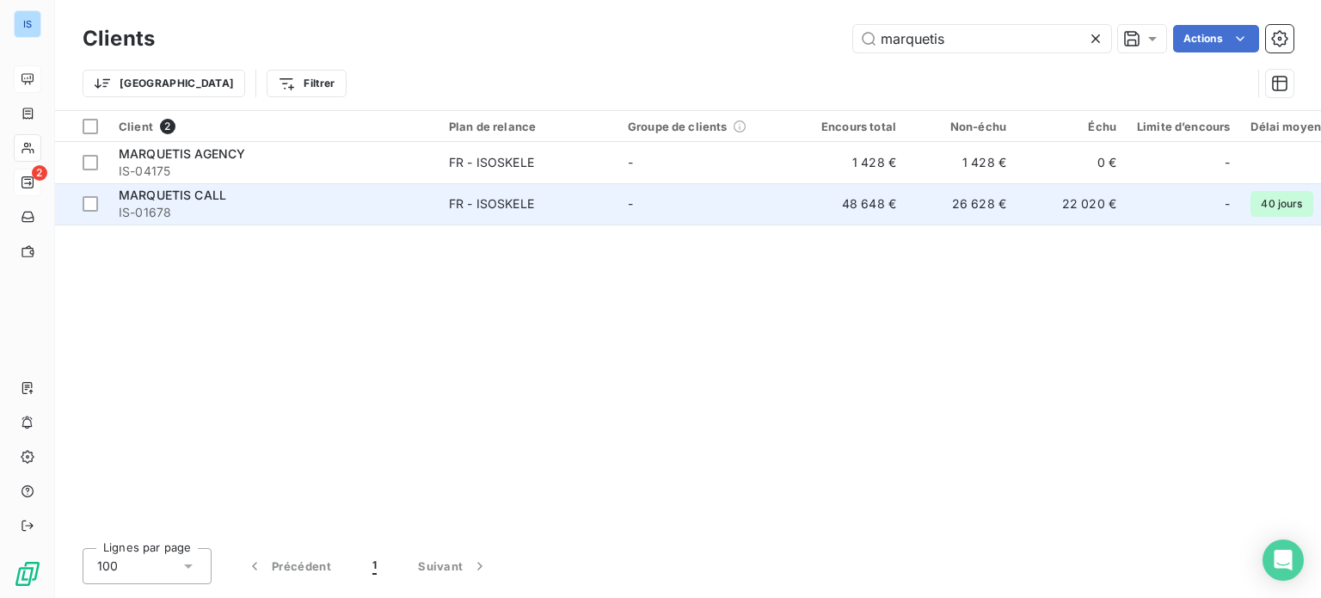
type input "marquetis"
click at [174, 212] on span "IS-01678" at bounding box center [274, 212] width 310 height 17
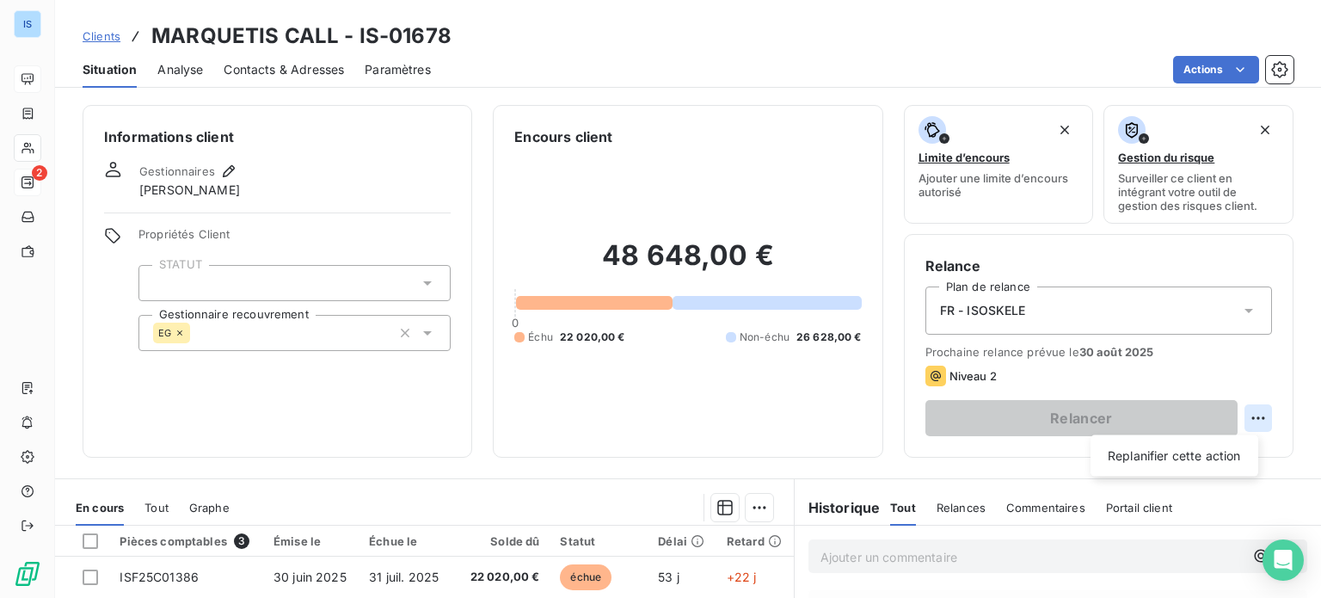
click at [1247, 415] on html "IS 2 Clients MARQUETIS CALL - IS-01678 Situation Analyse Contacts & Adresses Pa…" at bounding box center [660, 299] width 1321 height 598
click at [1214, 453] on div "Replanifier cette action" at bounding box center [1174, 456] width 154 height 28
select select "7"
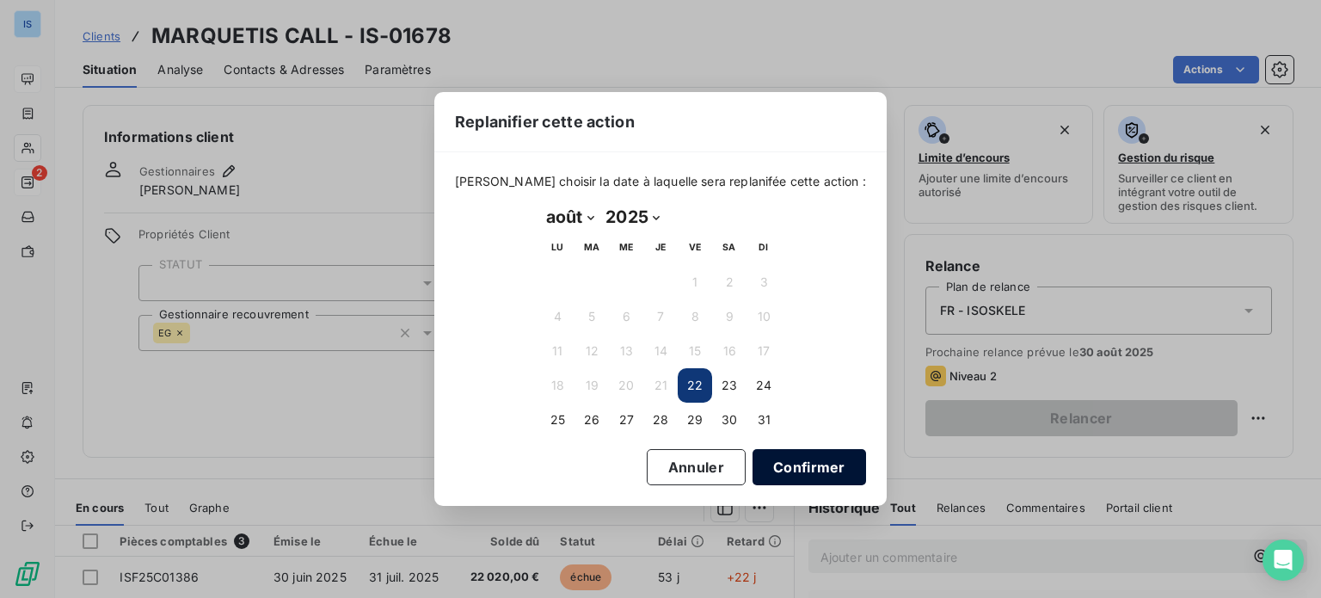
click at [758, 465] on button "Confirmer" at bounding box center [808, 467] width 113 height 36
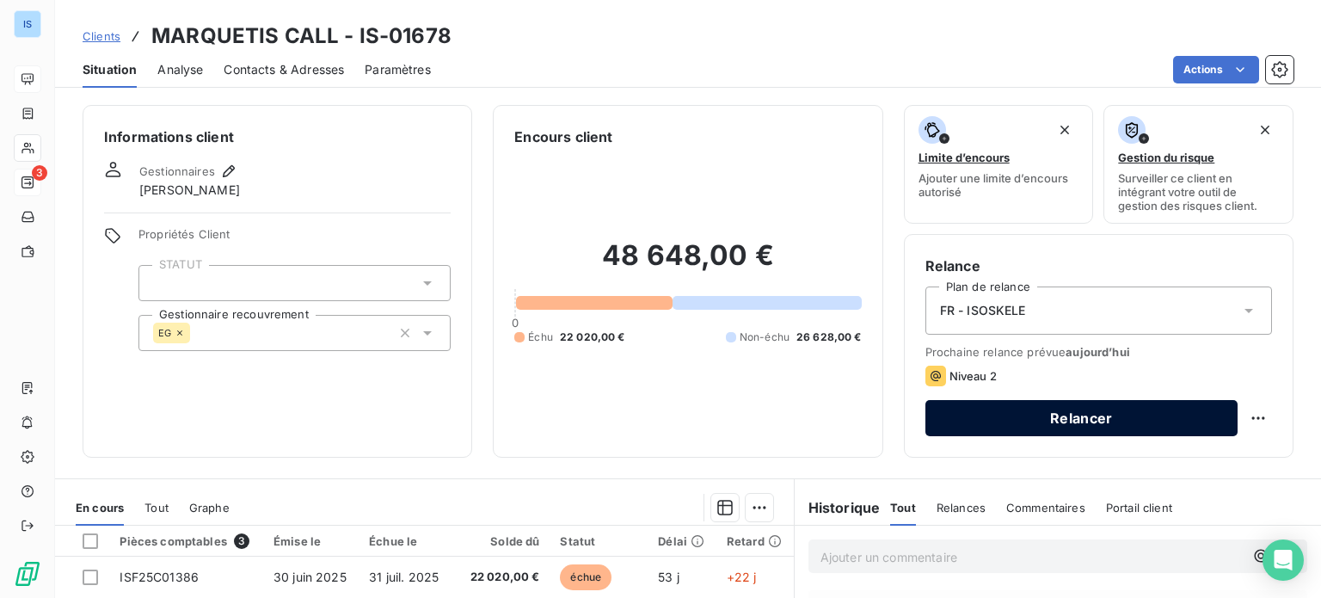
click at [1009, 416] on button "Relancer" at bounding box center [1081, 418] width 312 height 36
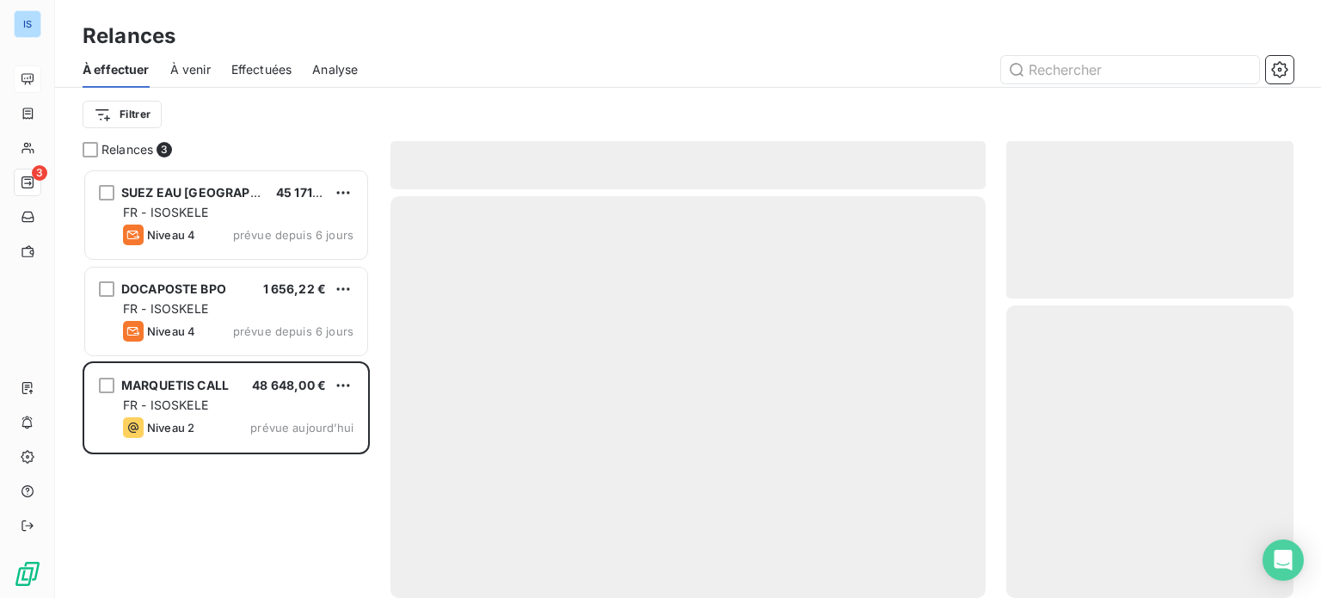
scroll to position [416, 273]
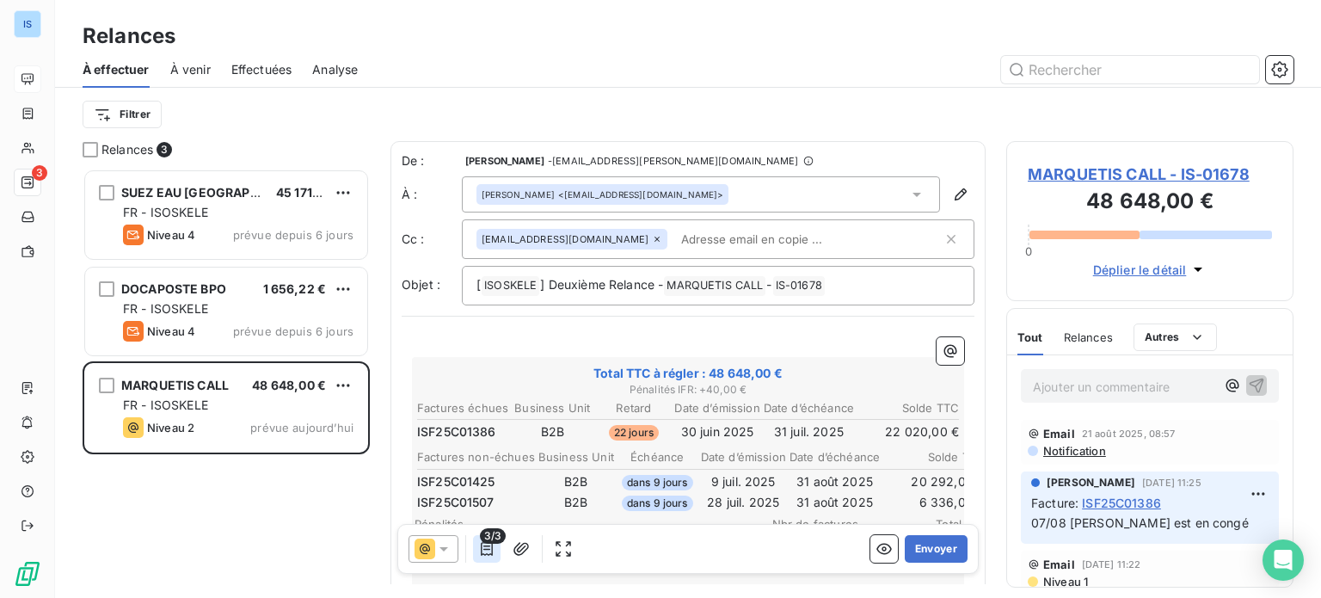
click at [488, 547] on icon "button" at bounding box center [486, 548] width 17 height 17
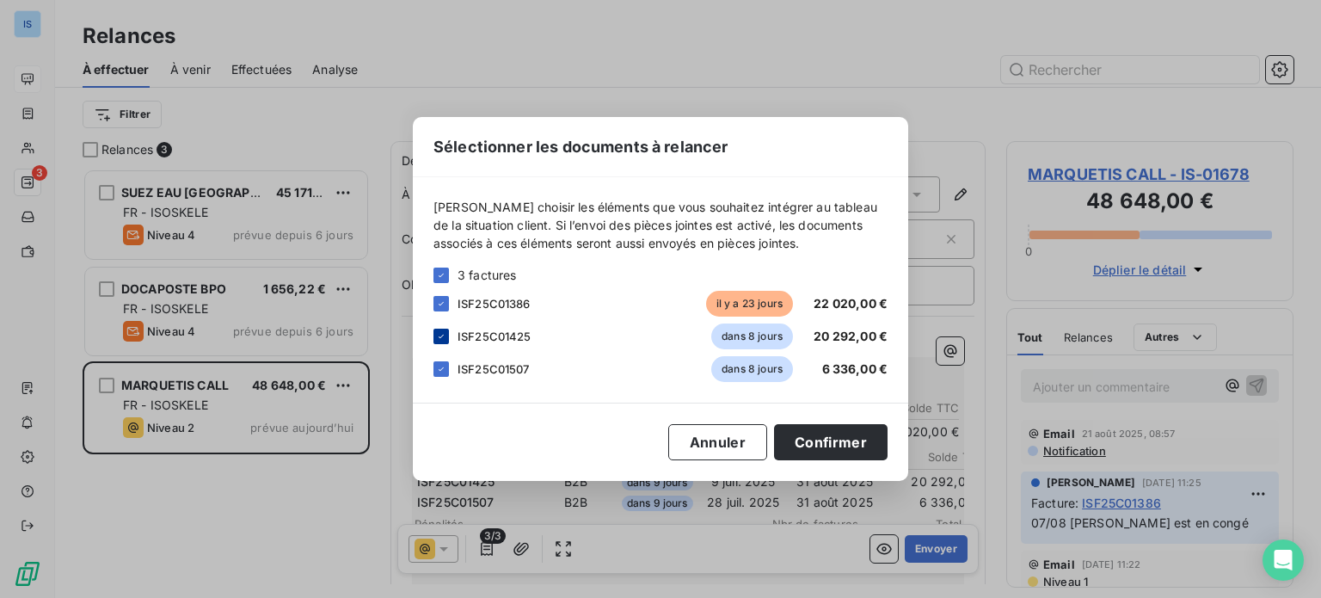
click at [444, 336] on icon at bounding box center [441, 336] width 10 height 10
click at [442, 367] on icon at bounding box center [441, 368] width 5 height 3
click at [822, 433] on button "Confirmer" at bounding box center [830, 442] width 113 height 36
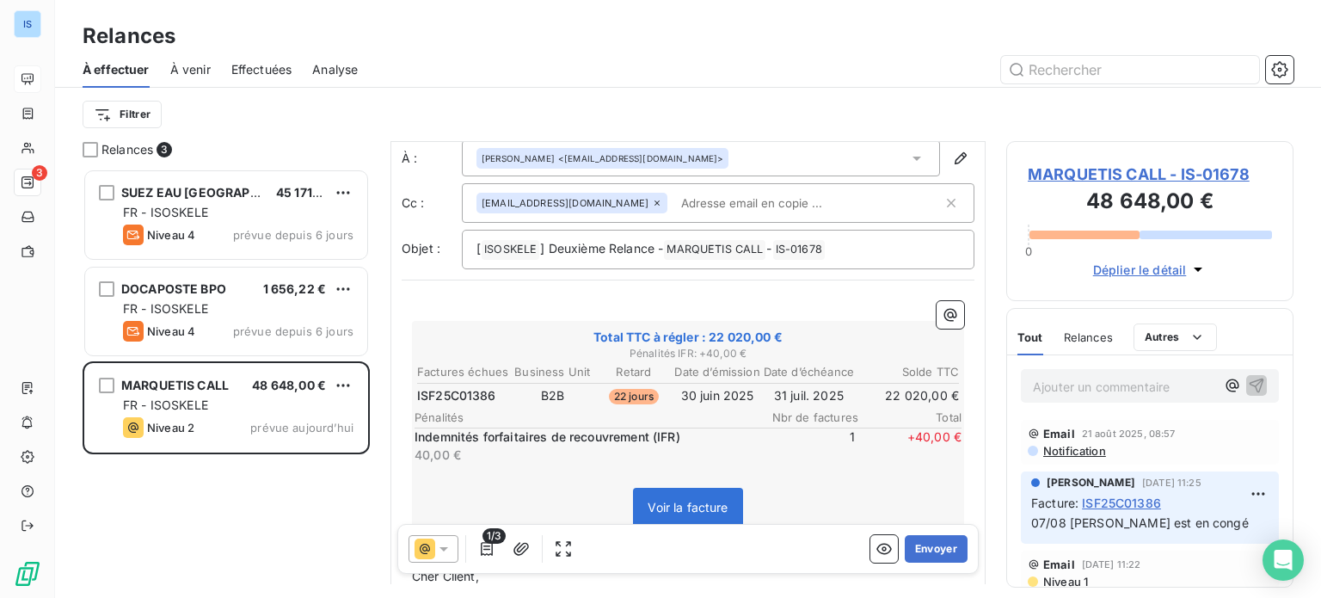
scroll to position [28, 0]
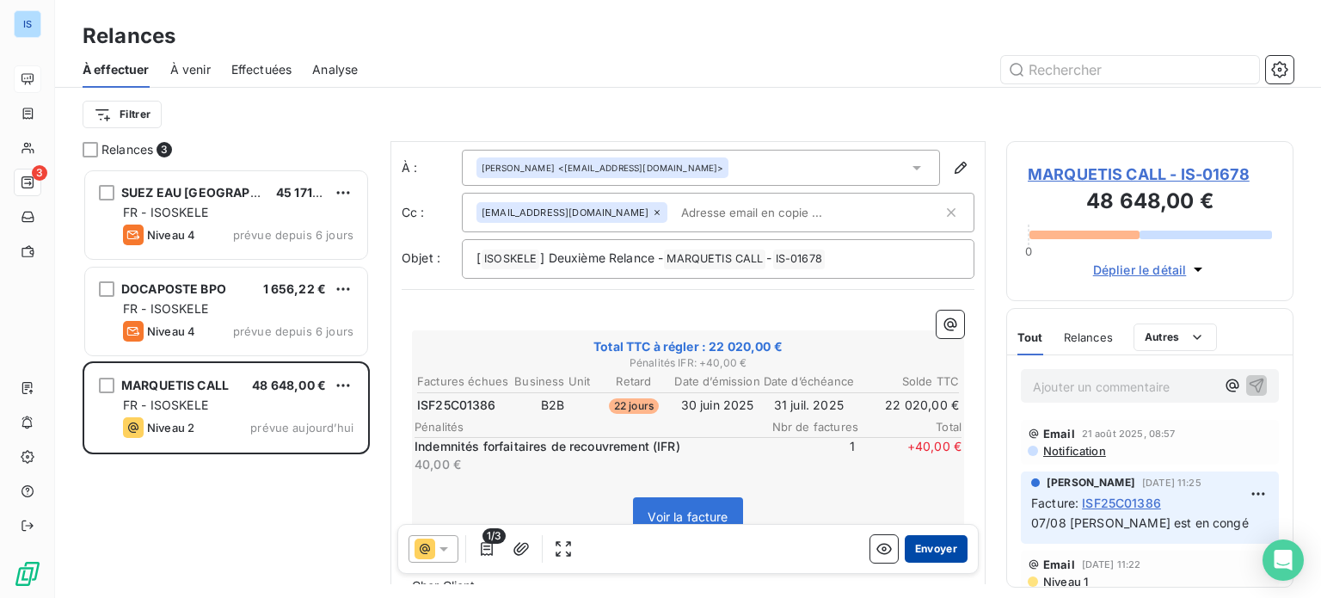
click at [942, 553] on button "Envoyer" at bounding box center [936, 549] width 63 height 28
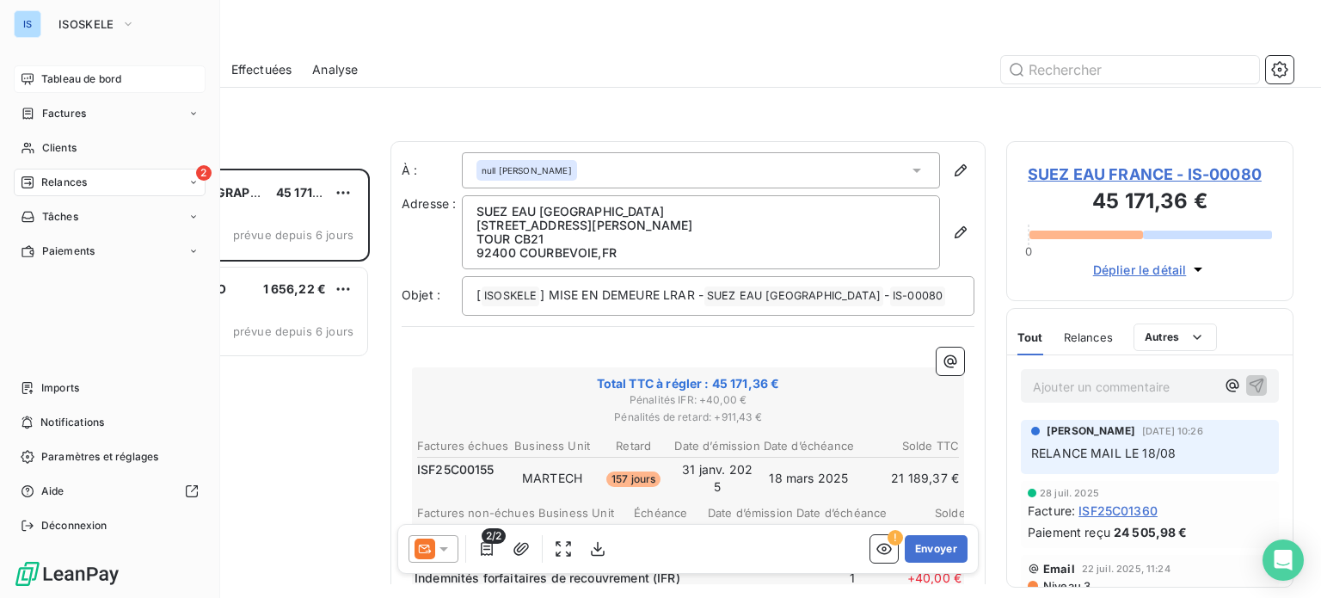
click at [77, 110] on span "Factures" at bounding box center [64, 113] width 44 height 15
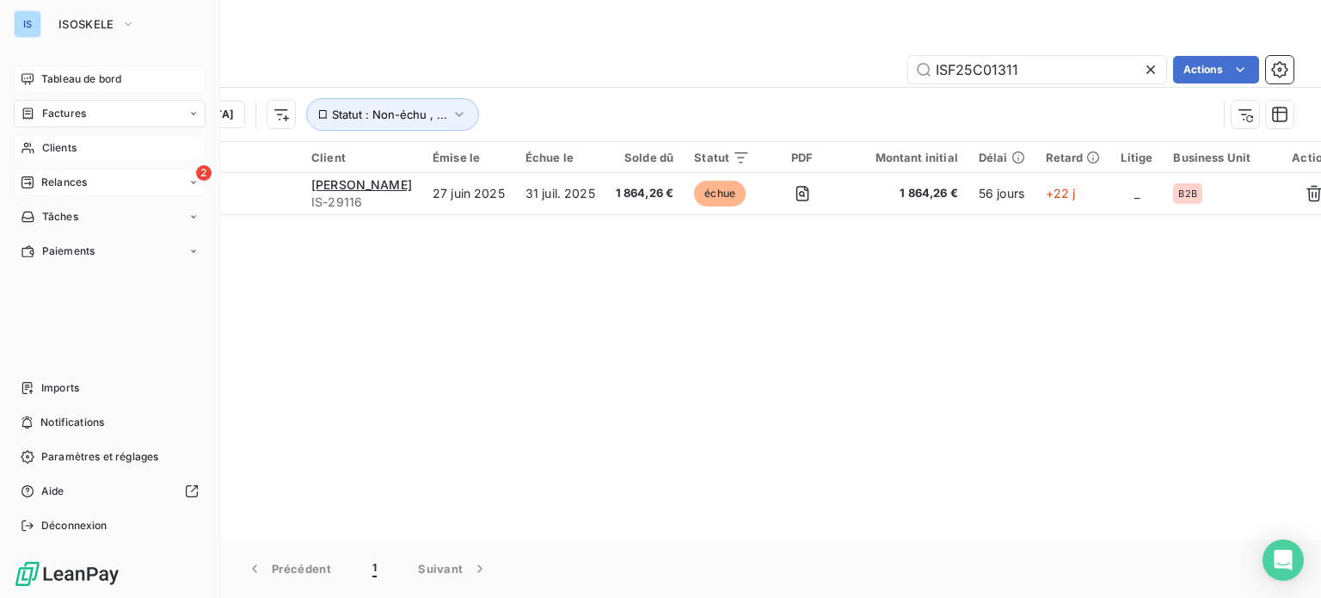
click at [54, 146] on span "Clients" at bounding box center [59, 147] width 34 height 15
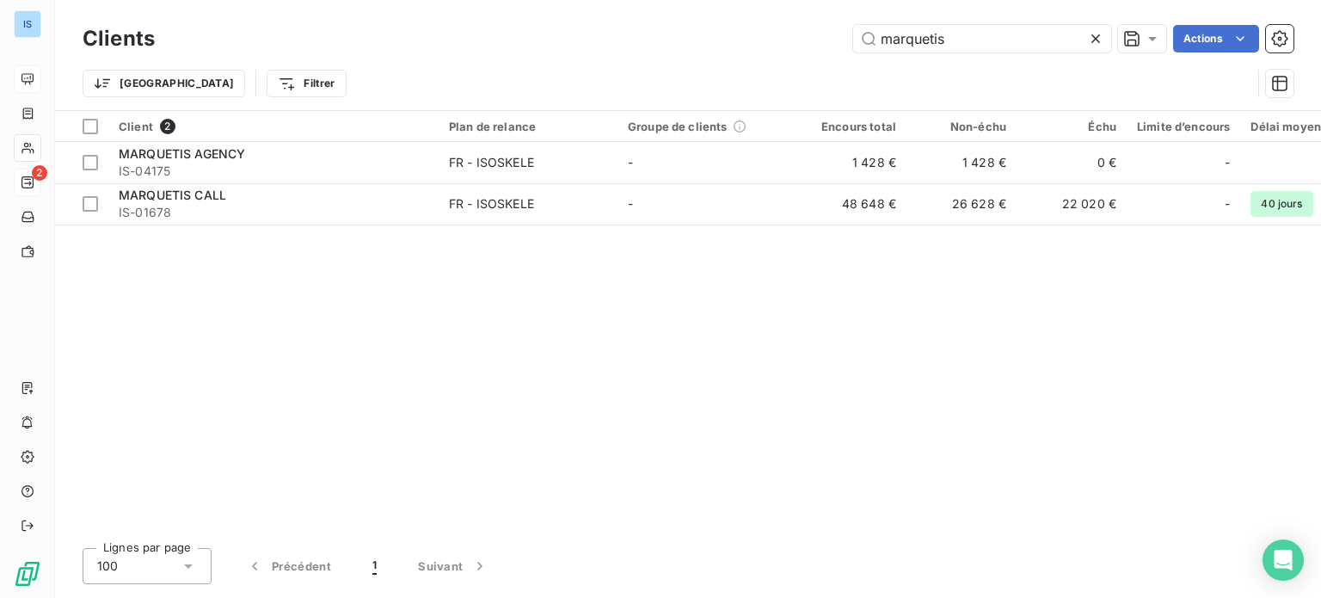
click at [1095, 40] on icon at bounding box center [1095, 38] width 17 height 17
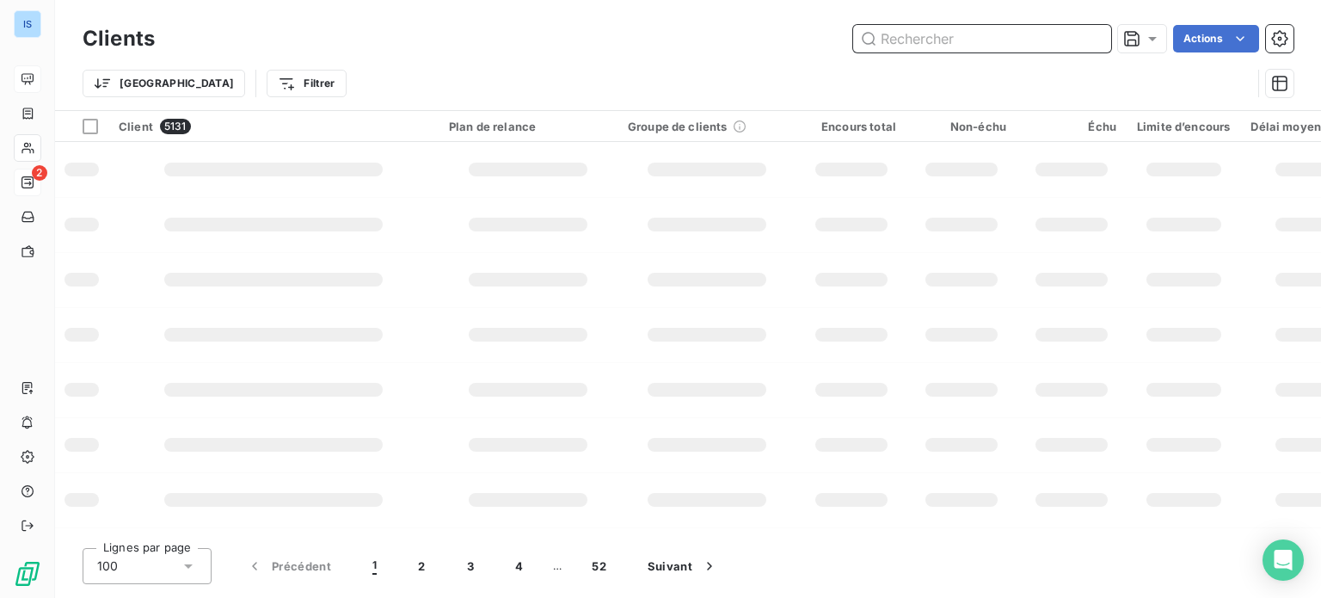
click at [1010, 41] on input "text" at bounding box center [982, 39] width 258 height 28
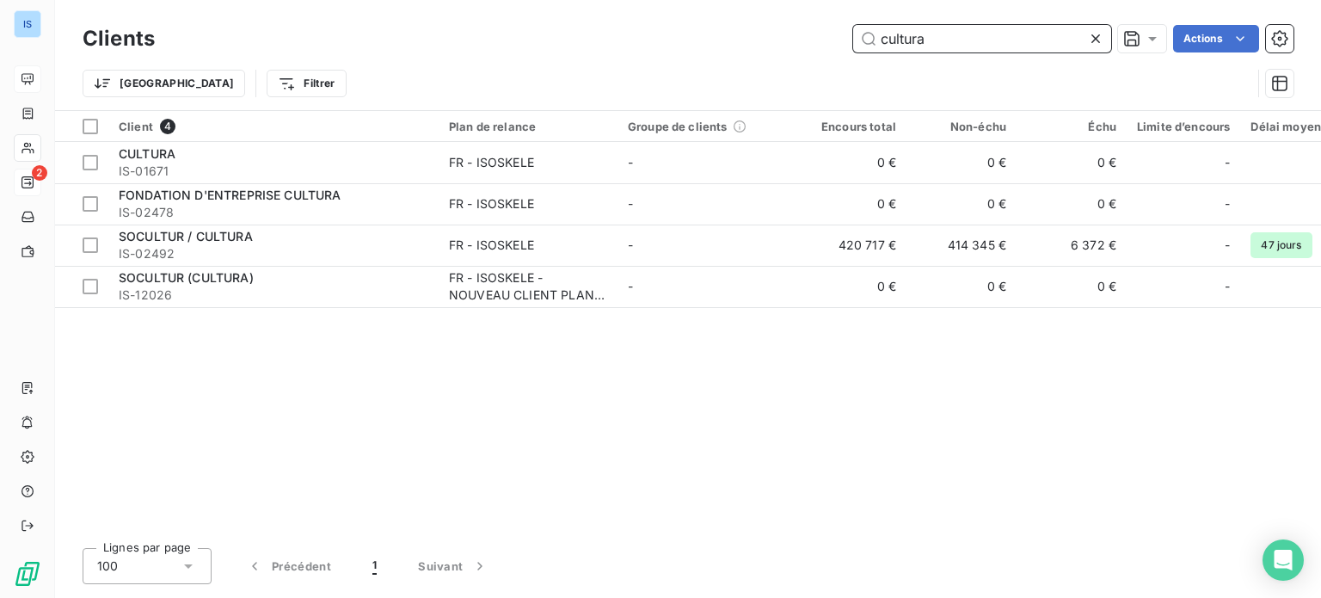
type input "cultura"
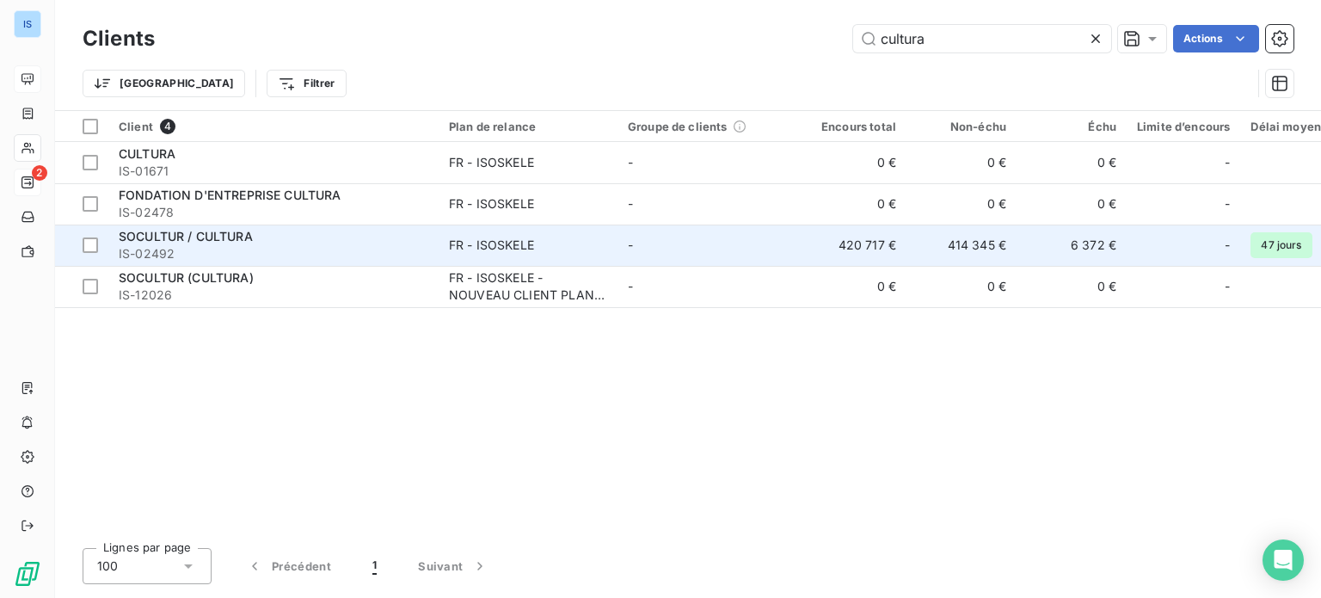
click at [382, 253] on span "IS-02492" at bounding box center [274, 253] width 310 height 17
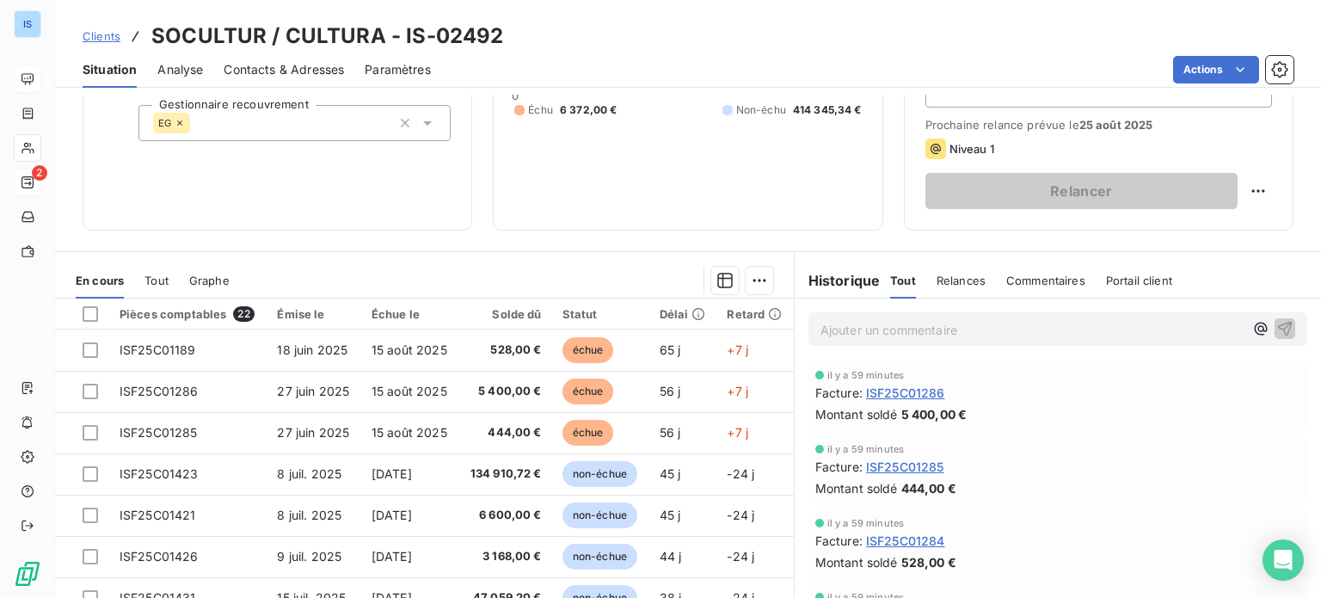
scroll to position [244, 0]
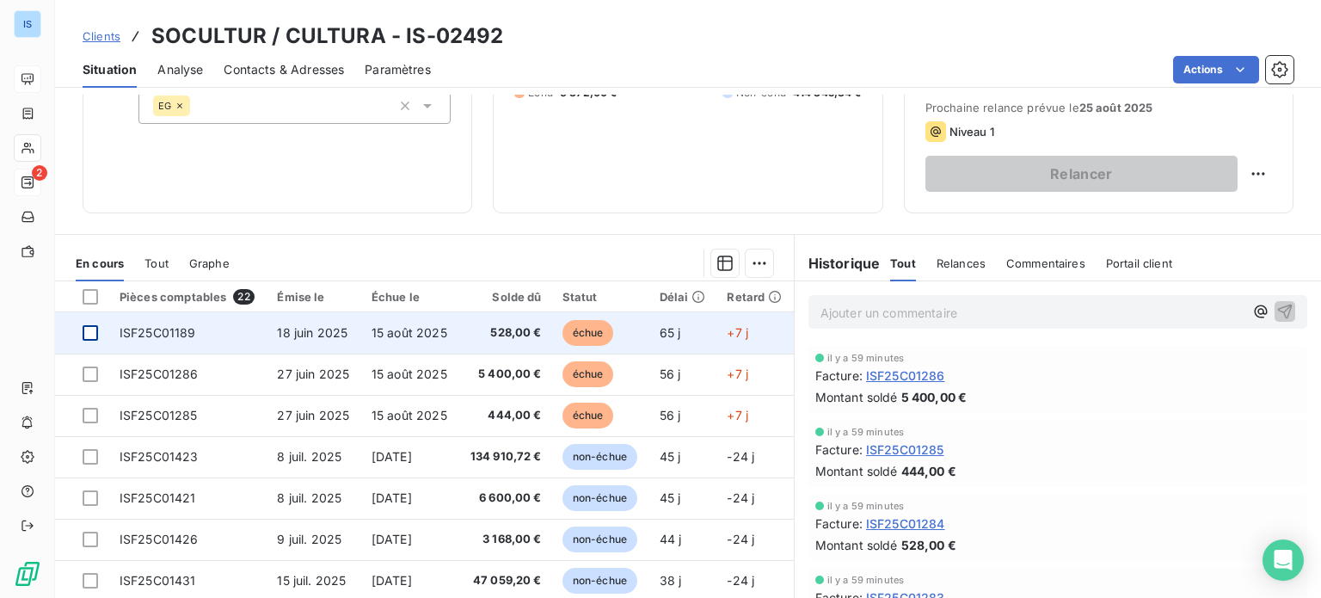
click at [89, 329] on div at bounding box center [90, 332] width 15 height 15
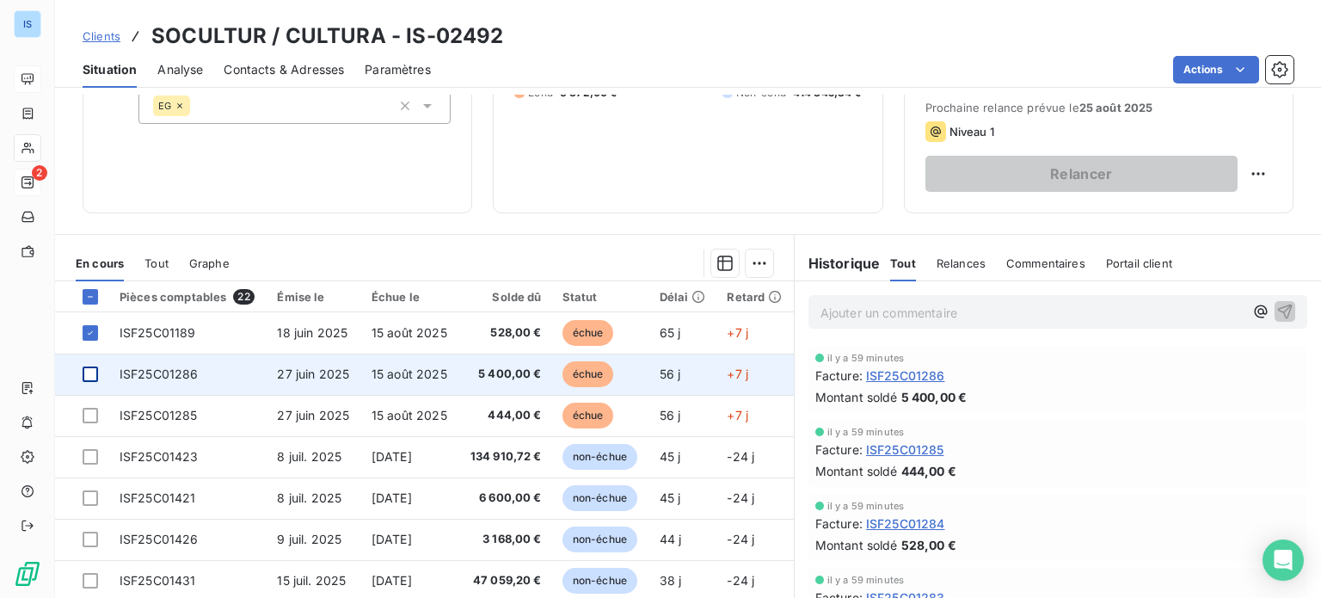
click at [86, 367] on div at bounding box center [90, 373] width 15 height 15
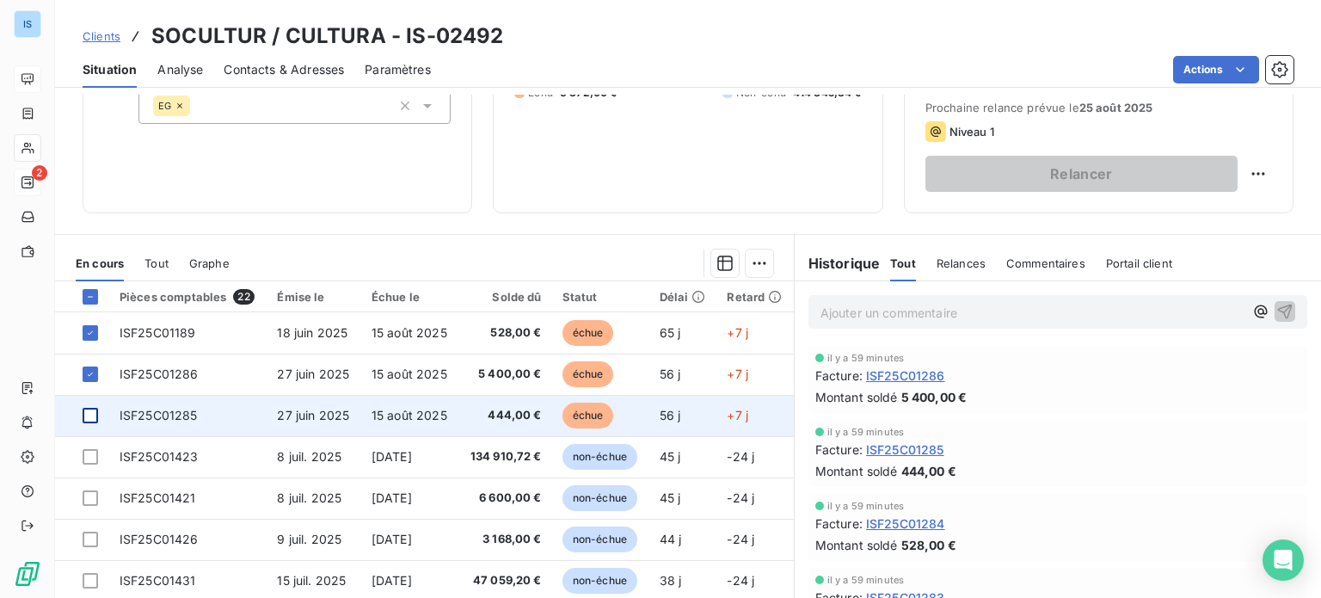
click at [89, 412] on div at bounding box center [90, 415] width 15 height 15
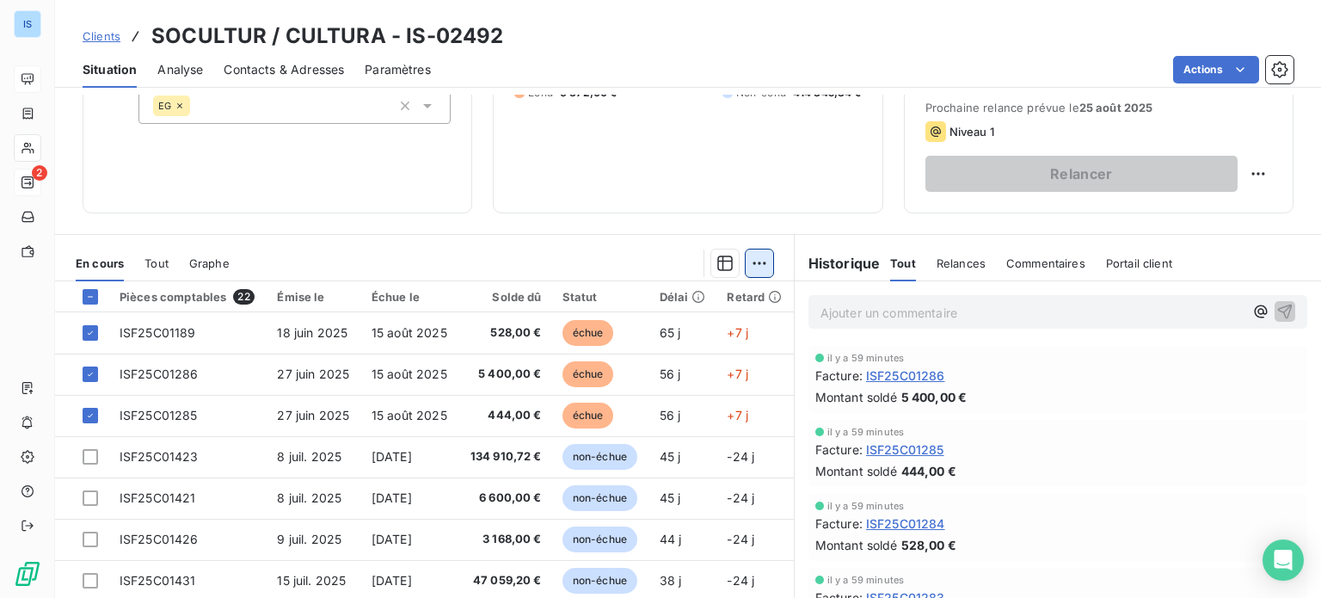
click at [743, 268] on html "IS 2 Clients SOCULTUR / CULTURA - IS-02492 Situation Analyse Contacts & Adresse…" at bounding box center [660, 299] width 1321 height 598
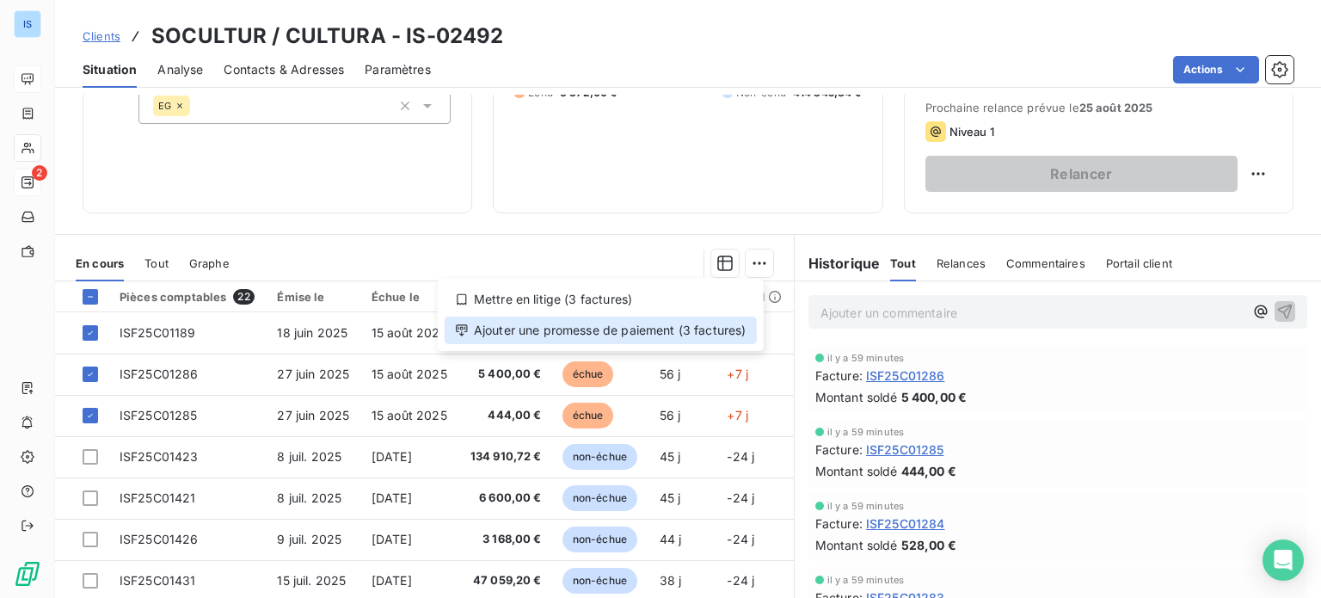
click at [684, 324] on div "Ajouter une promesse de paiement (3 factures)" at bounding box center [601, 330] width 312 height 28
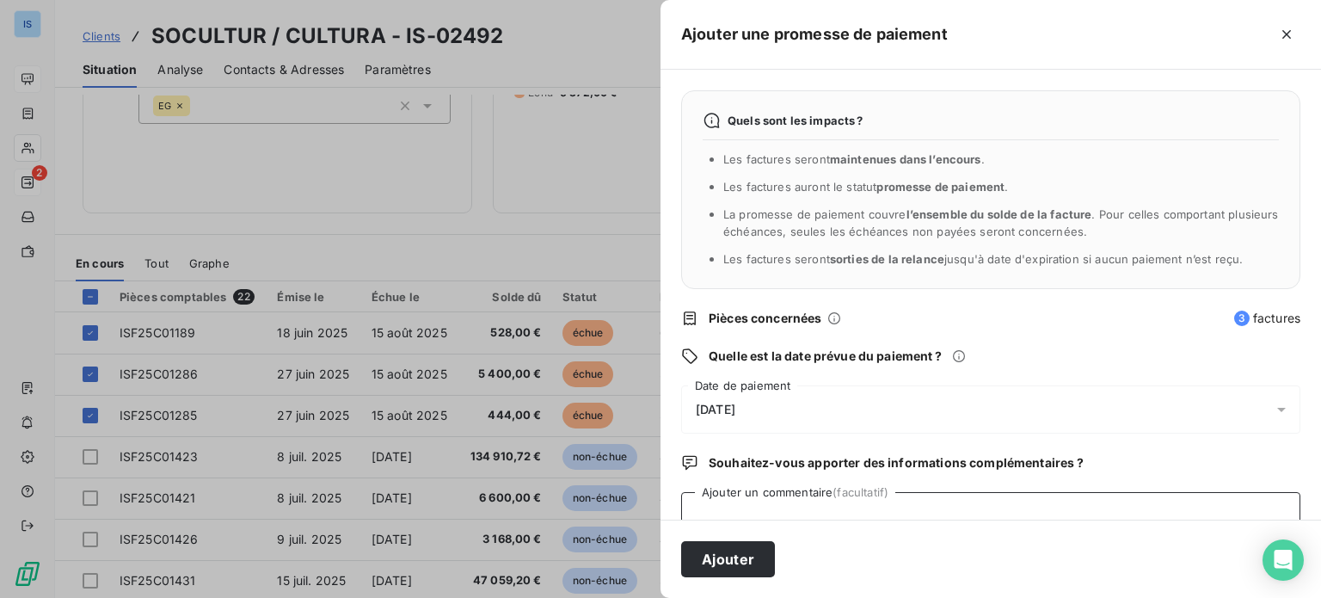
click at [957, 501] on textarea "Ajouter un commentaire (facultatif)" at bounding box center [990, 524] width 619 height 65
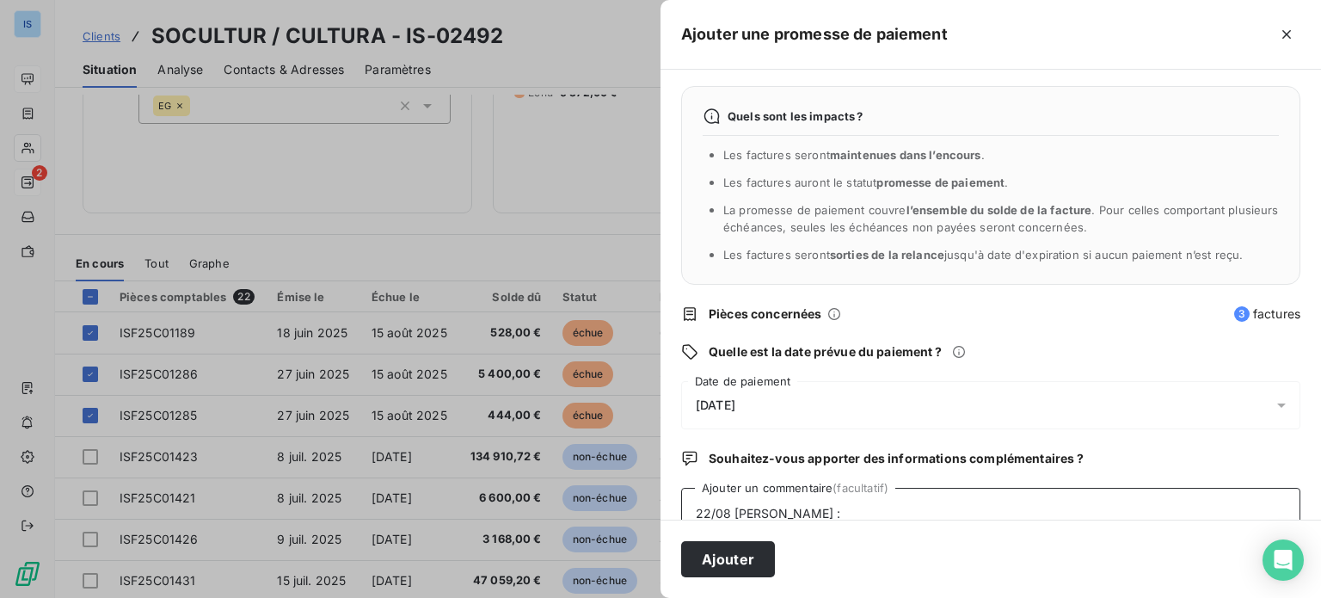
paste textarea "Les 3 factures citées dans votre mail ci-dessous seront réglées le [DATE]."
type textarea "22/08 [PERSON_NAME] : Les 3 factures citées dans votre mail ci-dessous seront r…"
click at [1254, 400] on div "[DATE]" at bounding box center [990, 405] width 619 height 48
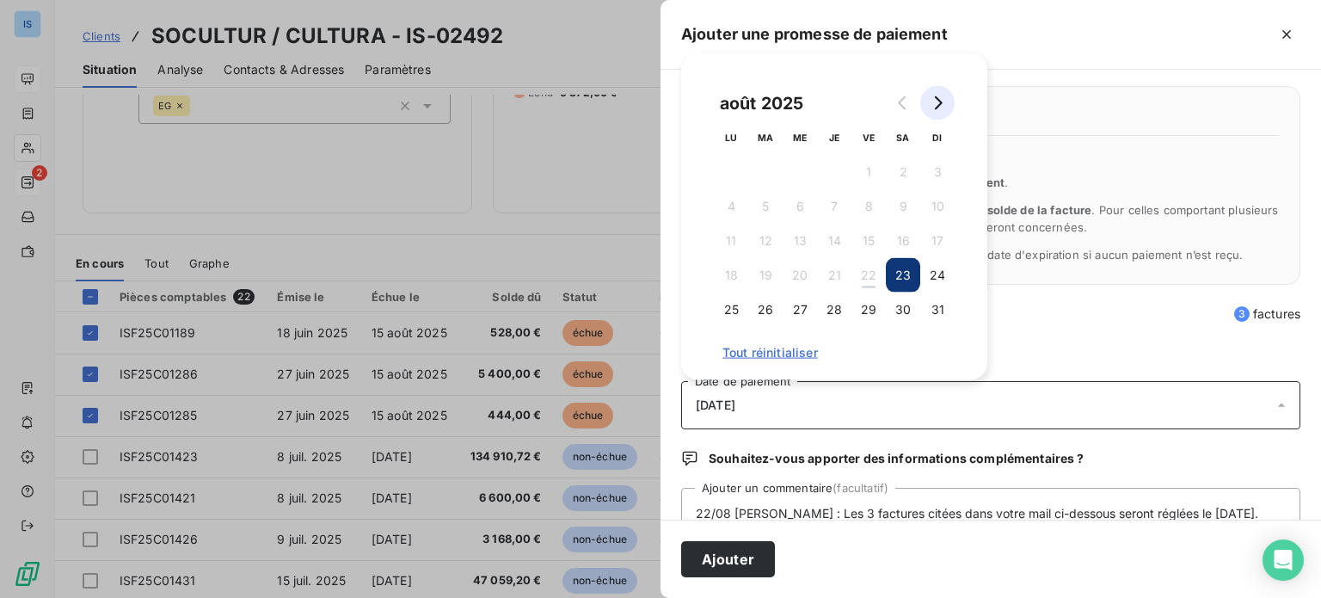
click at [946, 98] on button "Go to next month" at bounding box center [937, 103] width 34 height 34
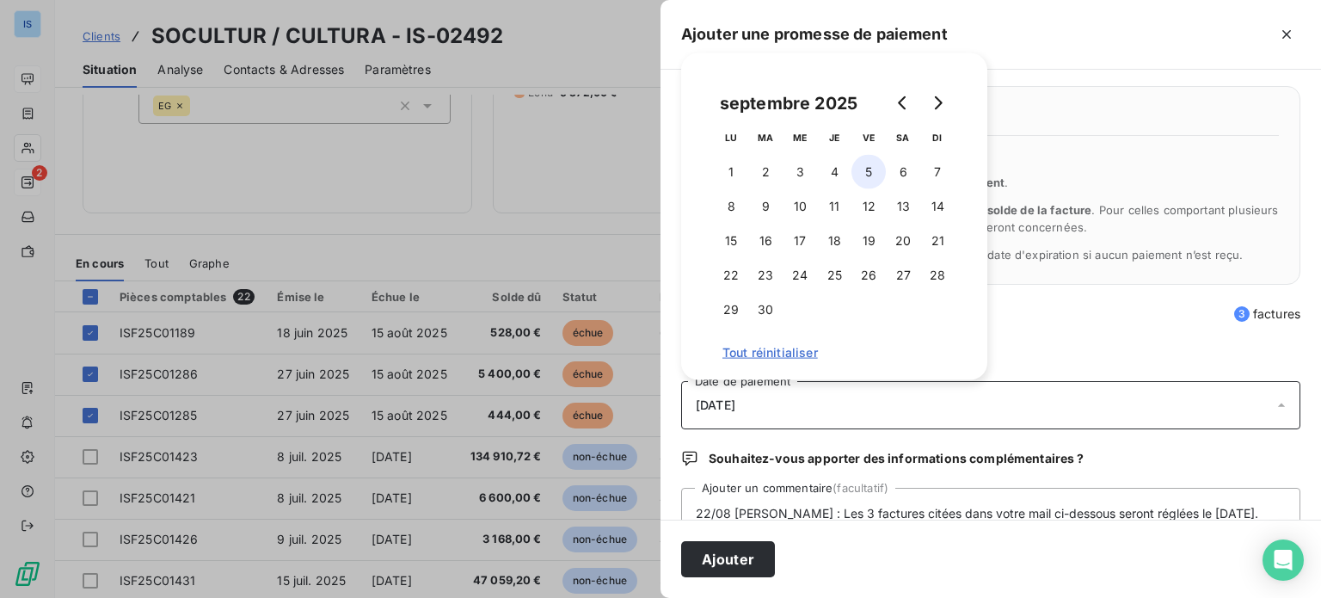
click at [858, 165] on button "5" at bounding box center [868, 172] width 34 height 34
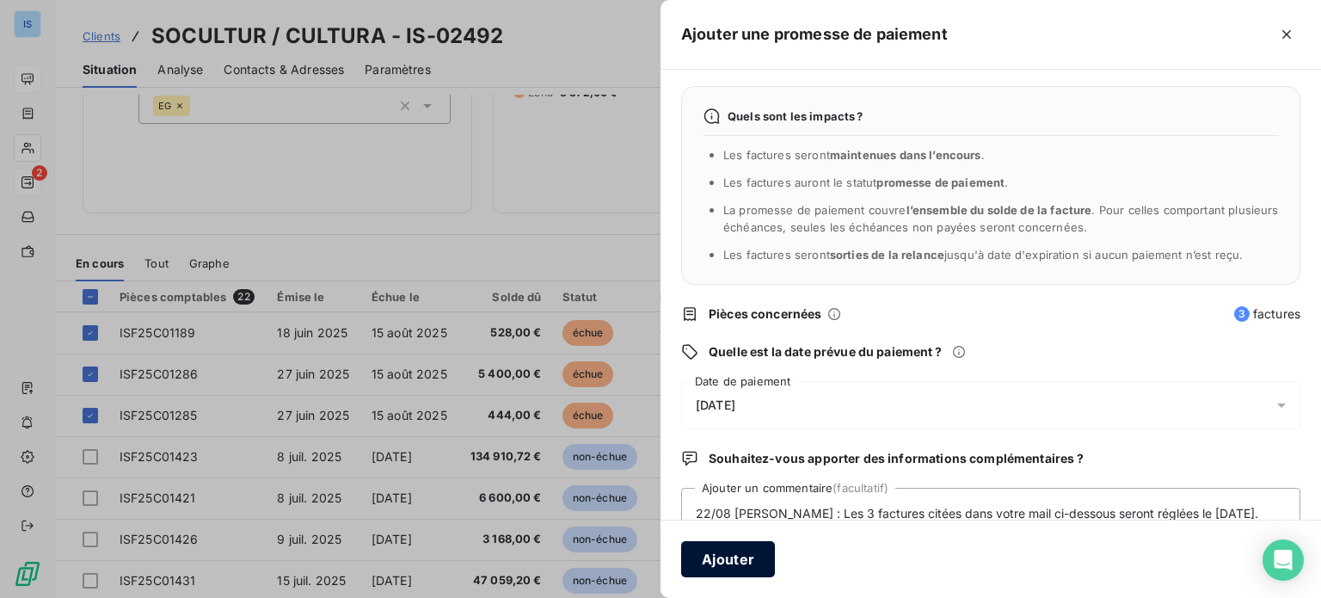
click at [755, 556] on button "Ajouter" at bounding box center [728, 559] width 94 height 36
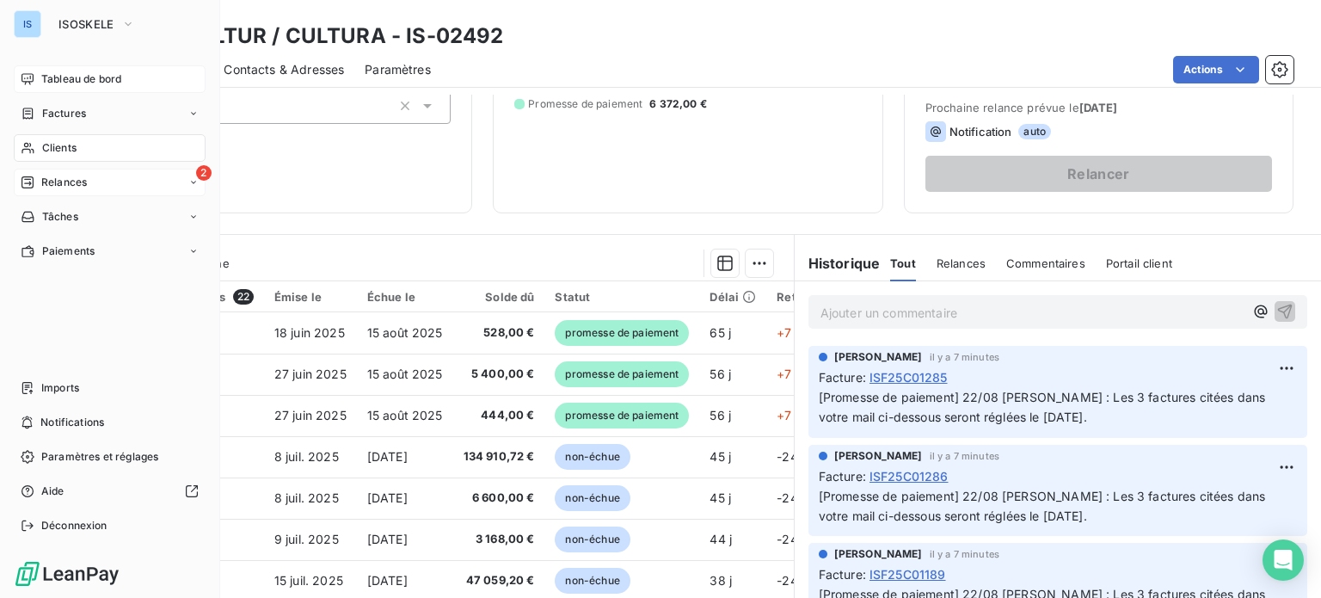
click at [80, 83] on span "Tableau de bord" at bounding box center [81, 78] width 80 height 15
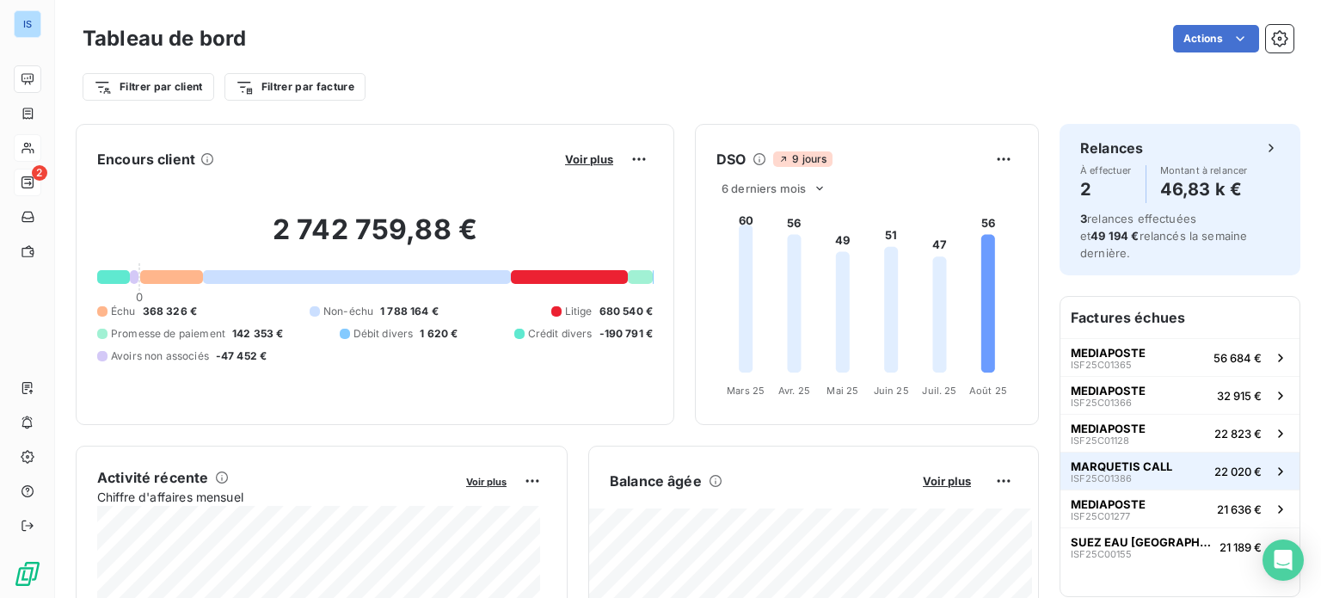
click at [1104, 459] on span "MARQUETIS CALL" at bounding box center [1121, 466] width 101 height 14
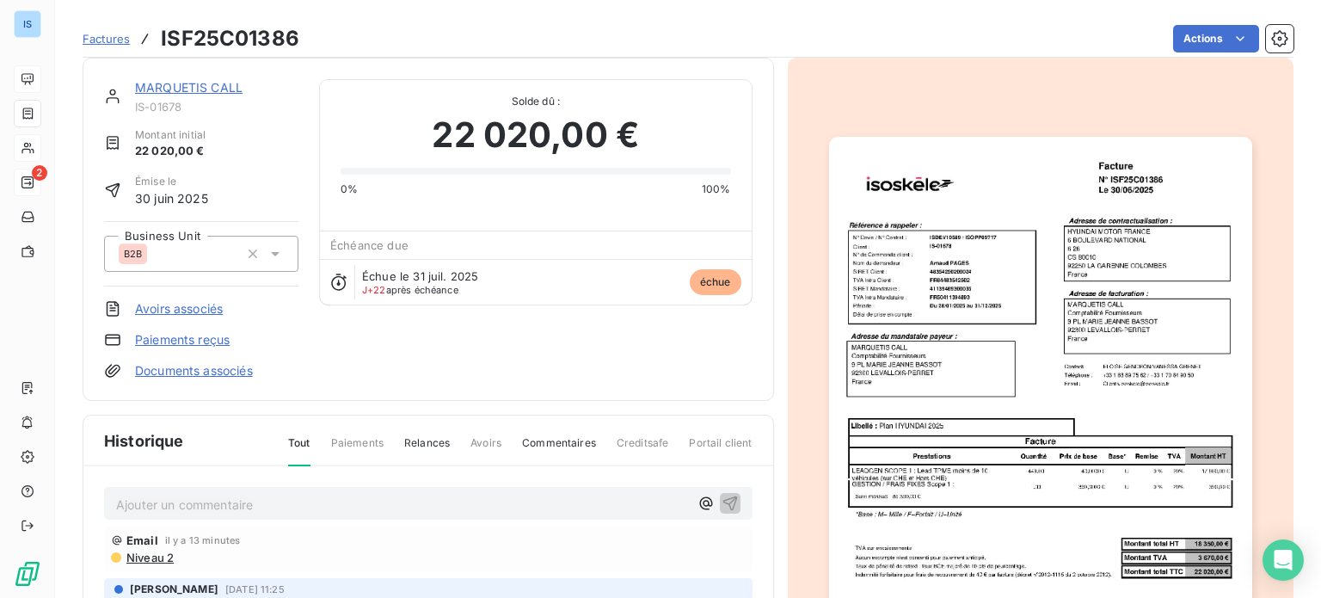
scroll to position [253, 0]
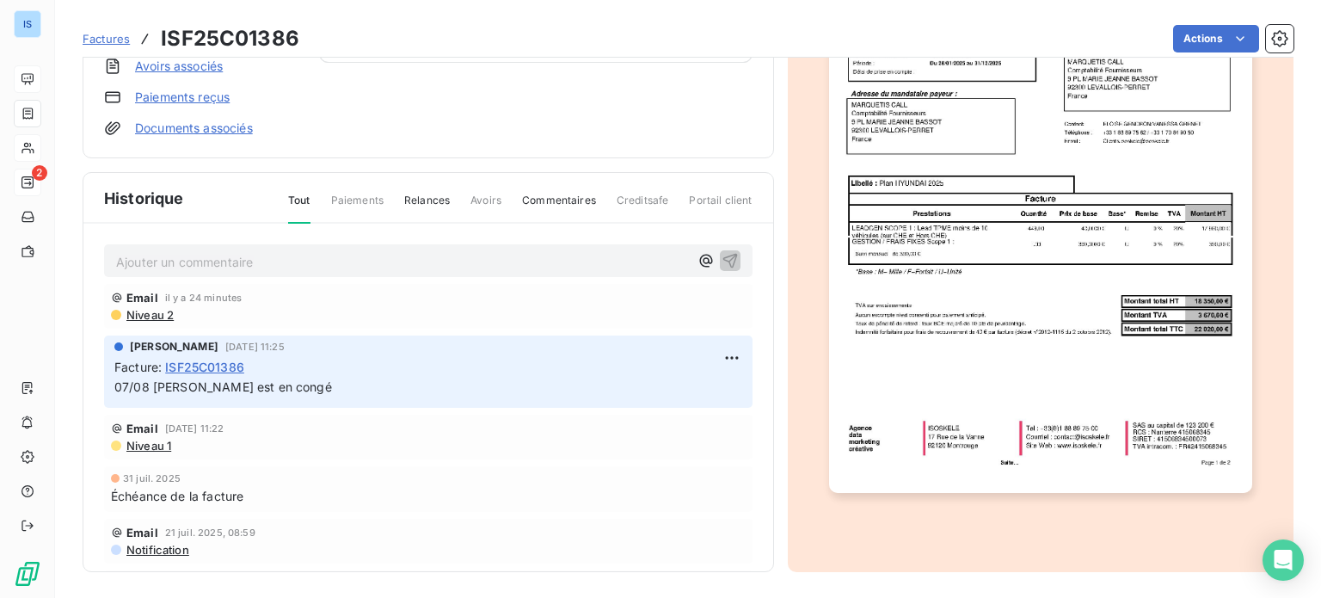
click at [117, 37] on span "Factures" at bounding box center [106, 39] width 47 height 14
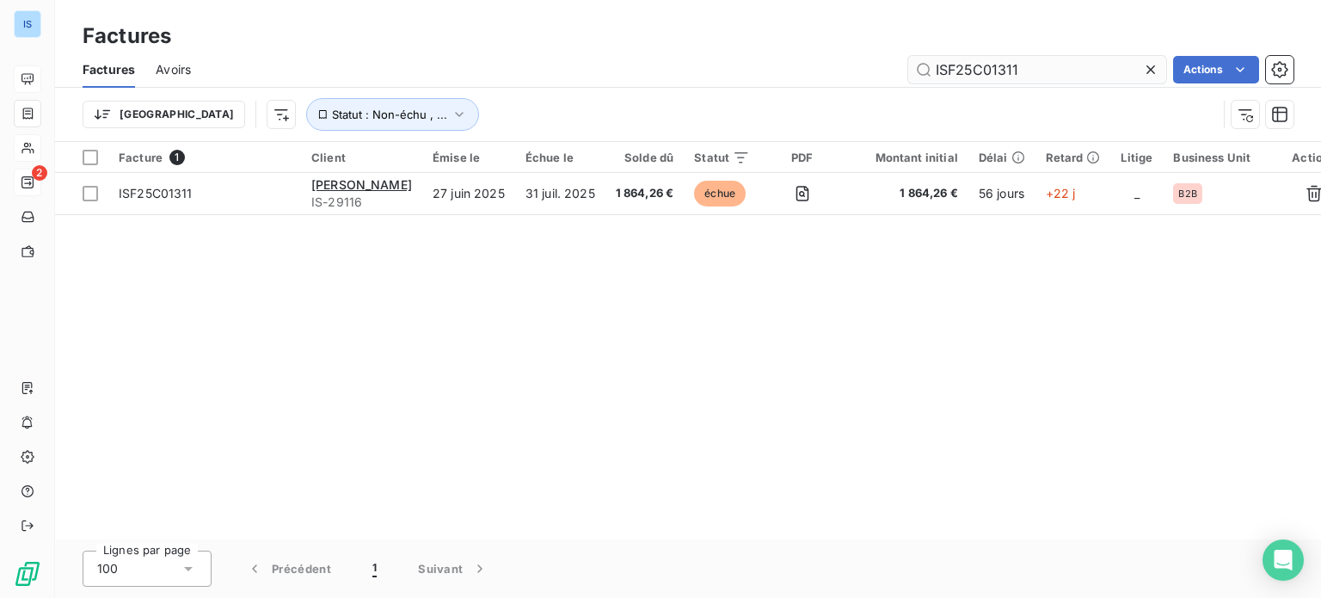
drag, startPoint x: 1024, startPoint y: 67, endPoint x: 923, endPoint y: 68, distance: 101.5
click at [923, 68] on input "ISF25C01311" at bounding box center [1037, 70] width 258 height 28
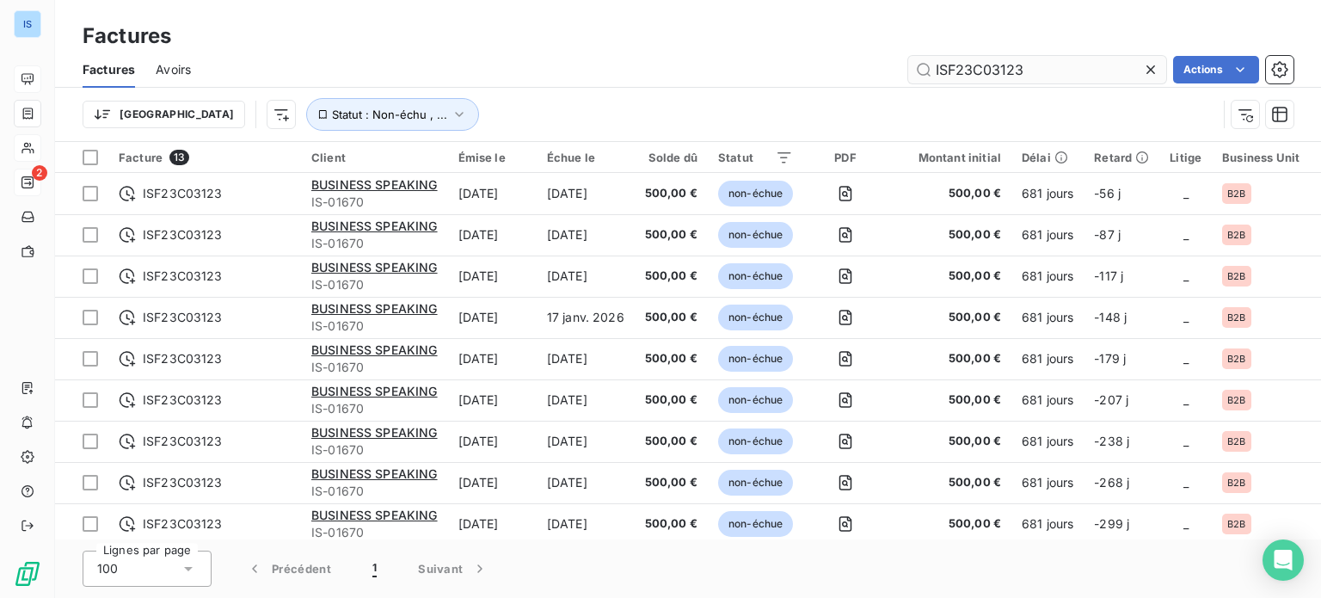
type input "ISF23C03123"
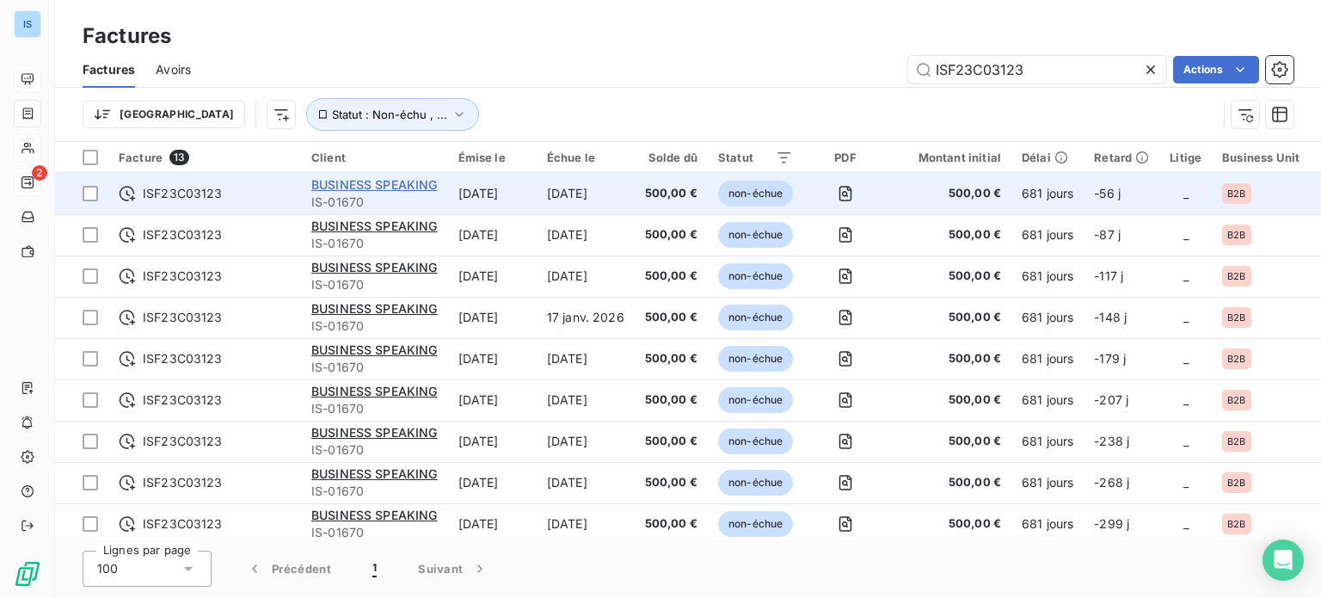
click at [396, 181] on span "BUSINESS SPEAKING" at bounding box center [374, 184] width 126 height 15
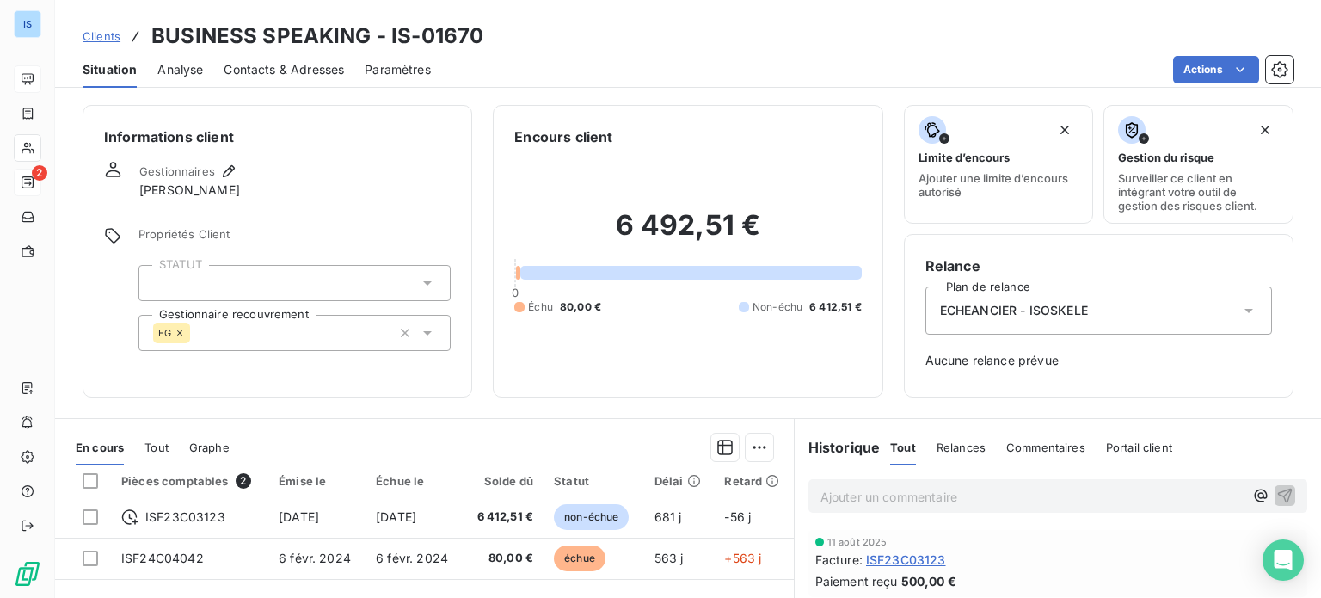
click at [107, 35] on span "Clients" at bounding box center [102, 36] width 38 height 14
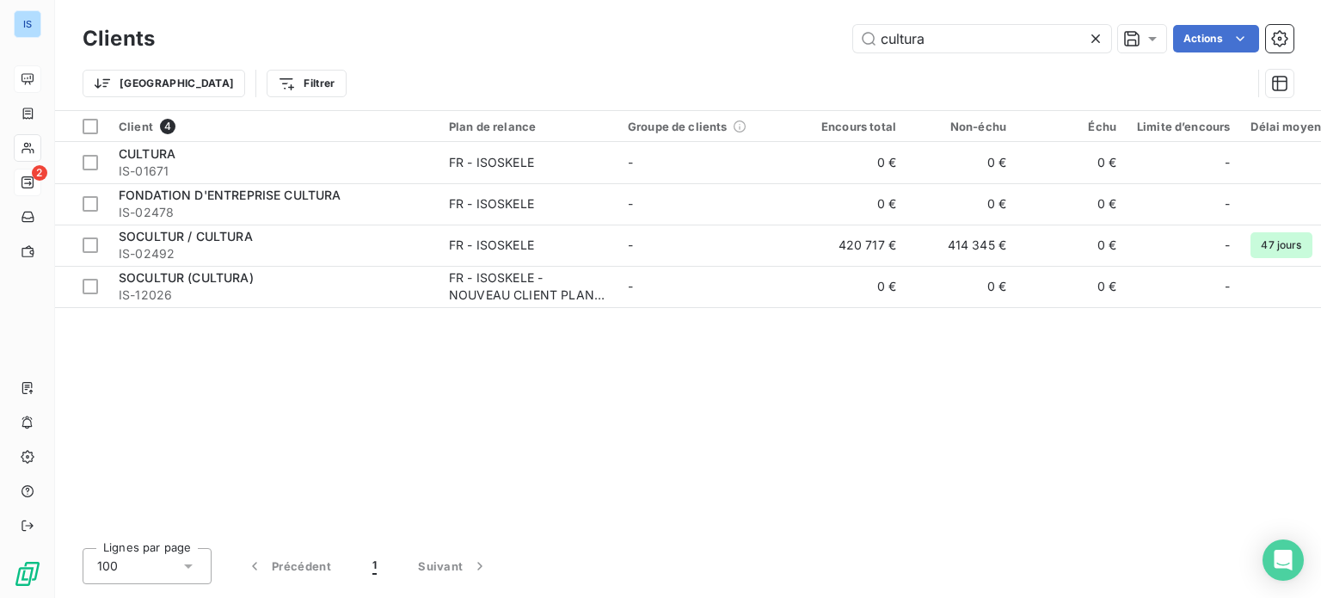
drag, startPoint x: 956, startPoint y: 32, endPoint x: 823, endPoint y: 42, distance: 133.7
click at [823, 42] on div "cultura Actions" at bounding box center [734, 39] width 1118 height 28
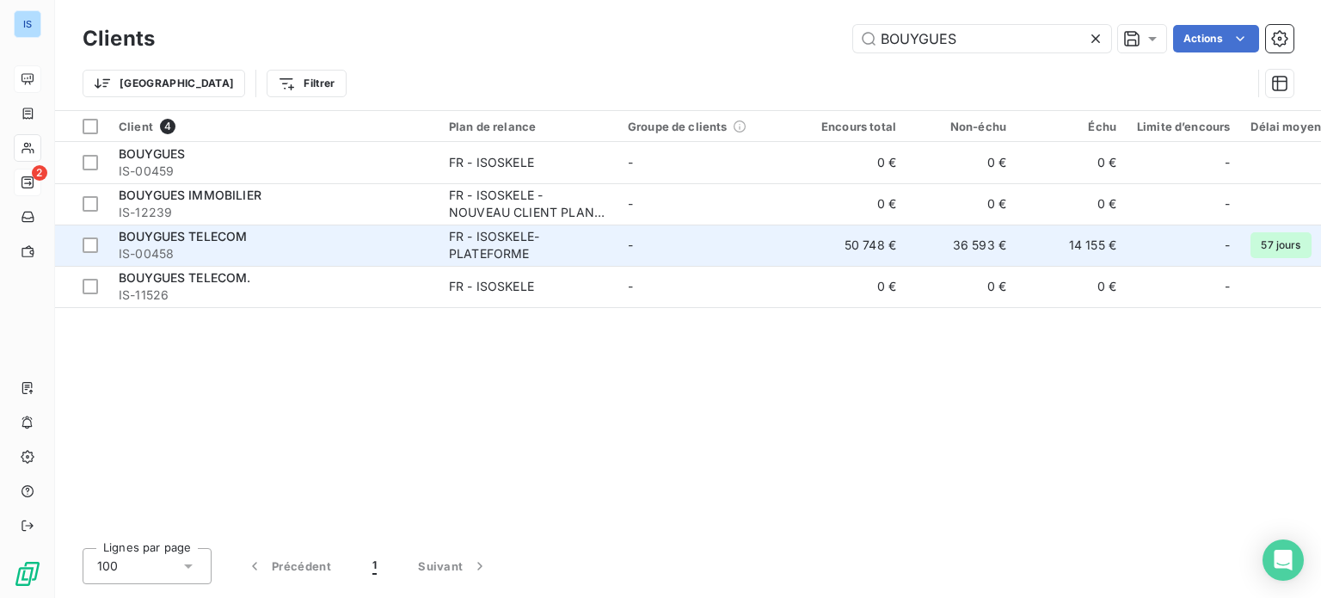
type input "BOUYGUES"
click at [528, 252] on div "FR - ISOSKELE-PLATEFORME" at bounding box center [528, 245] width 158 height 34
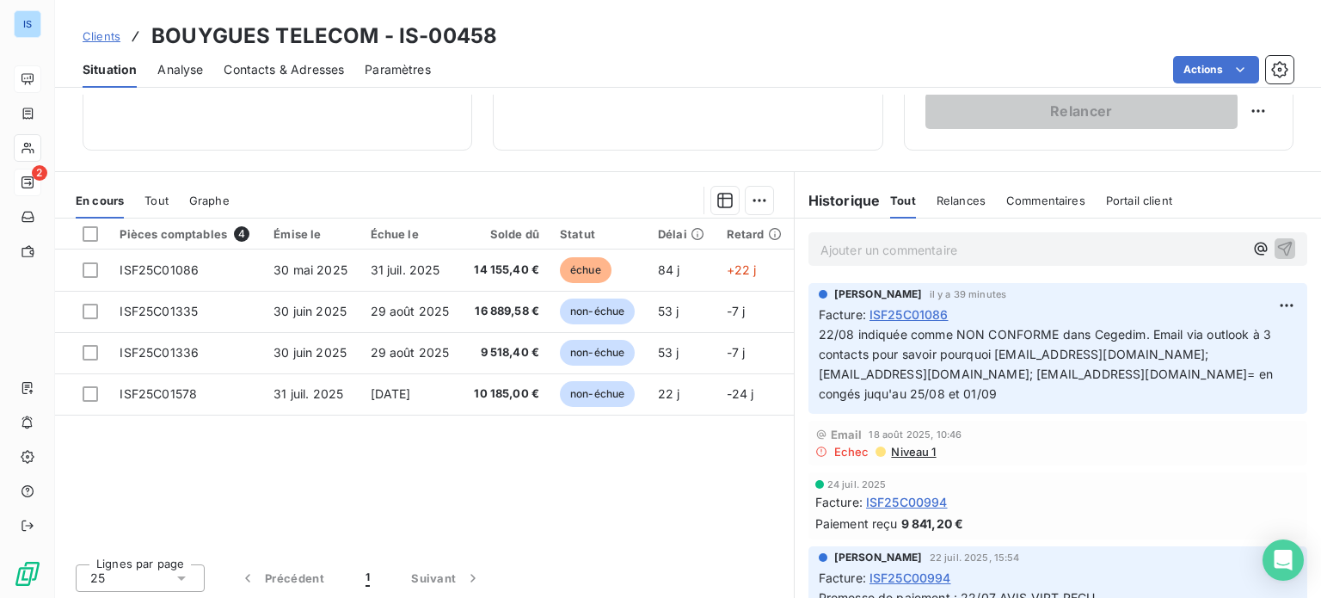
scroll to position [310, 0]
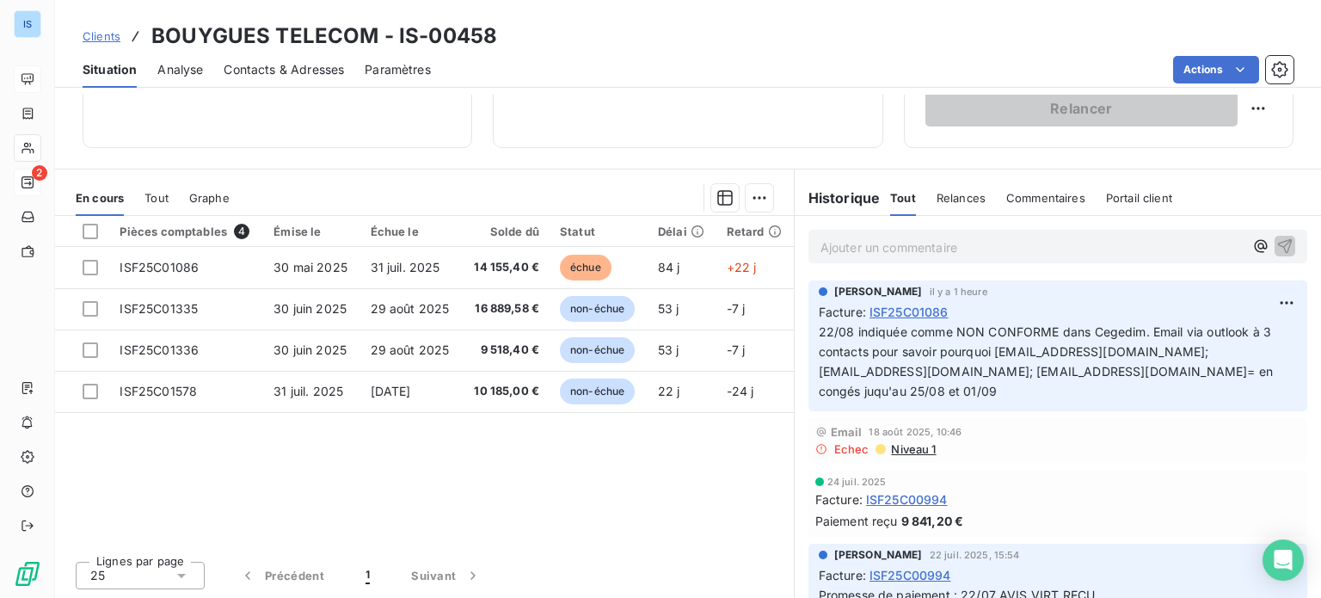
click at [107, 39] on span "Clients" at bounding box center [102, 36] width 38 height 14
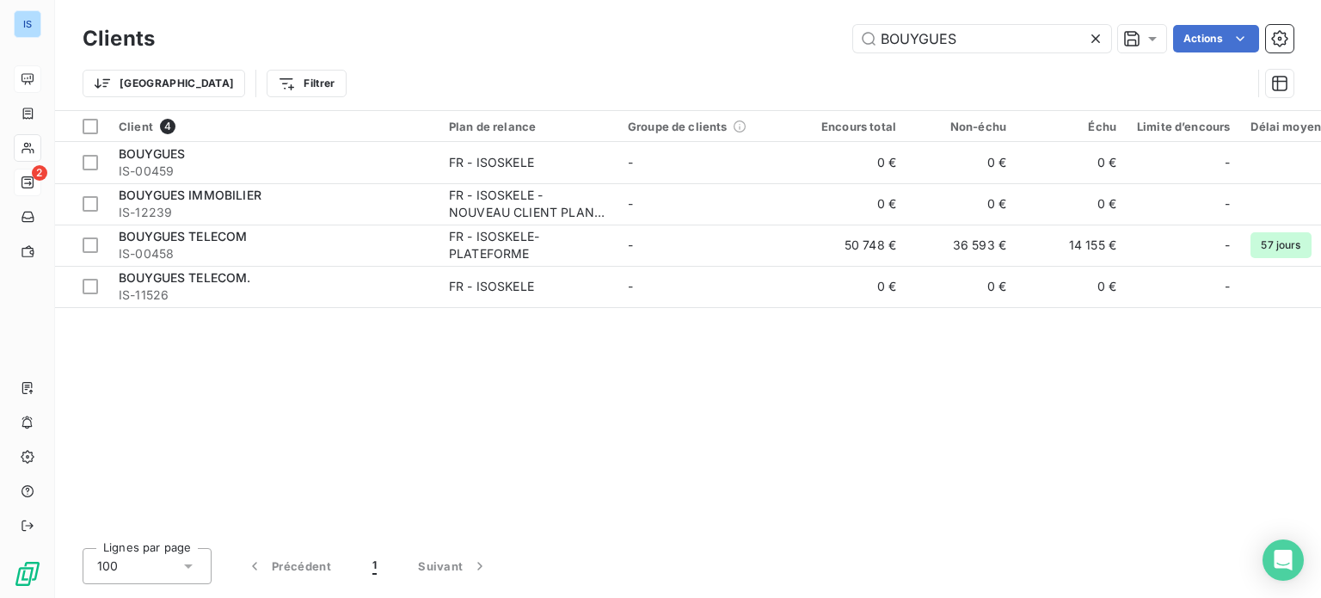
drag, startPoint x: 965, startPoint y: 42, endPoint x: 832, endPoint y: 38, distance: 132.5
click at [832, 38] on div "BOUYGUES Actions" at bounding box center [734, 39] width 1118 height 28
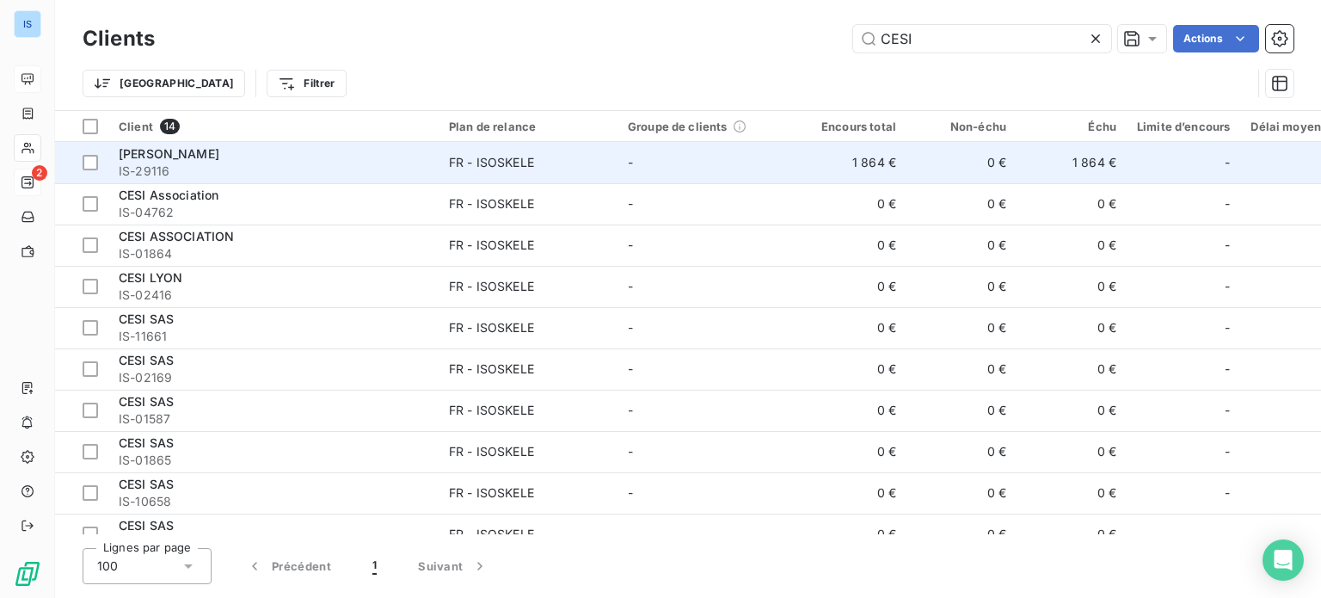
type input "CESI"
click at [163, 152] on span "[PERSON_NAME]" at bounding box center [169, 153] width 101 height 15
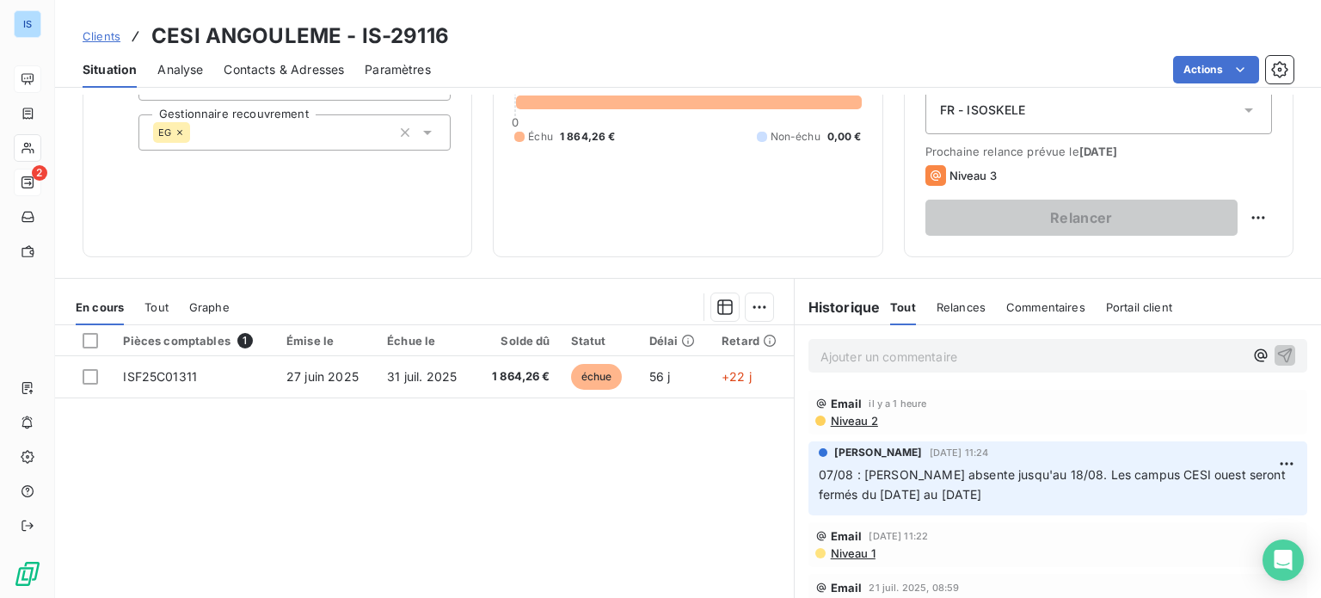
scroll to position [204, 0]
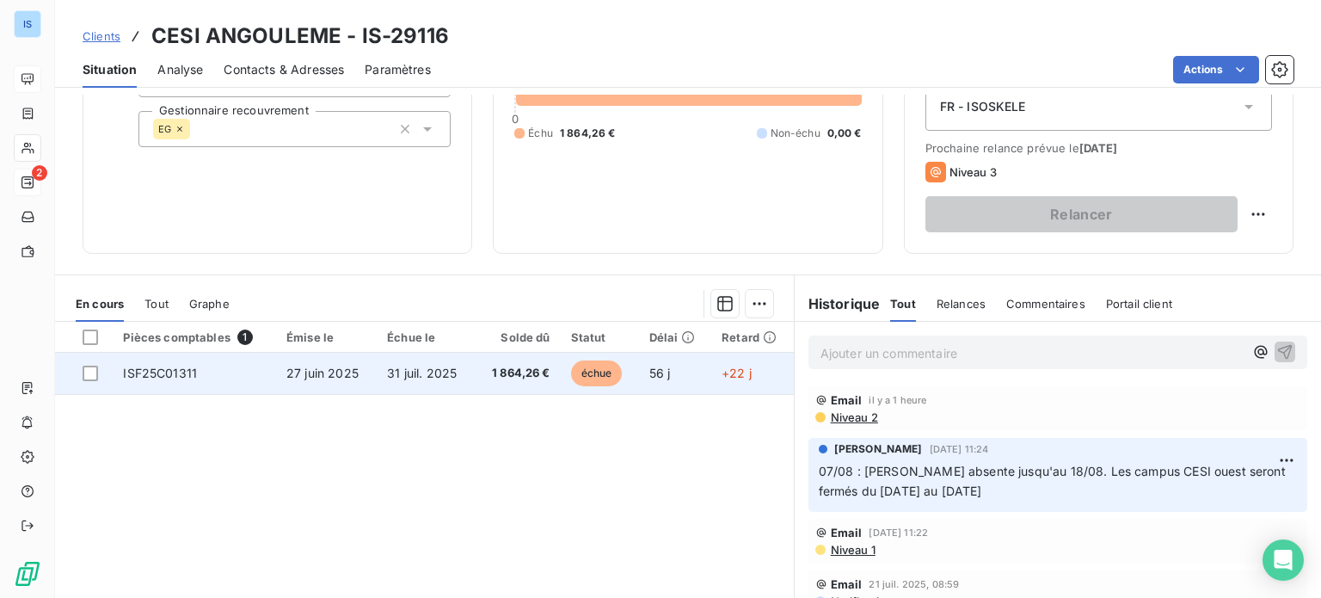
click at [241, 363] on td "ISF25C01311" at bounding box center [194, 373] width 163 height 41
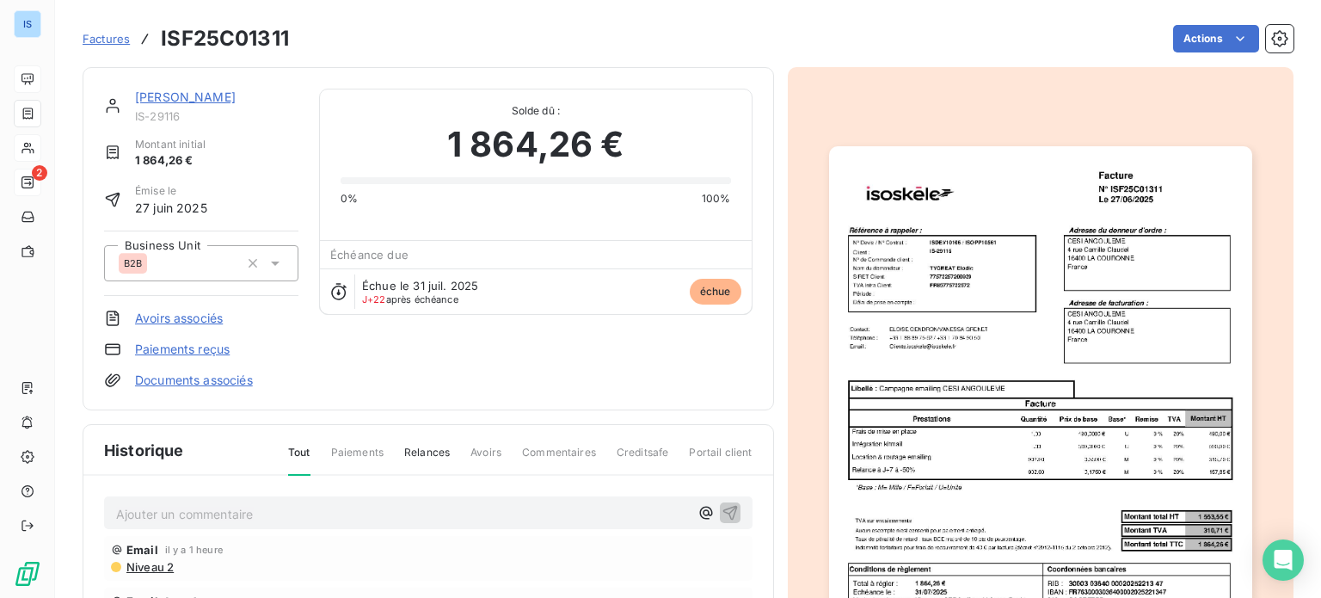
click at [519, 512] on p "Ajouter un commentaire ﻿" at bounding box center [402, 513] width 573 height 21
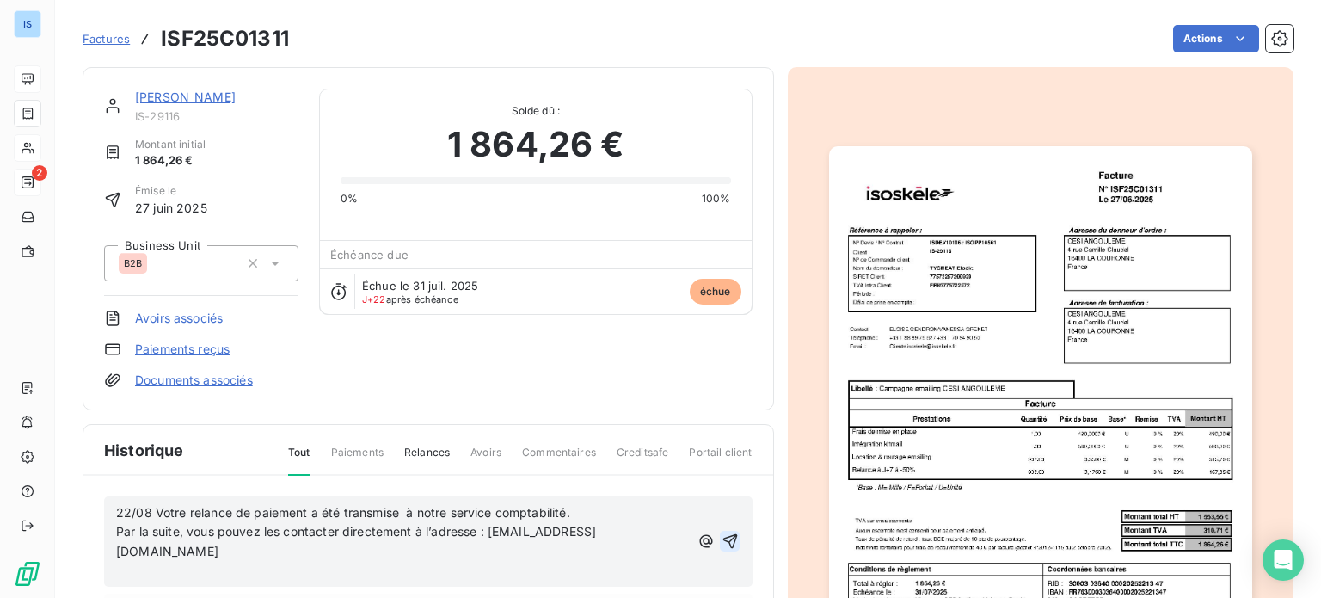
click at [720, 531] on button "button" at bounding box center [730, 541] width 21 height 21
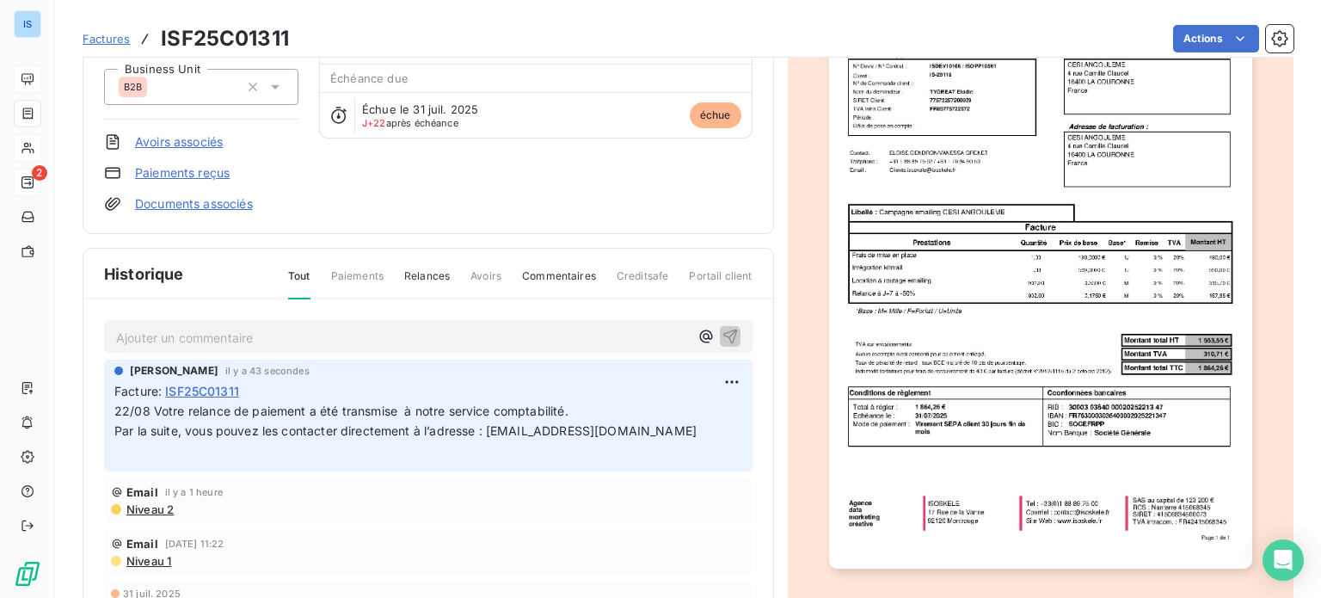
scroll to position [179, 0]
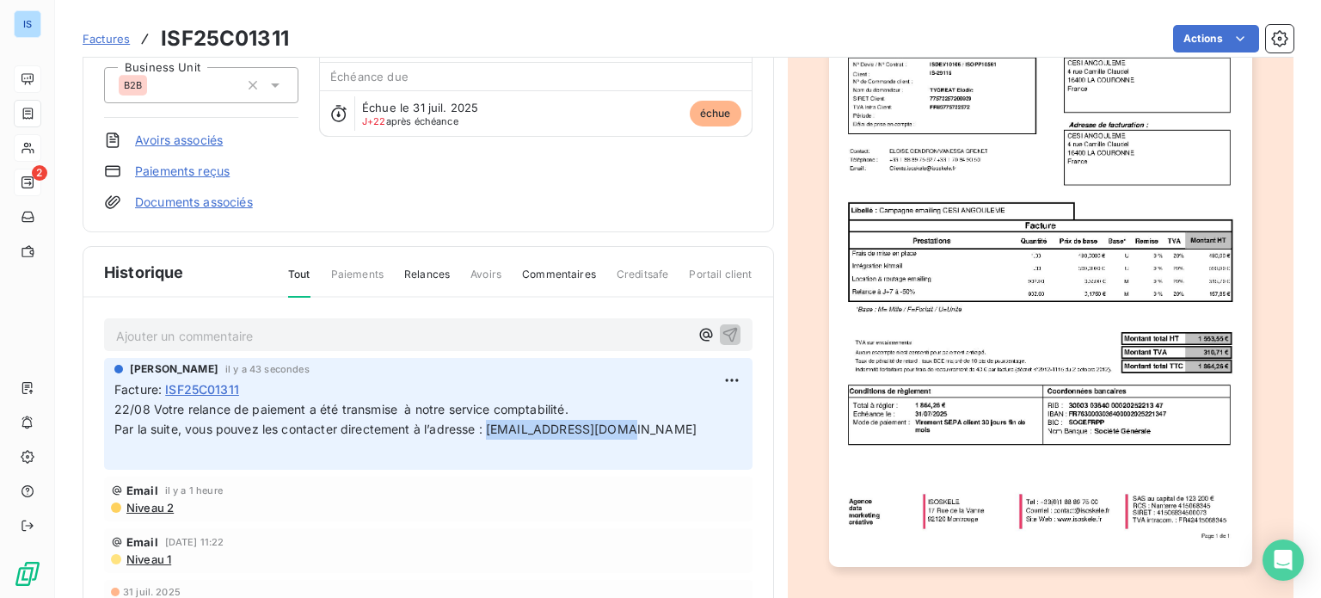
drag, startPoint x: 621, startPoint y: 426, endPoint x: 490, endPoint y: 429, distance: 130.7
click at [490, 429] on p "22/08 Votre relance de paiement a été transmise à notre service comptabilité. P…" at bounding box center [428, 429] width 628 height 59
copy span "[EMAIL_ADDRESS][DOMAIN_NAME]"
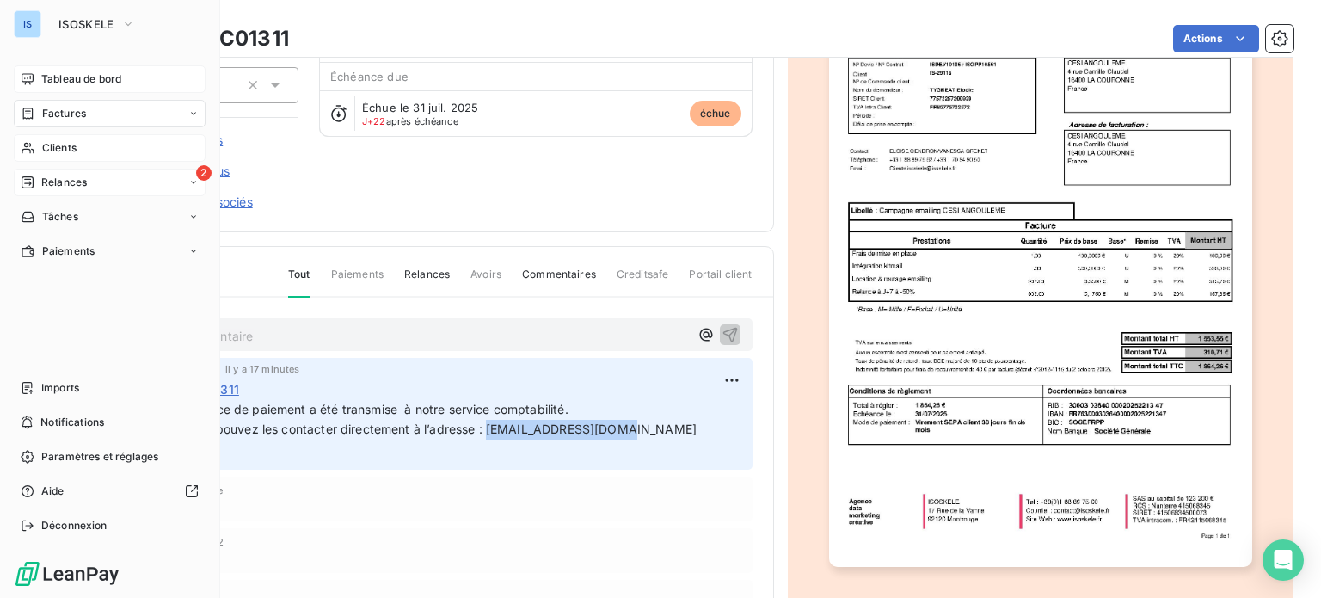
click at [61, 79] on span "Tableau de bord" at bounding box center [81, 78] width 80 height 15
